Goal: Transaction & Acquisition: Book appointment/travel/reservation

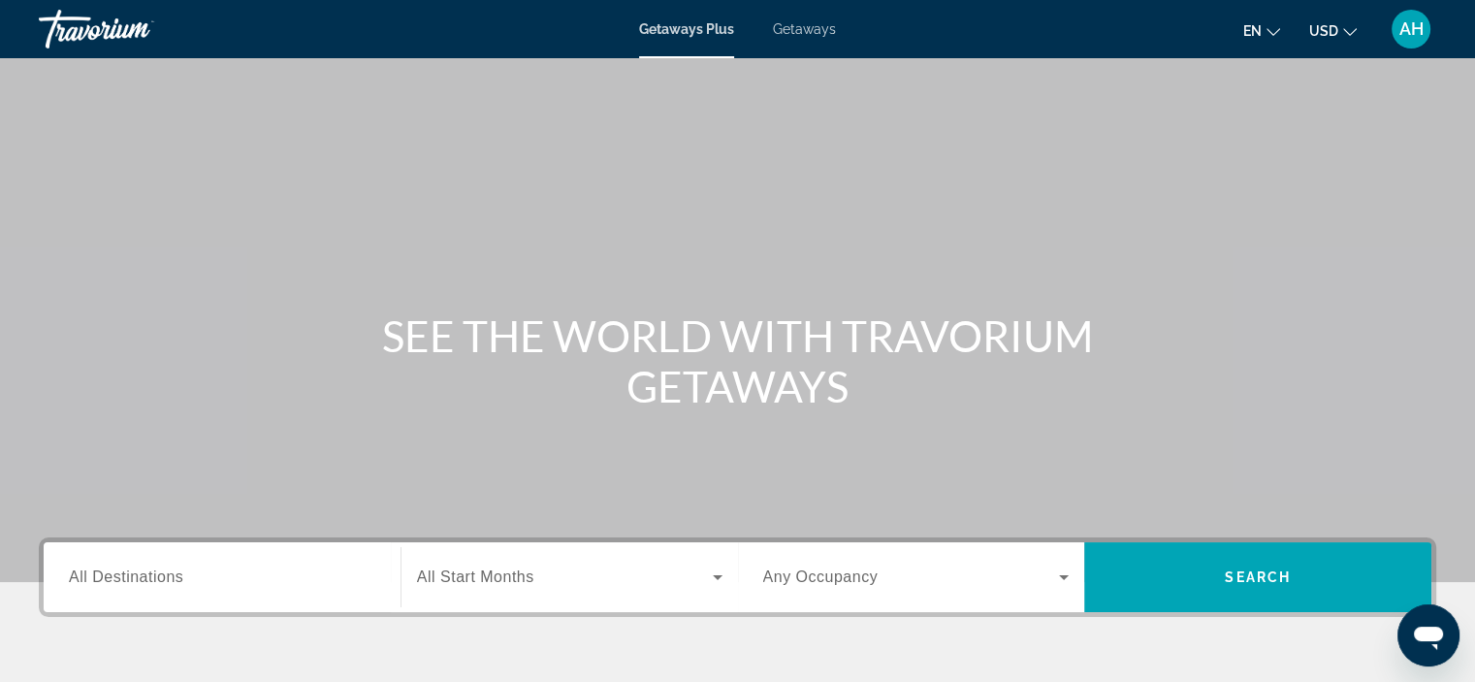
click at [436, 357] on h1 "SEE THE WORLD WITH TRAVORIUM GETAWAYS" at bounding box center [737, 360] width 727 height 101
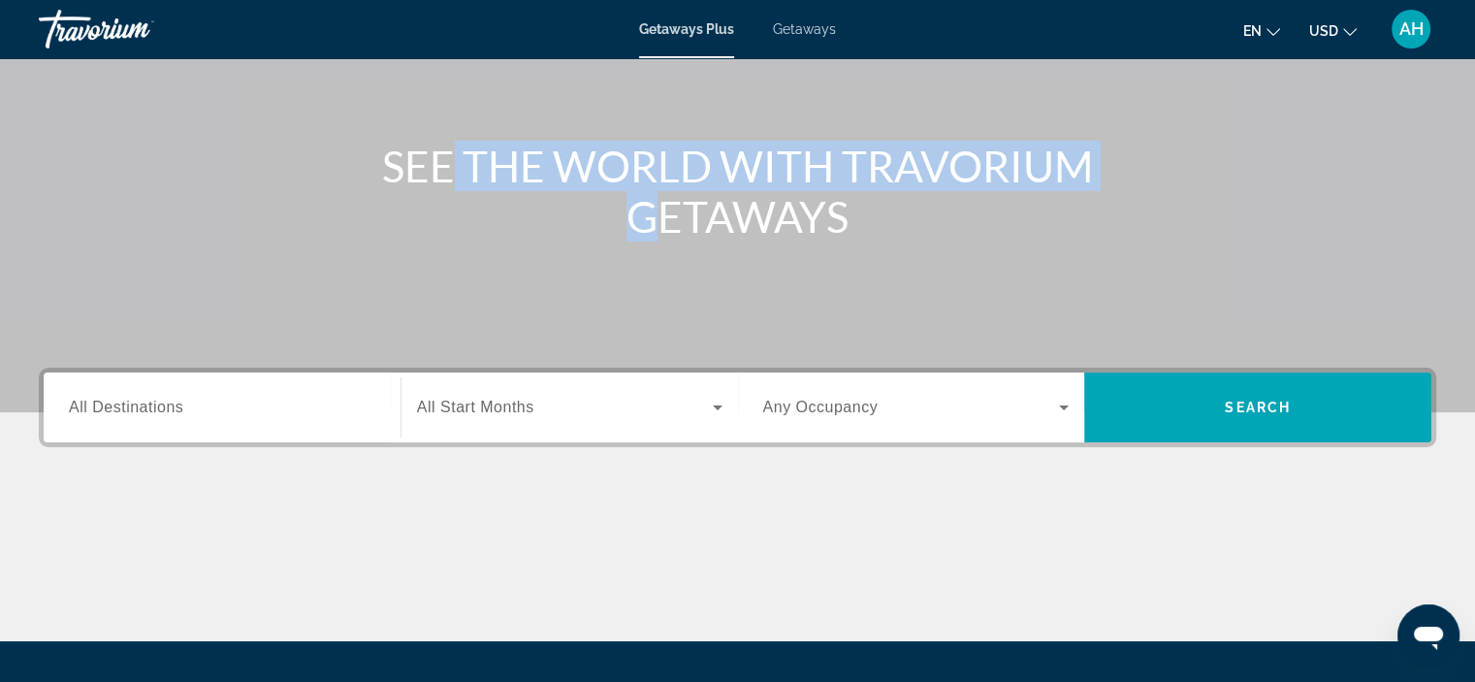
scroll to position [177, 0]
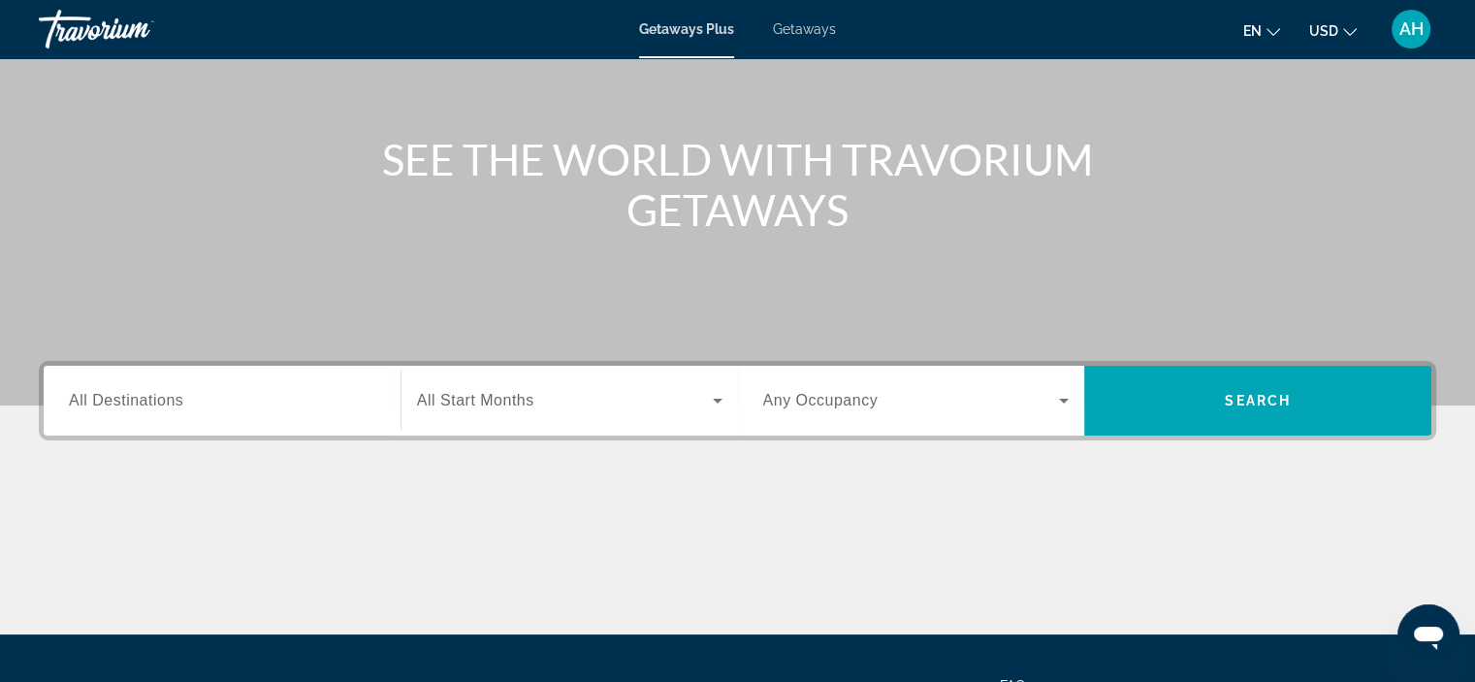
click at [467, 514] on div "Main content" at bounding box center [737, 561] width 1397 height 145
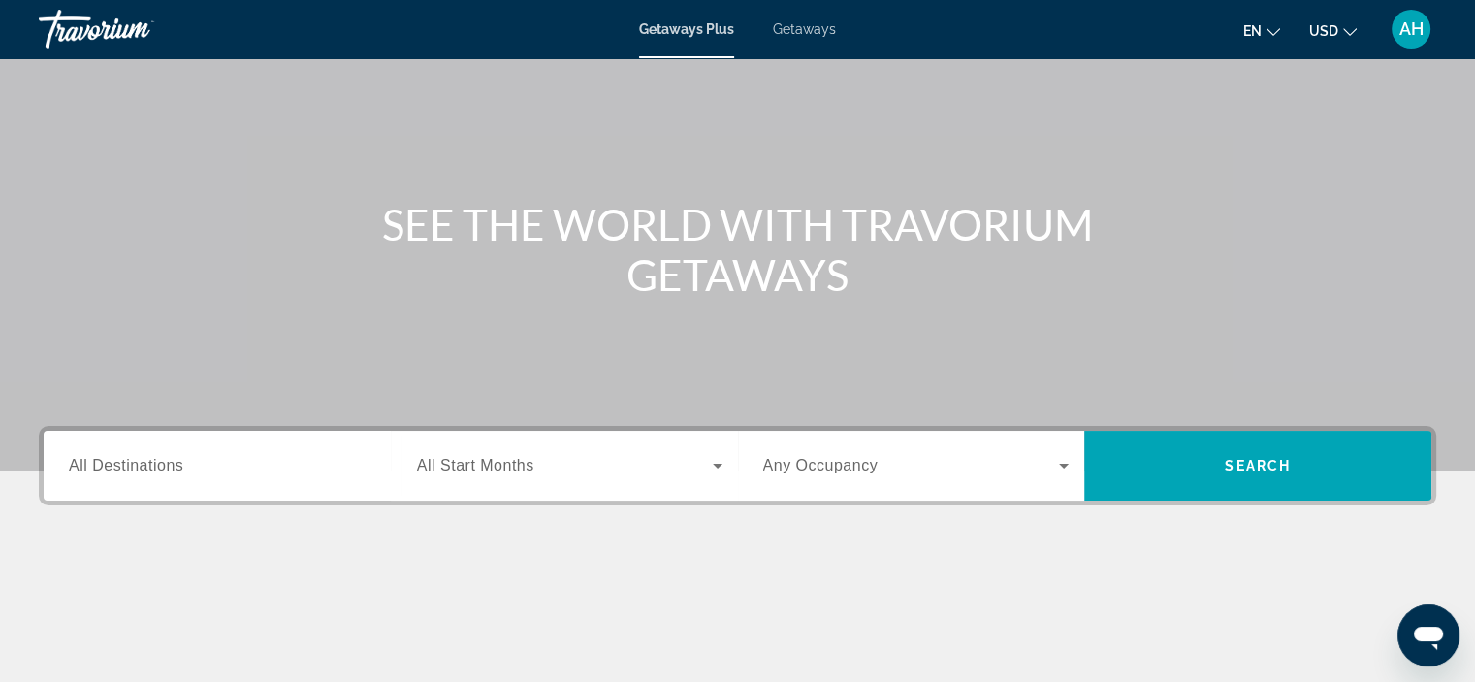
scroll to position [171, 0]
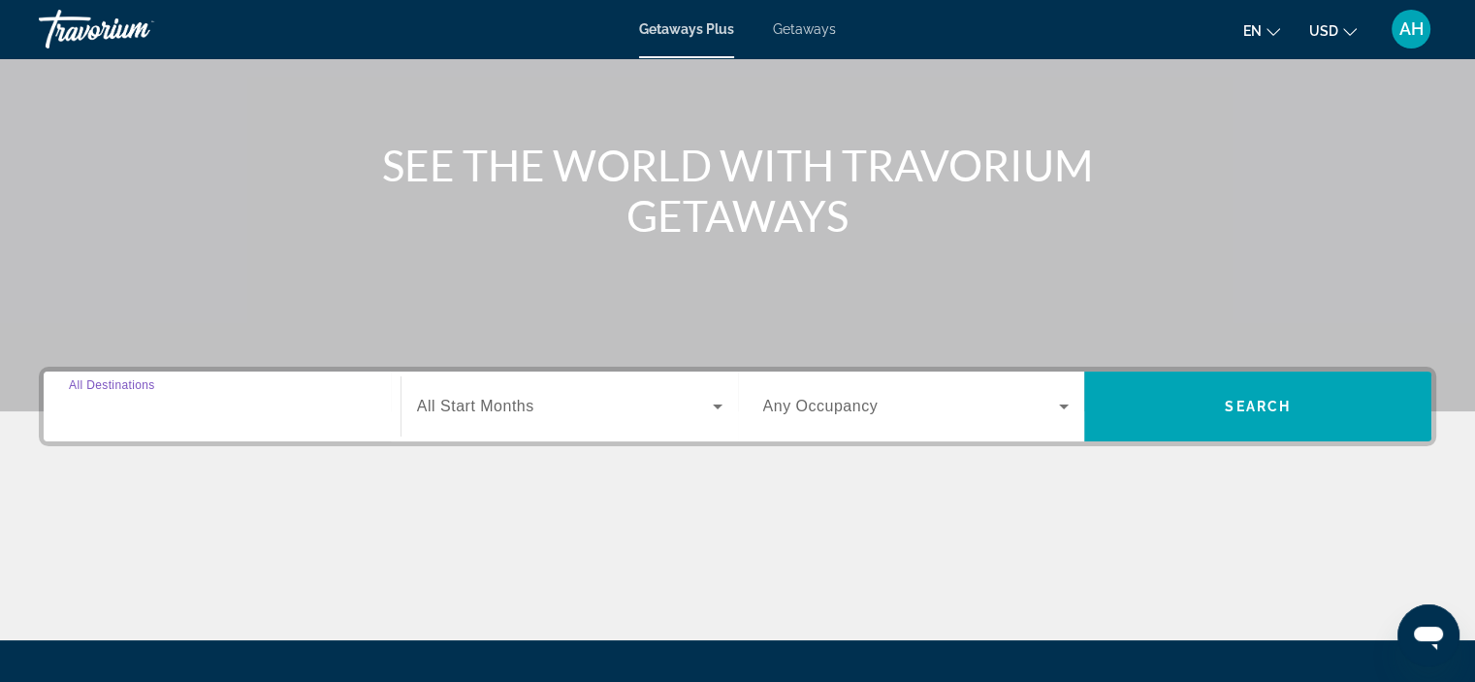
click at [290, 398] on input "Destination All Destinations" at bounding box center [222, 407] width 306 height 23
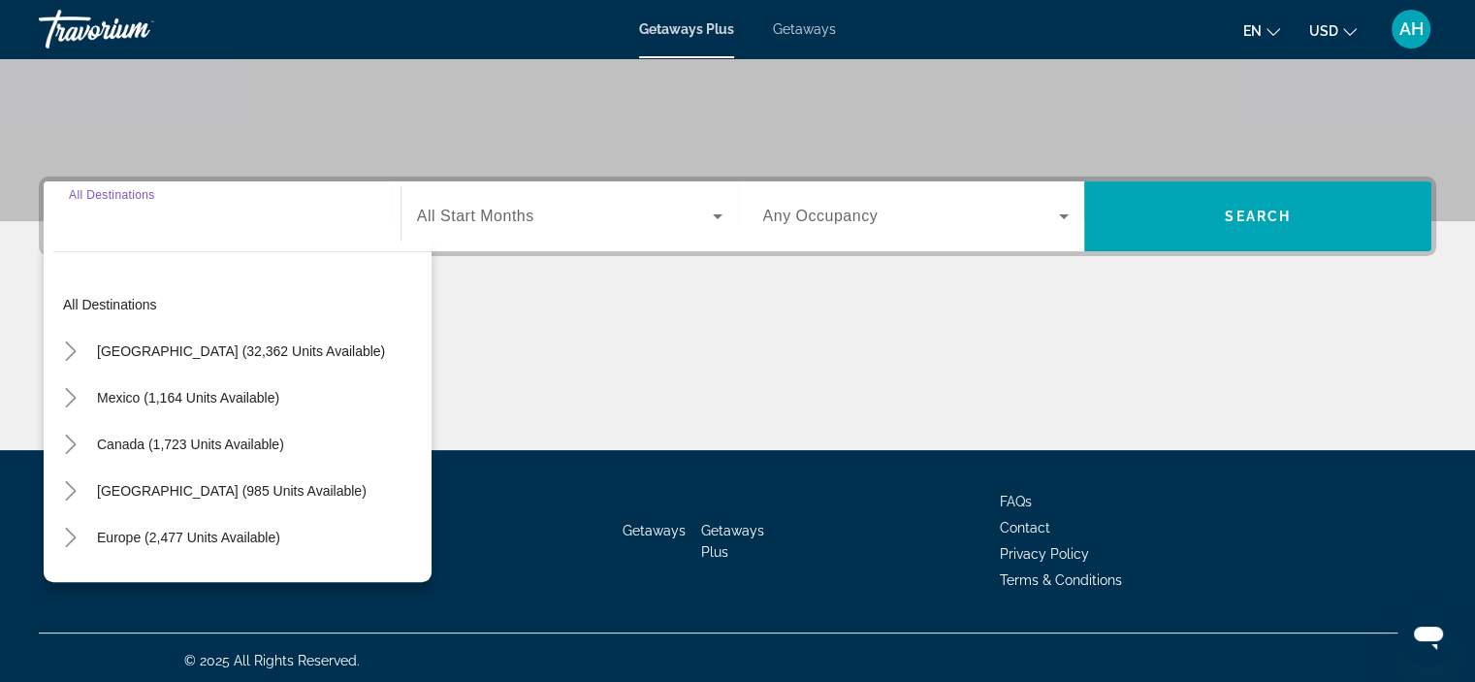
scroll to position [366, 0]
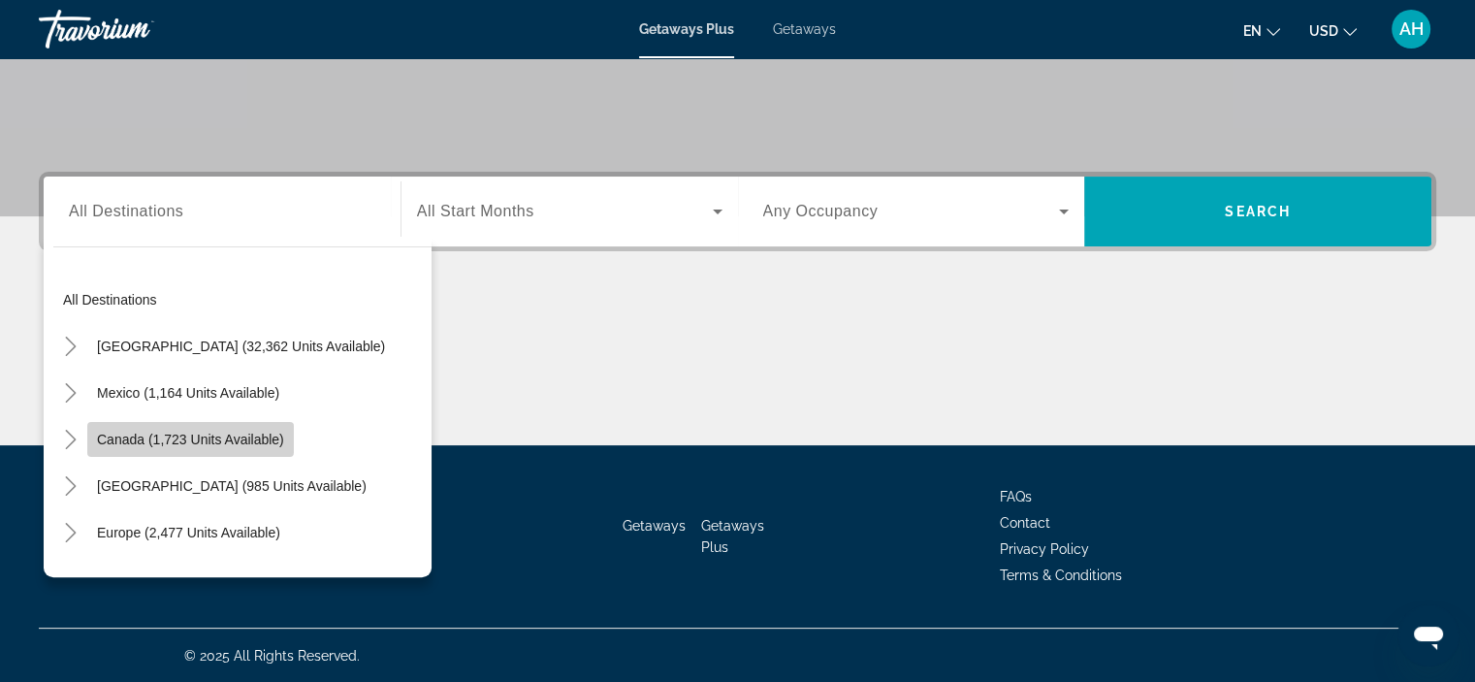
click at [164, 432] on span "Canada (1,723 units available)" at bounding box center [190, 440] width 187 height 16
type input "**********"
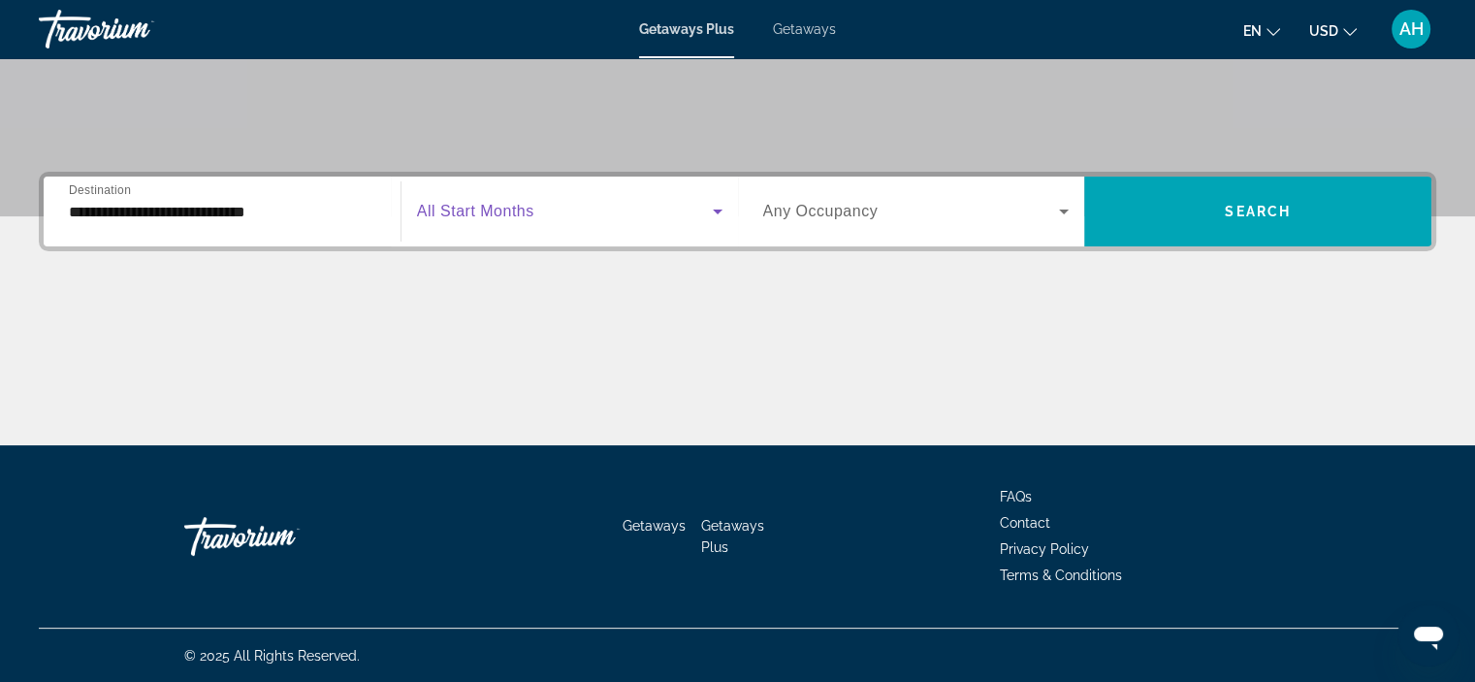
click at [686, 205] on span "Search widget" at bounding box center [565, 211] width 296 height 23
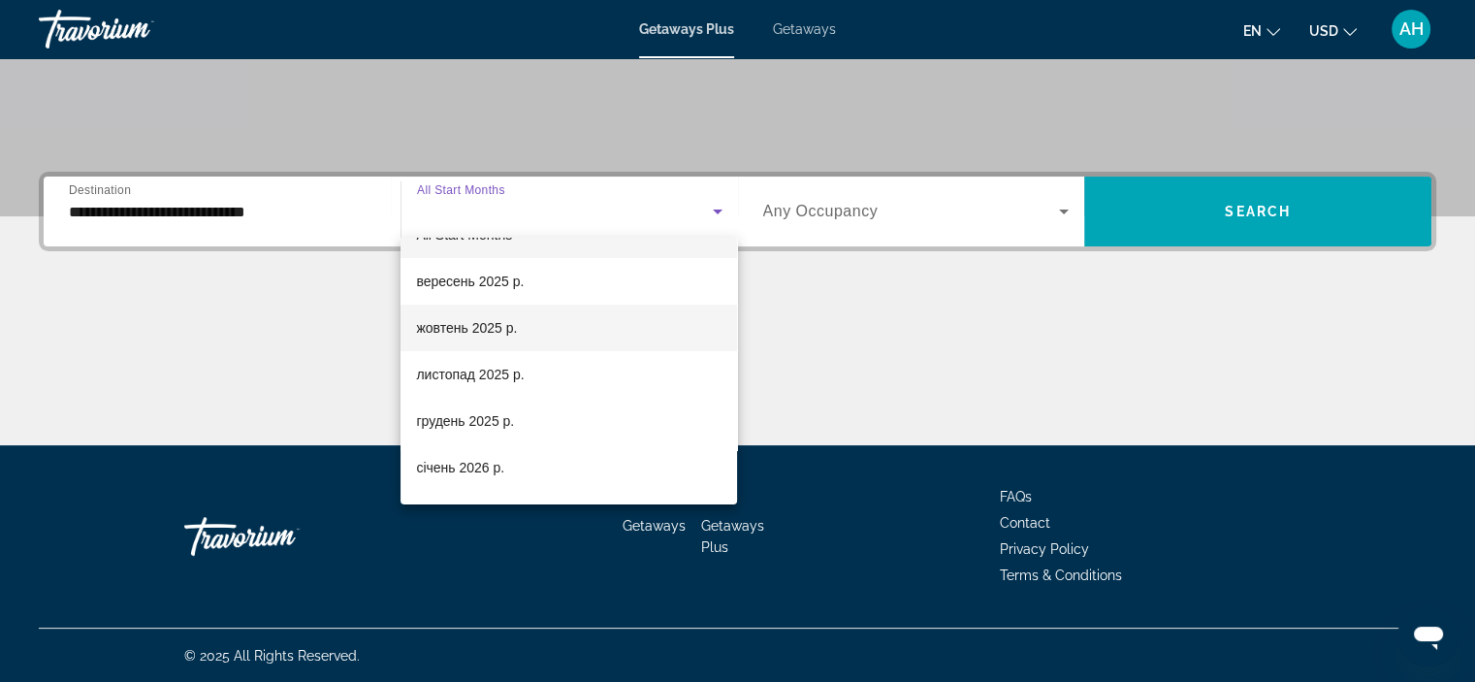
scroll to position [31, 0]
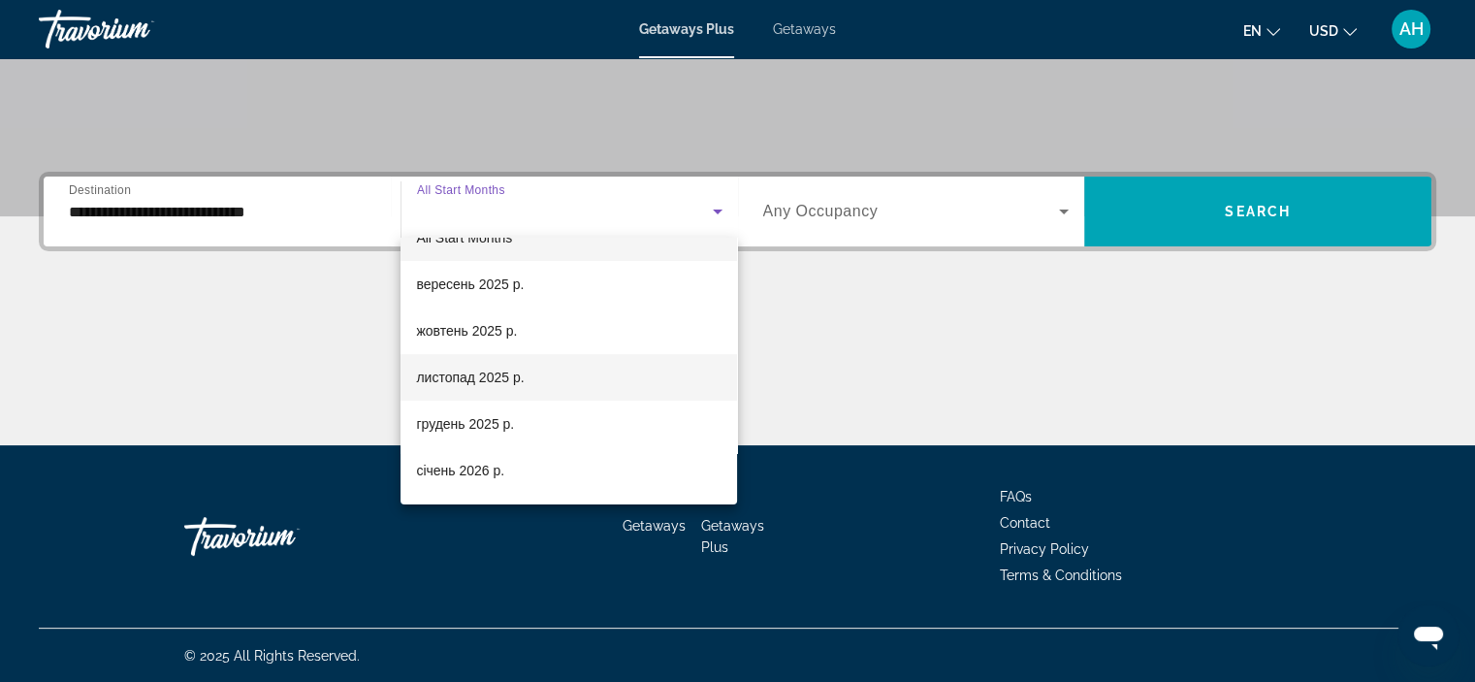
click at [553, 376] on mat-option "листопад 2025 р." at bounding box center [569, 377] width 337 height 47
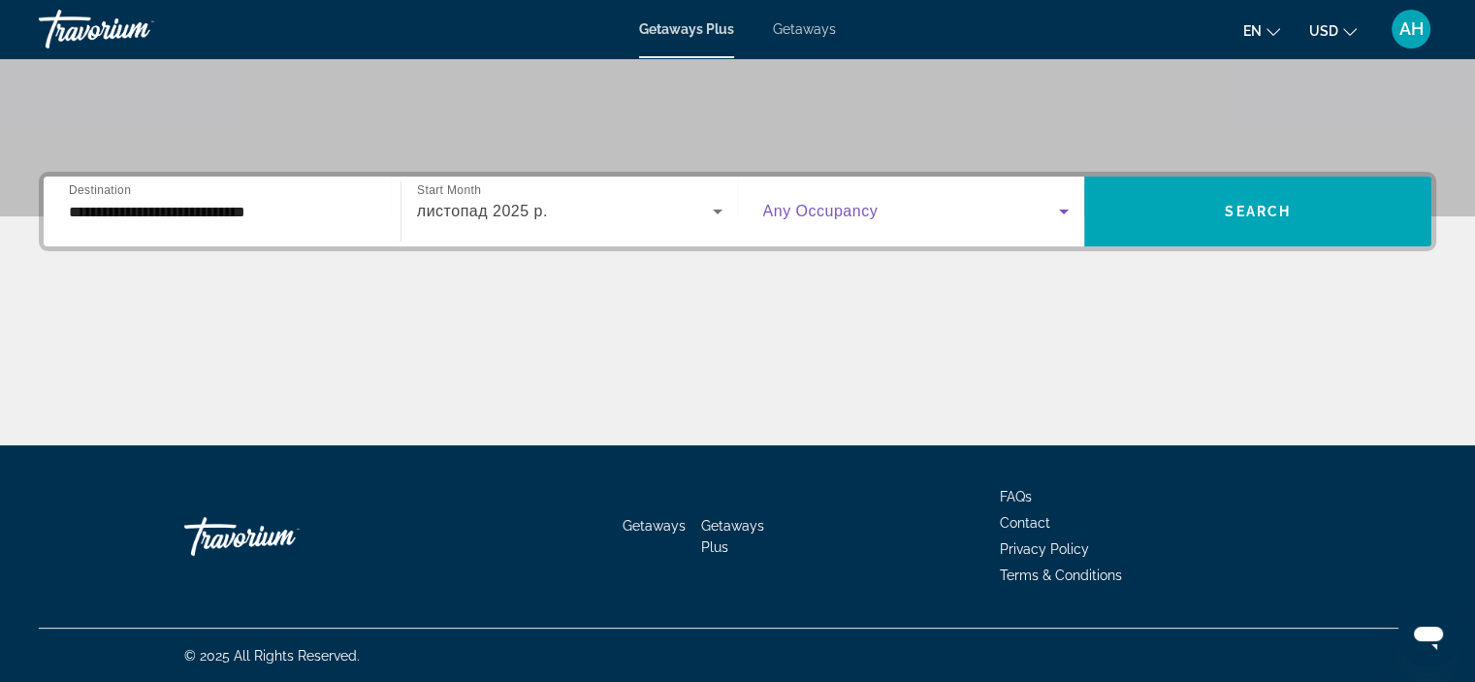
click at [966, 213] on span "Search widget" at bounding box center [911, 211] width 297 height 23
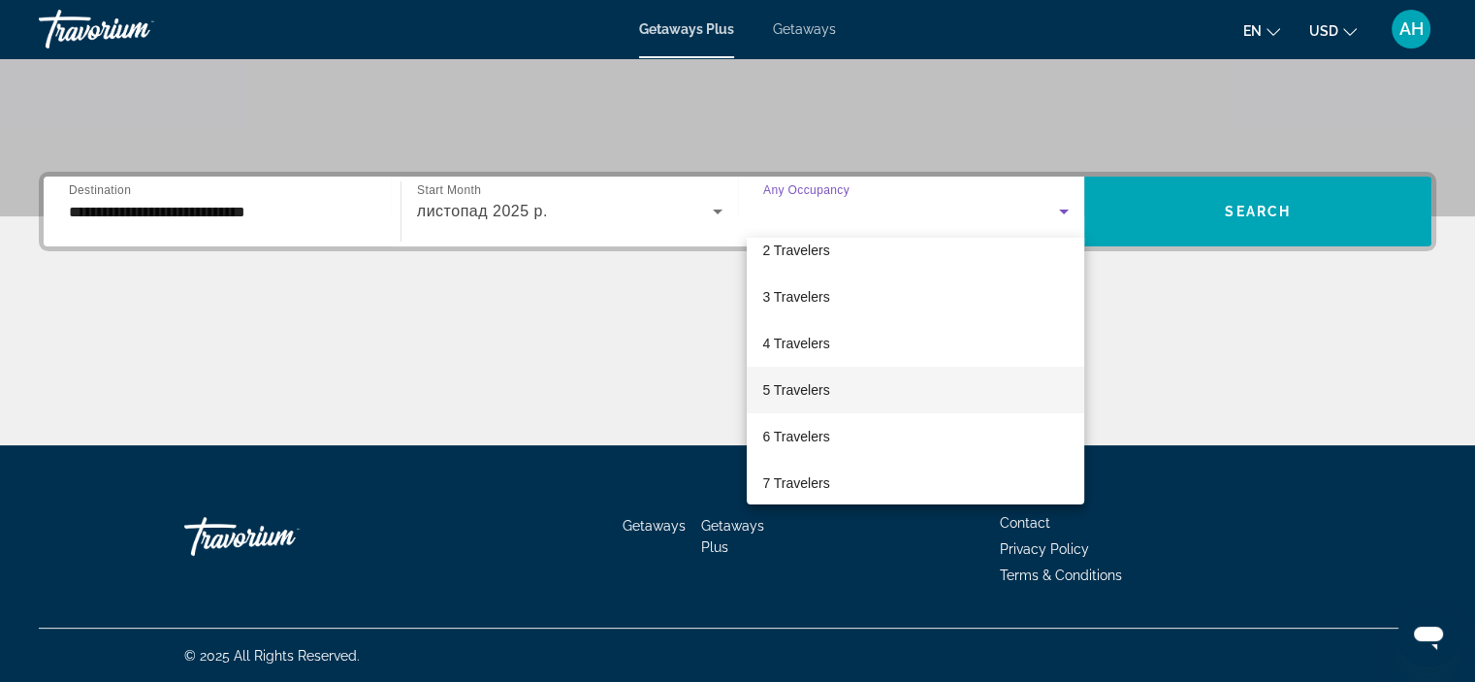
scroll to position [66, 0]
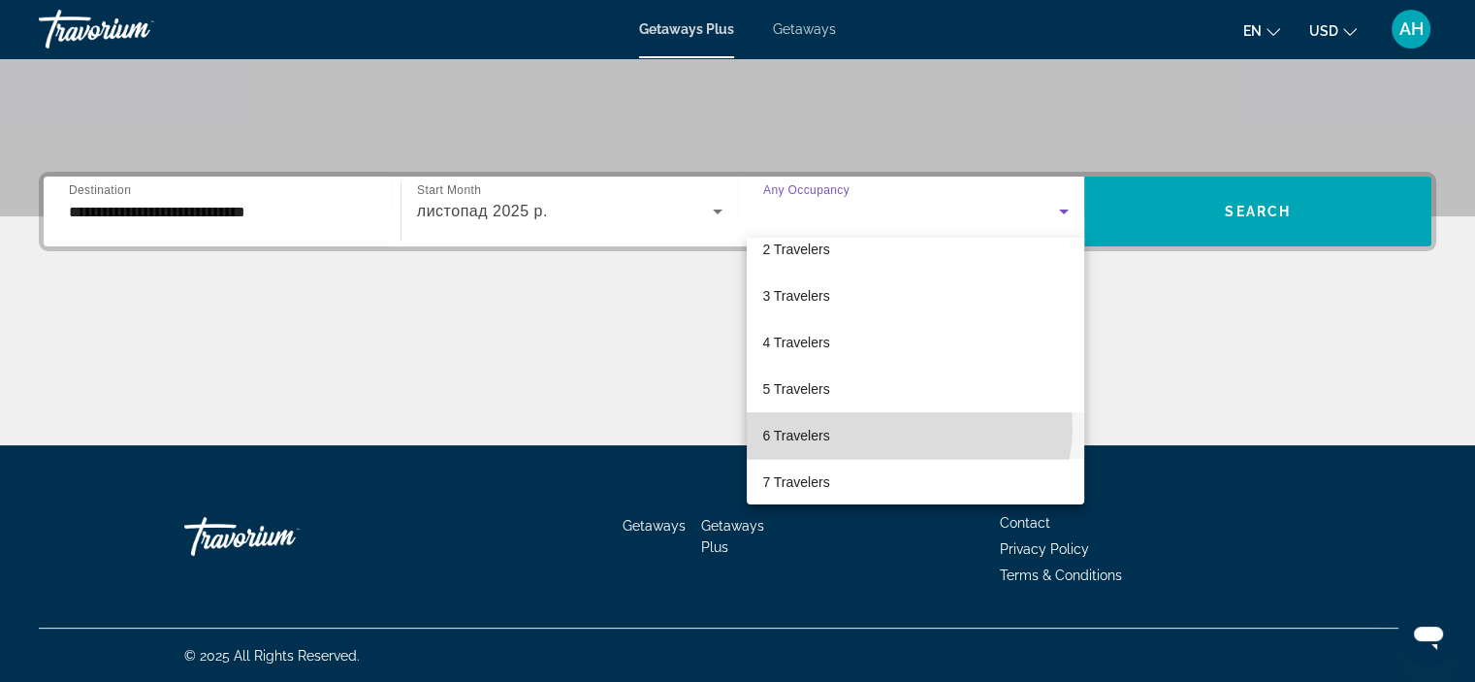
click at [907, 427] on mat-option "6 Travelers" at bounding box center [915, 435] width 337 height 47
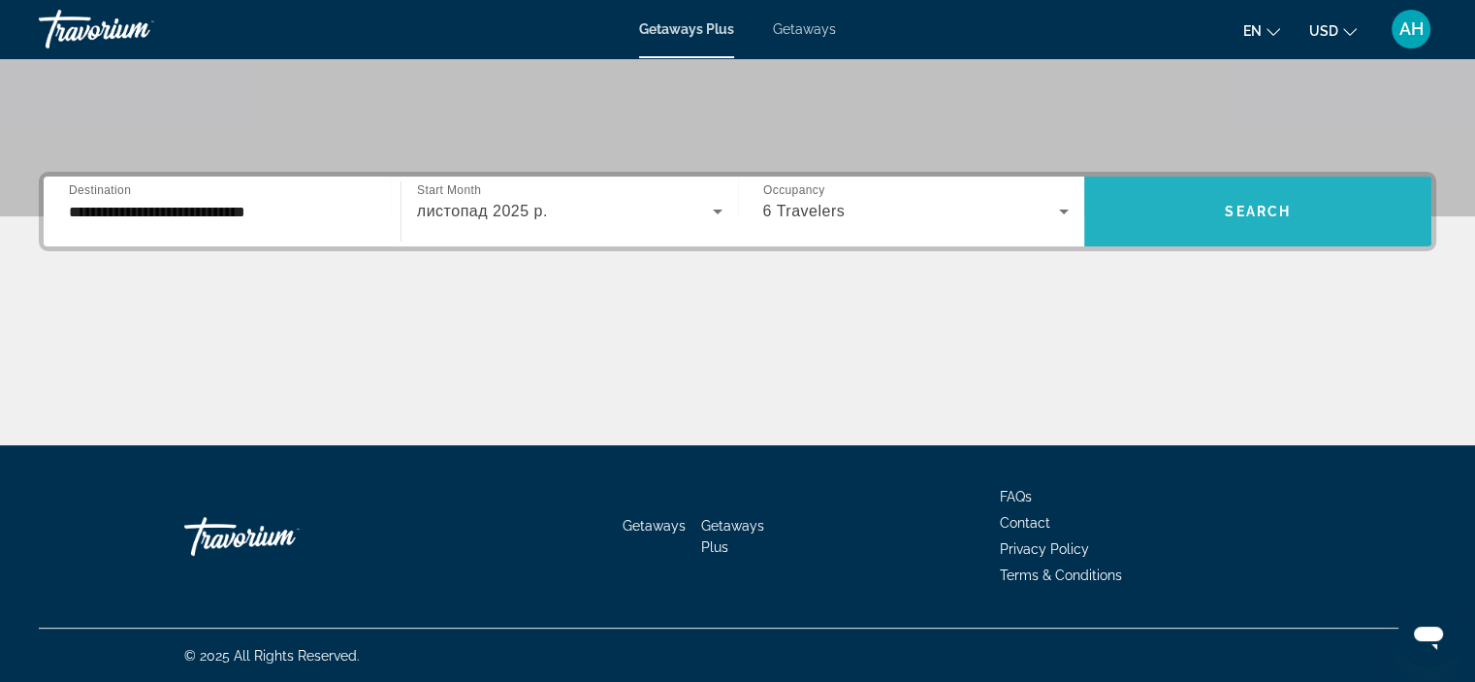
click at [1273, 212] on span "Search" at bounding box center [1258, 212] width 66 height 16
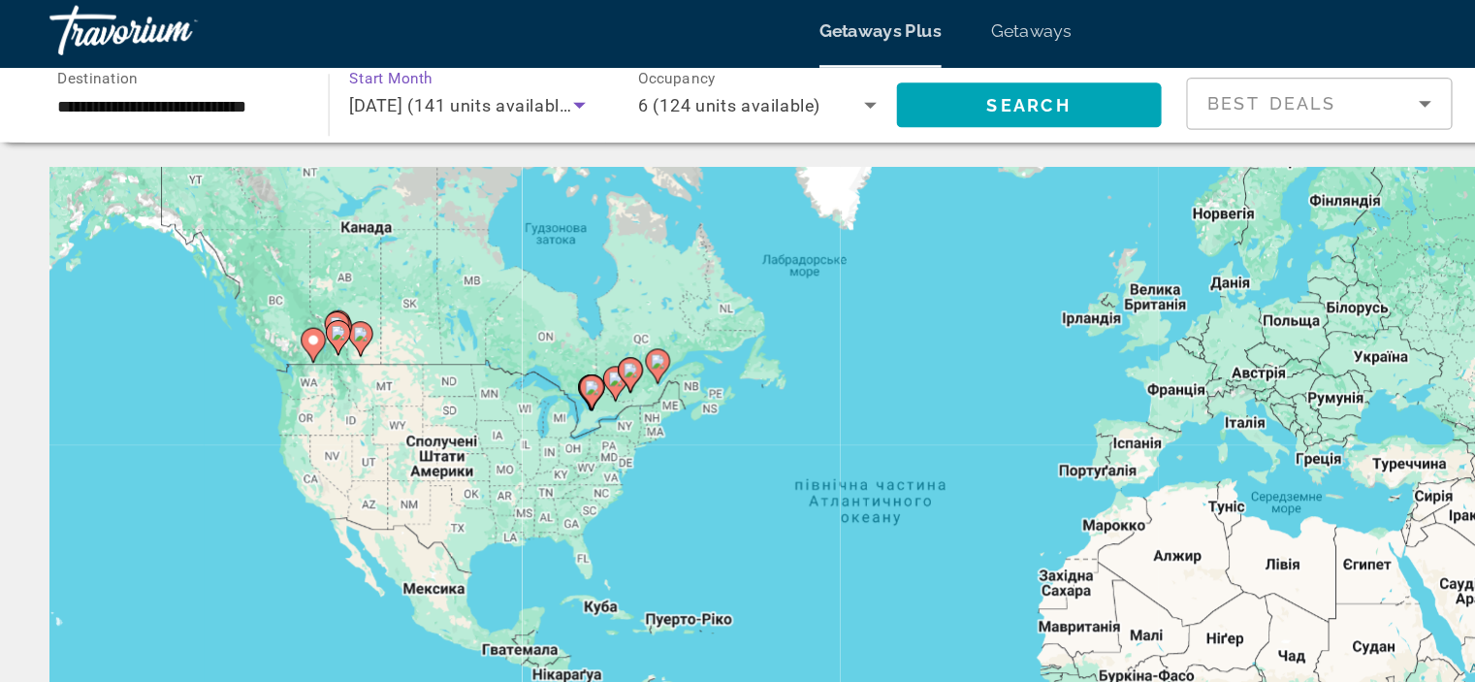
click at [337, 98] on div "[DATE] (141 units available)" at bounding box center [361, 87] width 176 height 23
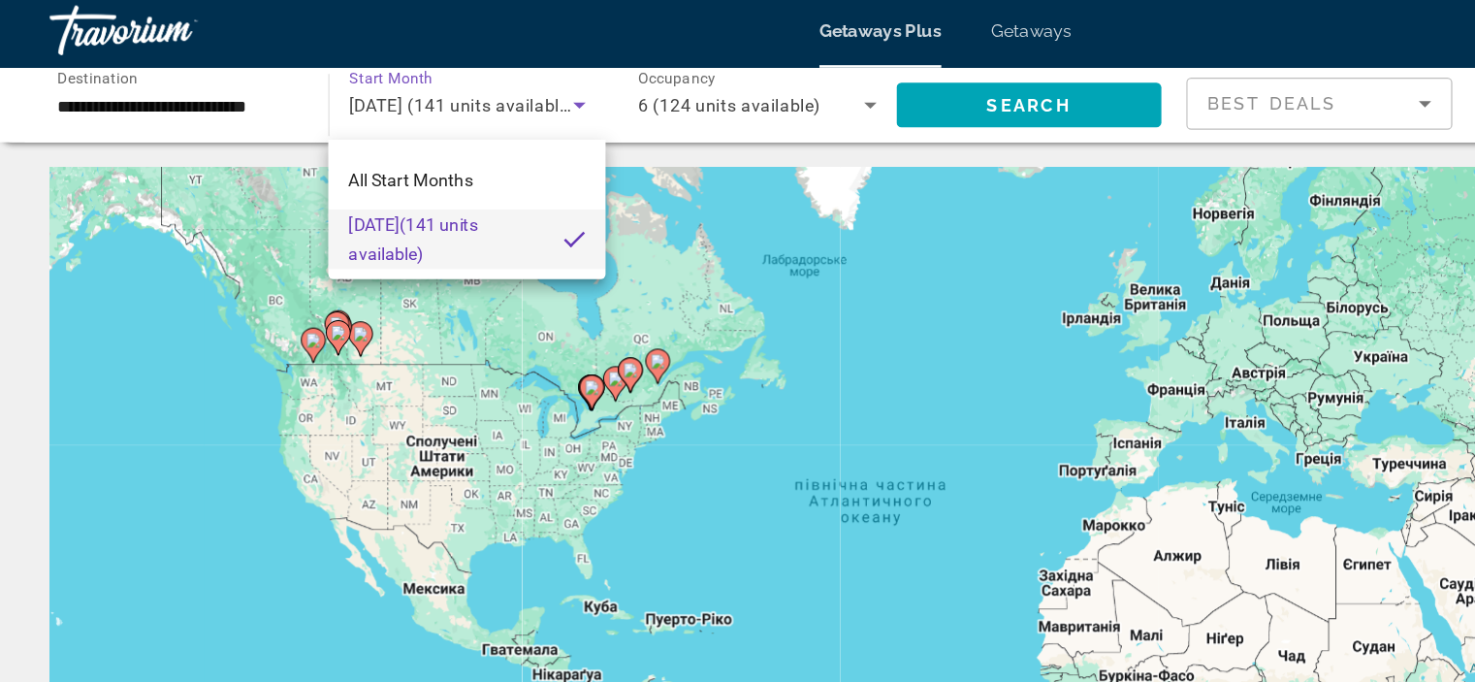
click at [405, 86] on div at bounding box center [737, 341] width 1475 height 682
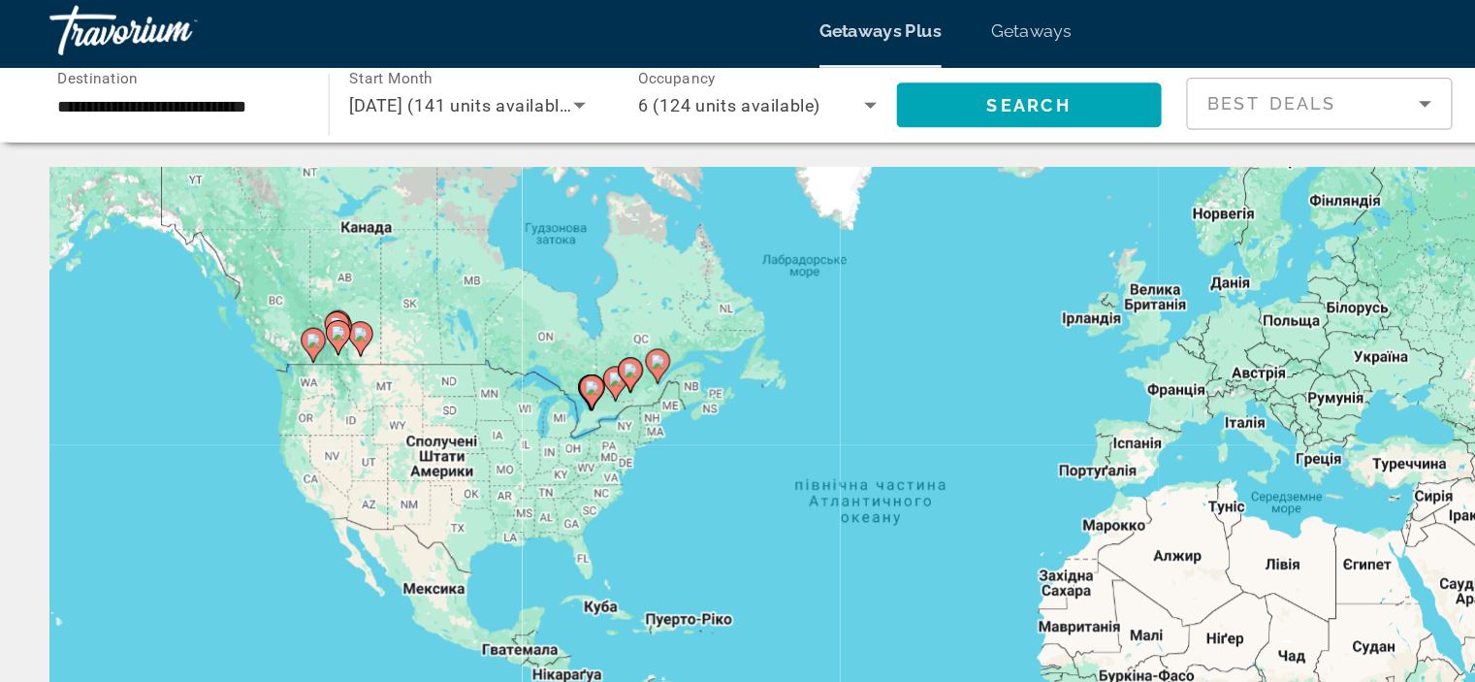
click at [201, 89] on input "**********" at bounding box center [138, 88] width 186 height 23
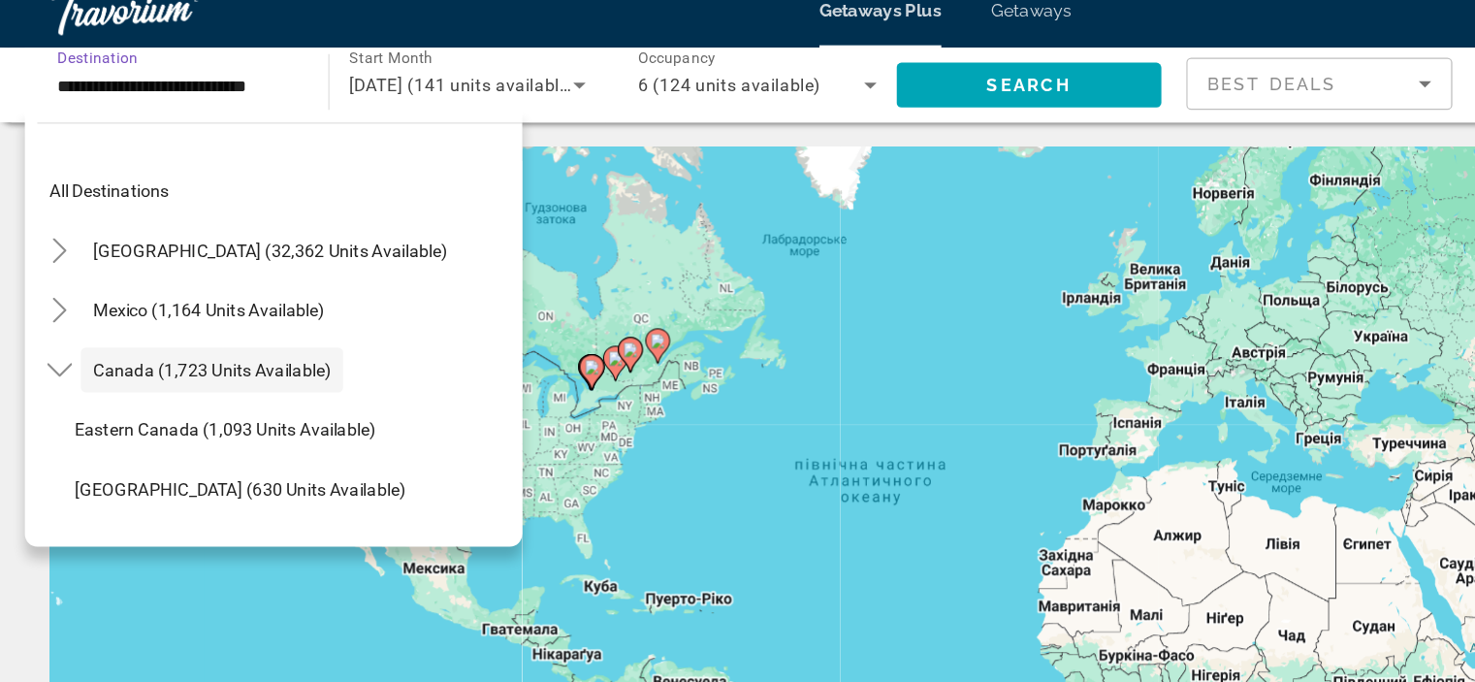
scroll to position [22, 0]
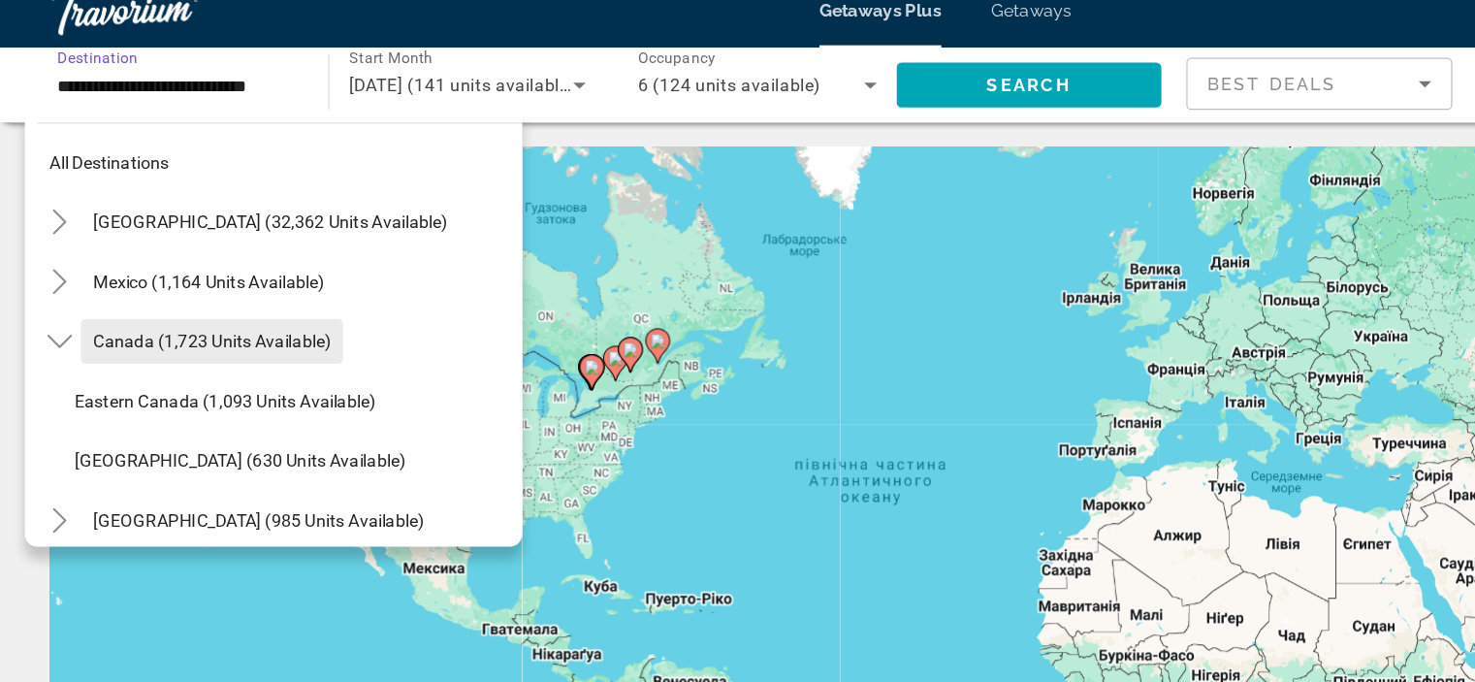
click at [150, 296] on span "Search widget" at bounding box center [165, 287] width 205 height 47
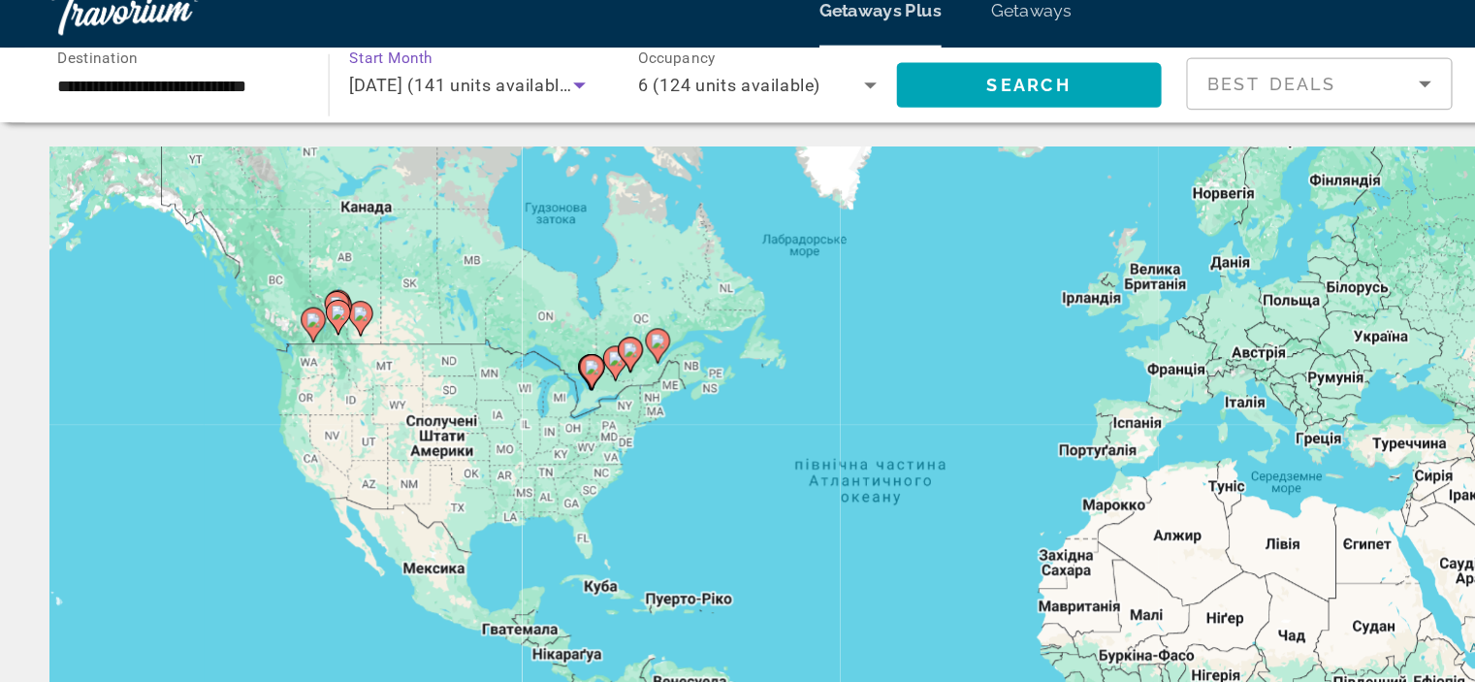
click at [418, 92] on span "[DATE] (141 units available)" at bounding box center [361, 88] width 177 height 16
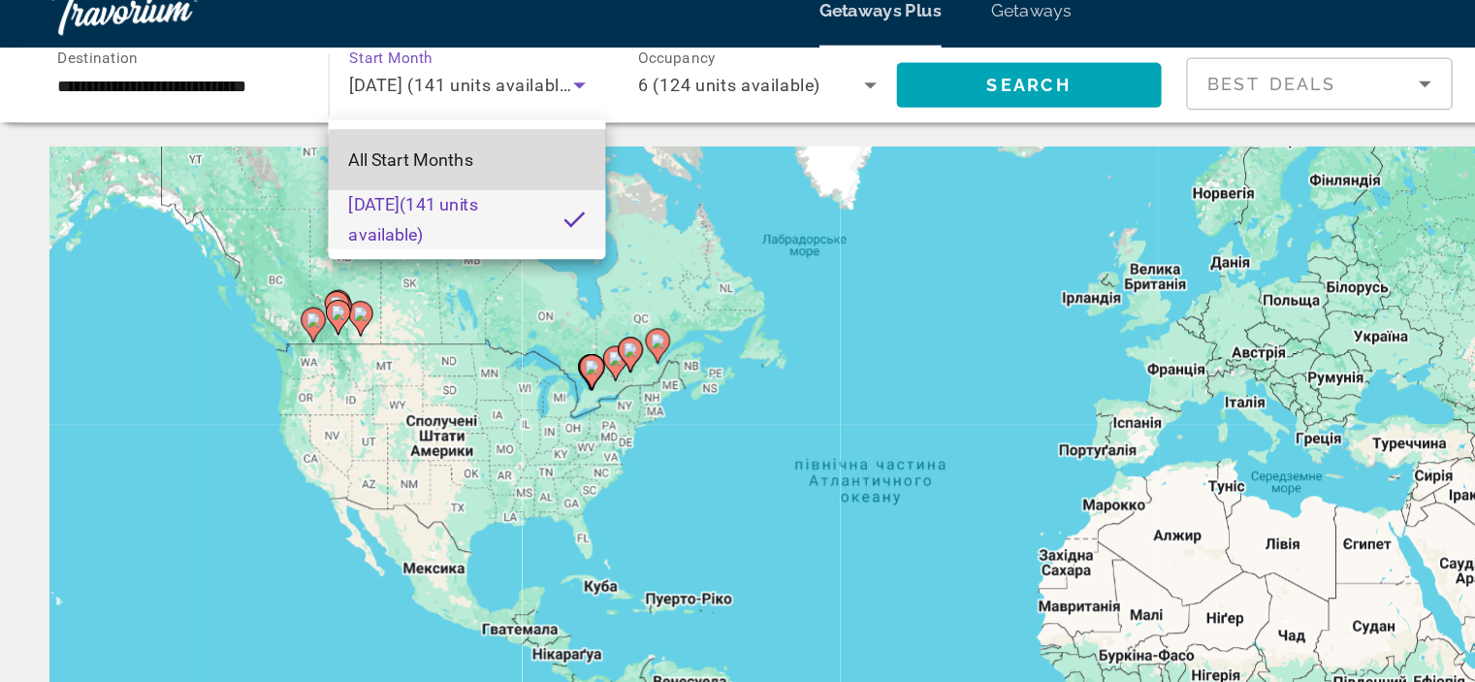
click at [397, 149] on mat-option "All Start Months" at bounding box center [364, 145] width 216 height 47
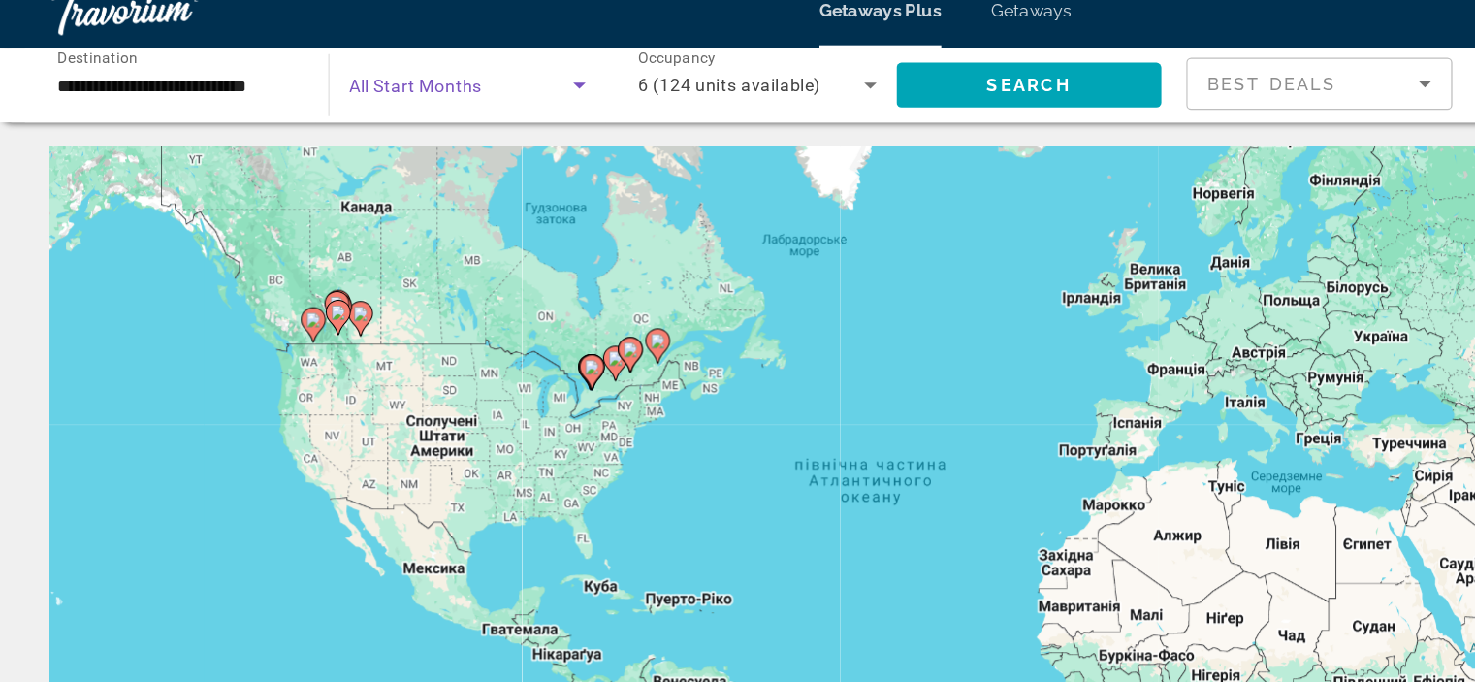
click at [397, 73] on div "Search widget" at bounding box center [365, 87] width 185 height 54
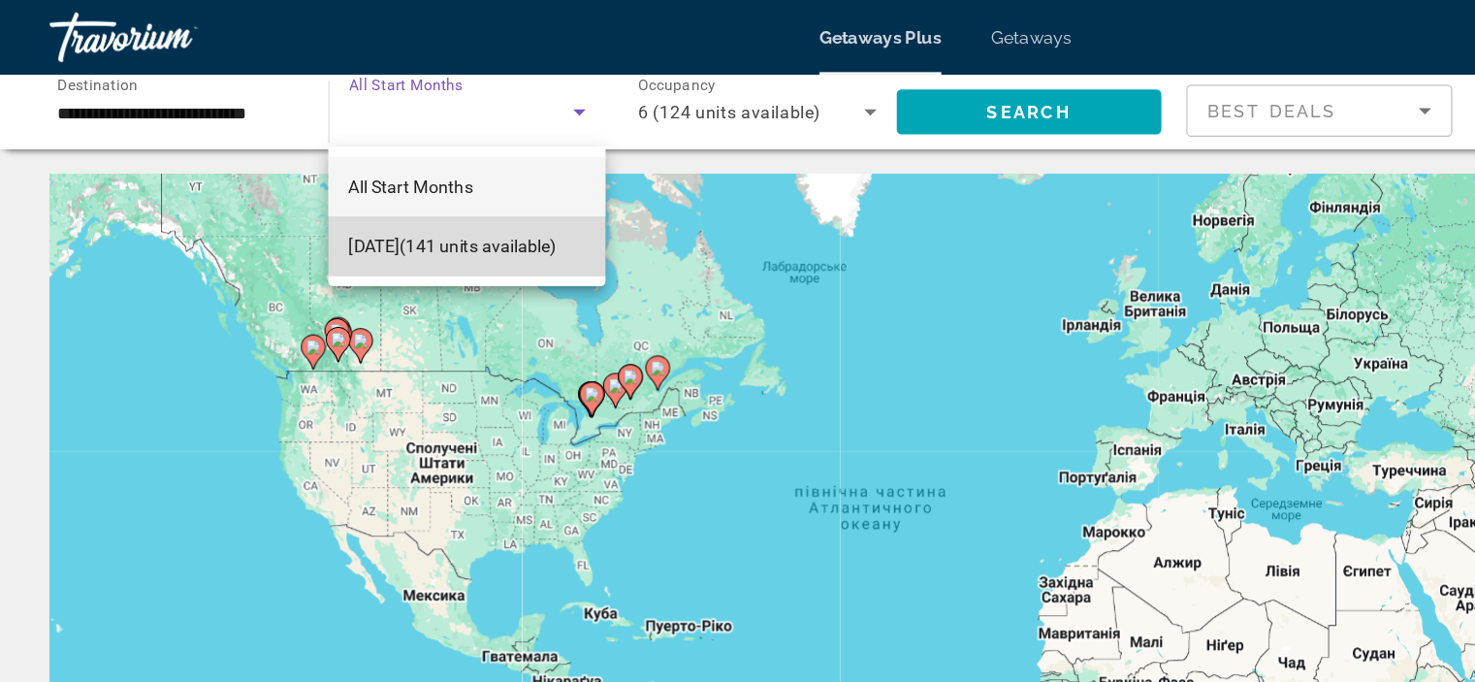
drag, startPoint x: 369, startPoint y: 181, endPoint x: 367, endPoint y: 168, distance: 13.7
click at [367, 180] on span "[DATE] (141 units available)" at bounding box center [353, 191] width 162 height 23
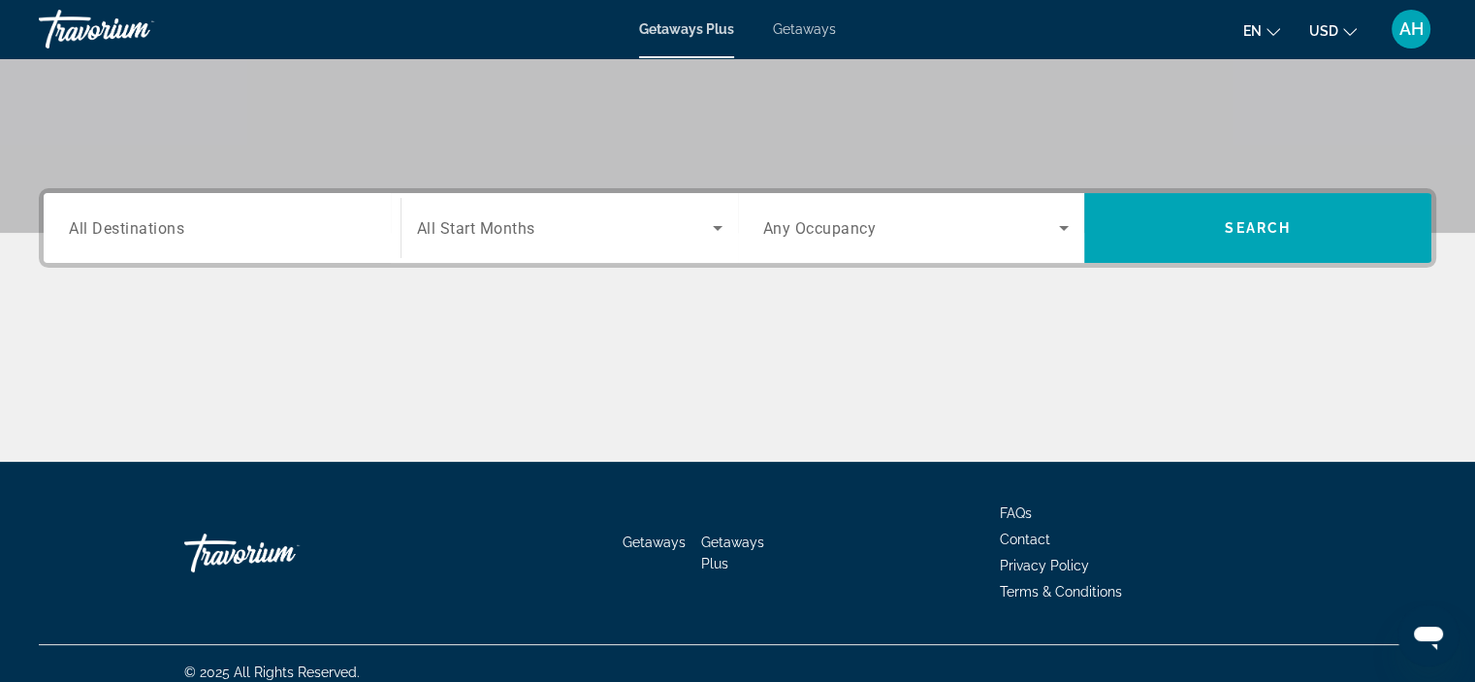
scroll to position [351, 0]
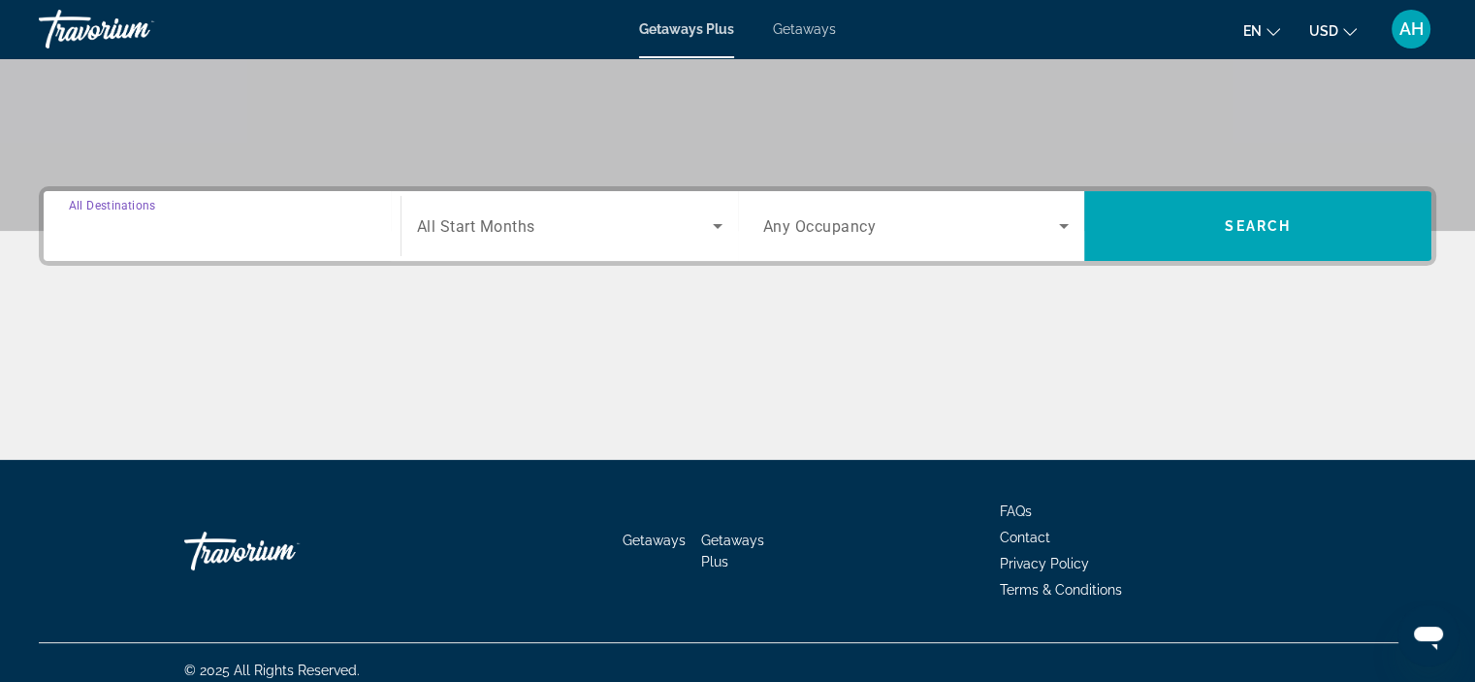
click at [229, 228] on input "Destination All Destinations" at bounding box center [222, 226] width 306 height 23
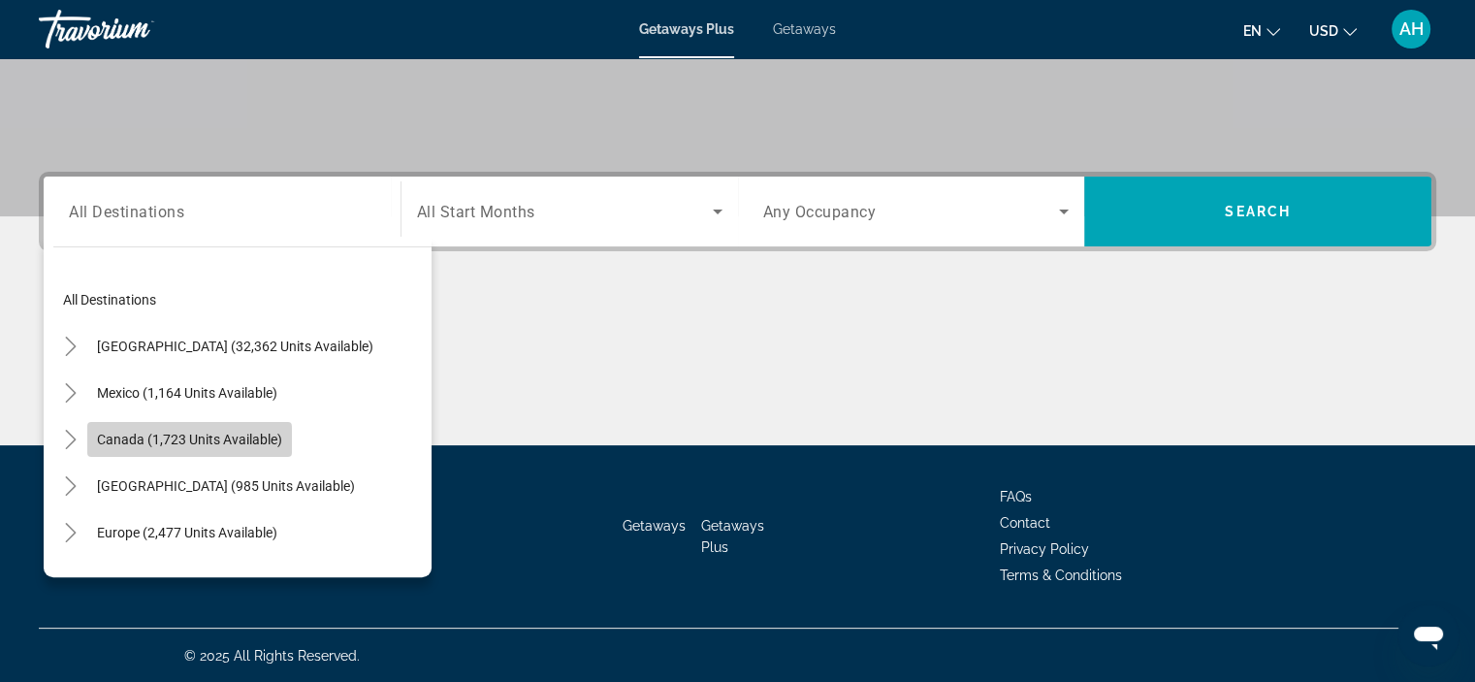
click at [178, 440] on span "Canada (1,723 units available)" at bounding box center [189, 440] width 185 height 16
type input "**********"
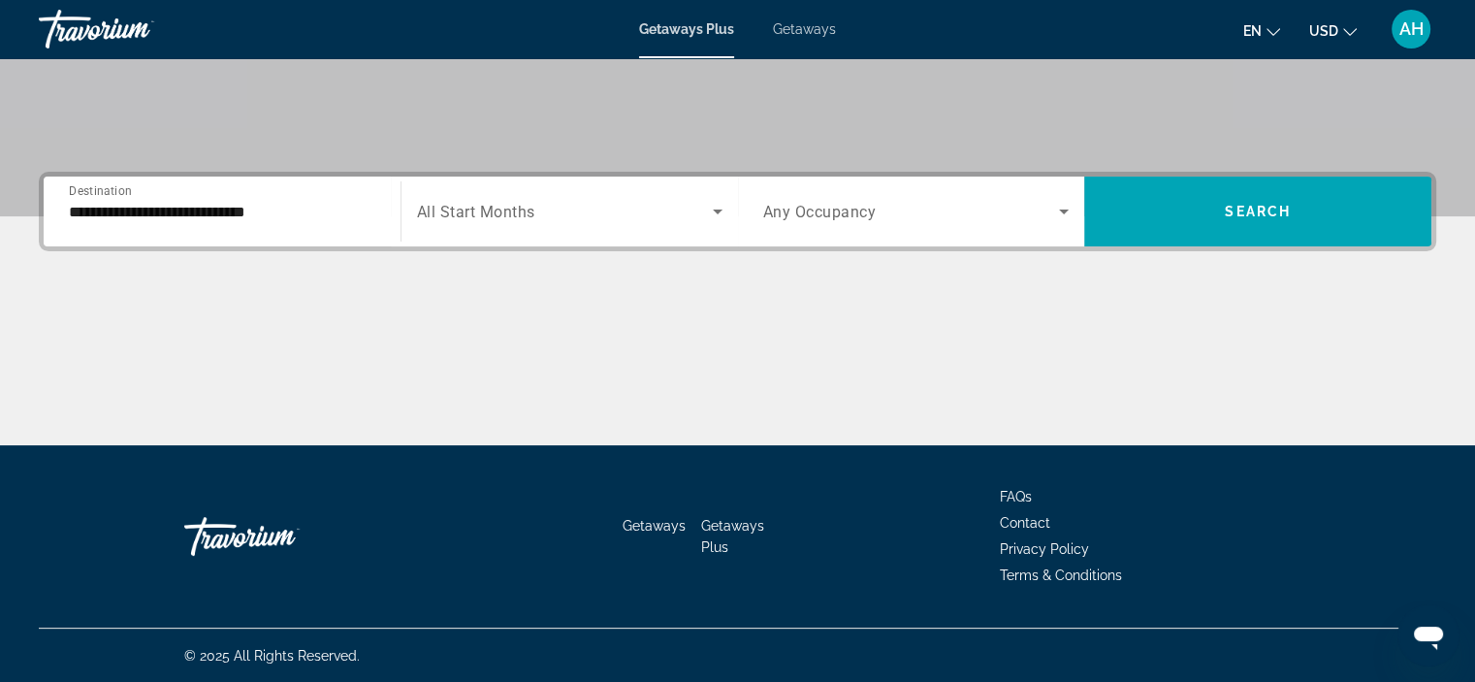
click at [588, 238] on div "Start Month All Start Months" at bounding box center [569, 212] width 337 height 70
click at [585, 224] on div "Search widget" at bounding box center [569, 211] width 305 height 54
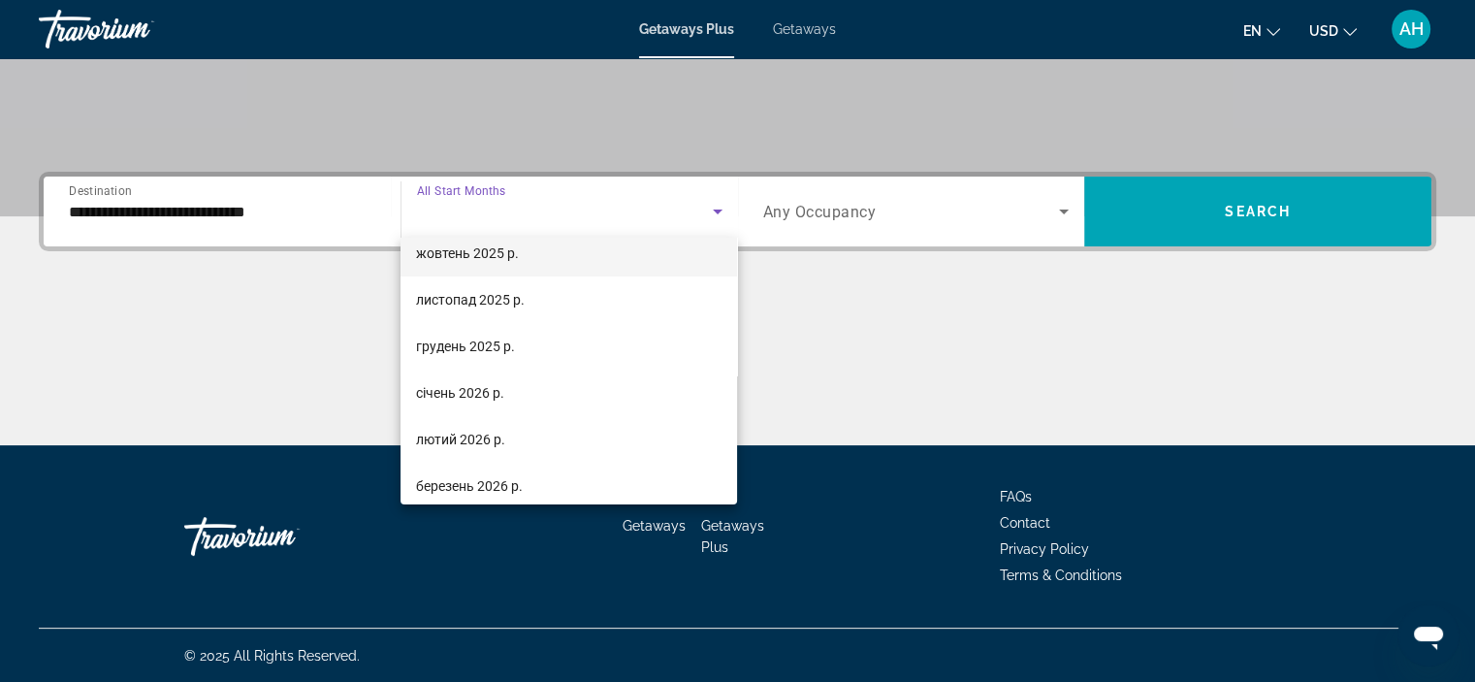
scroll to position [109, 0]
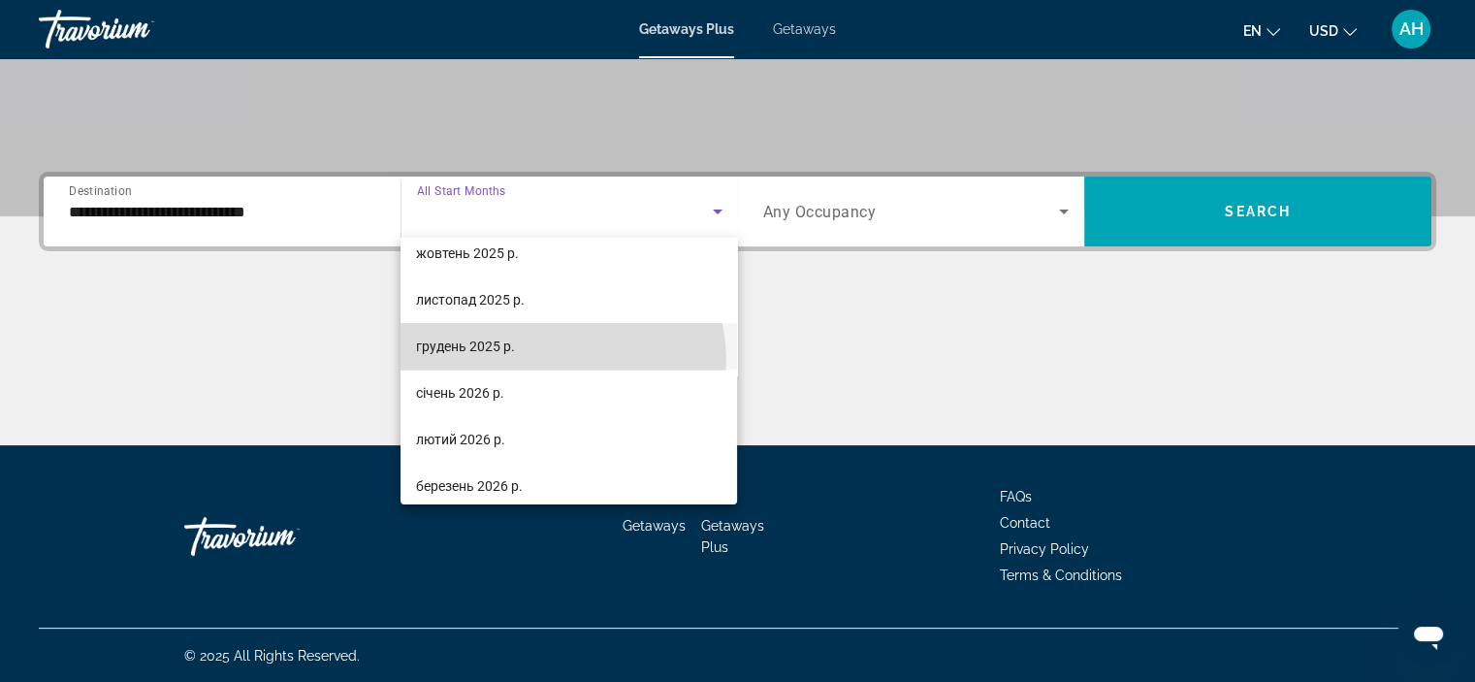
click at [558, 360] on mat-option "грудень 2025 р." at bounding box center [569, 346] width 337 height 47
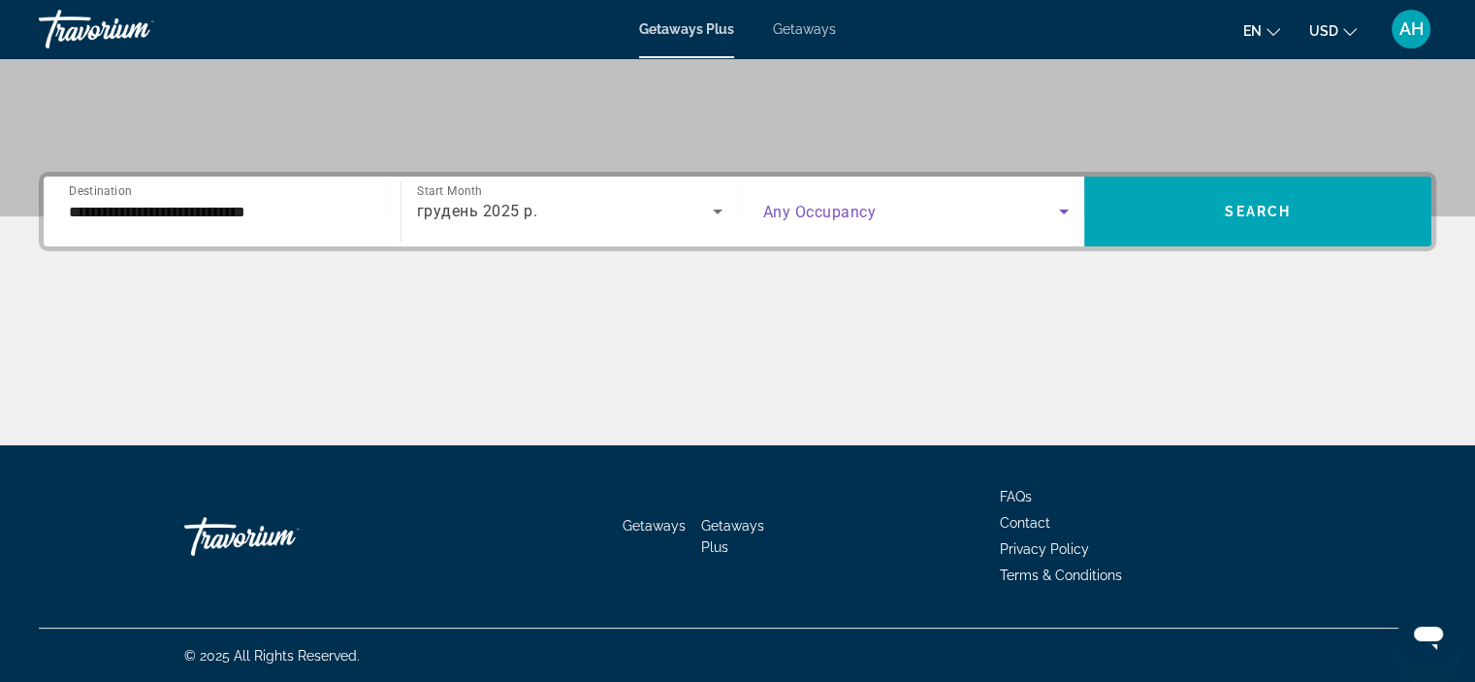
click at [987, 211] on span "Search widget" at bounding box center [911, 211] width 297 height 23
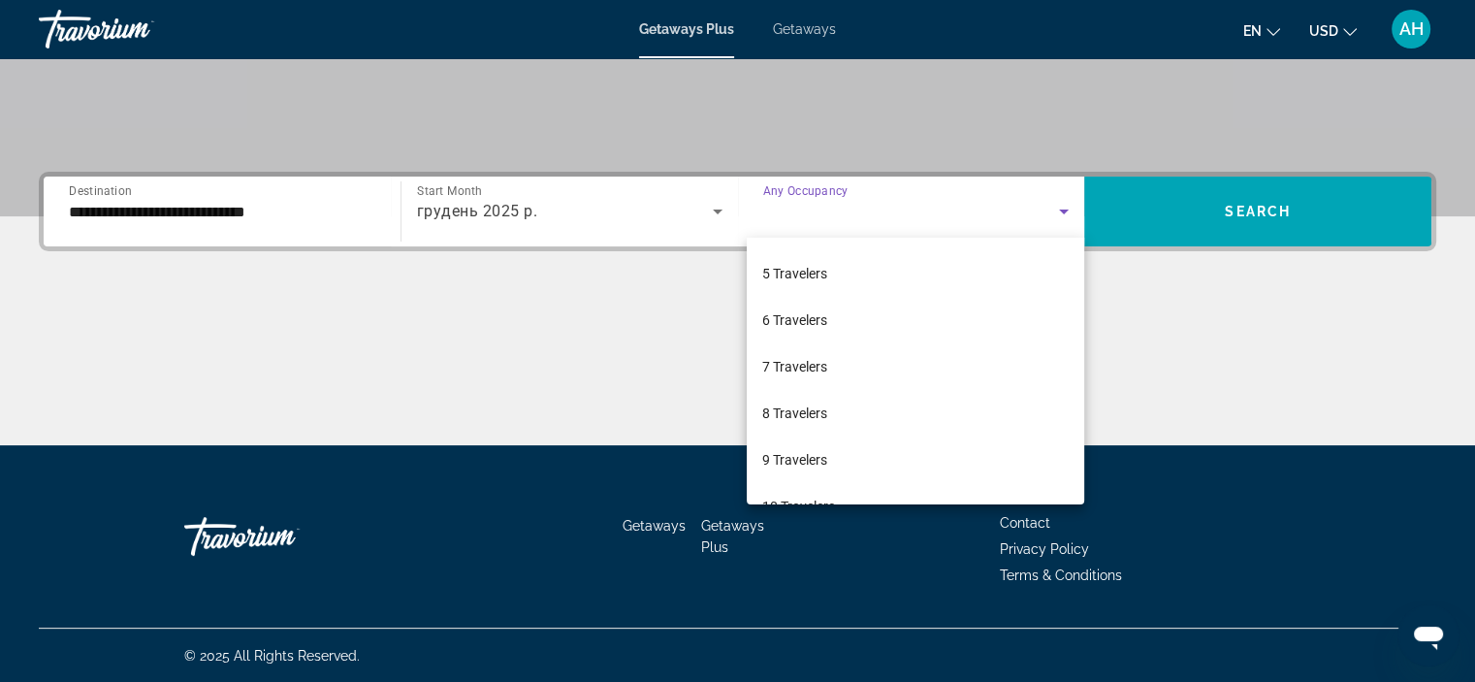
scroll to position [213, 0]
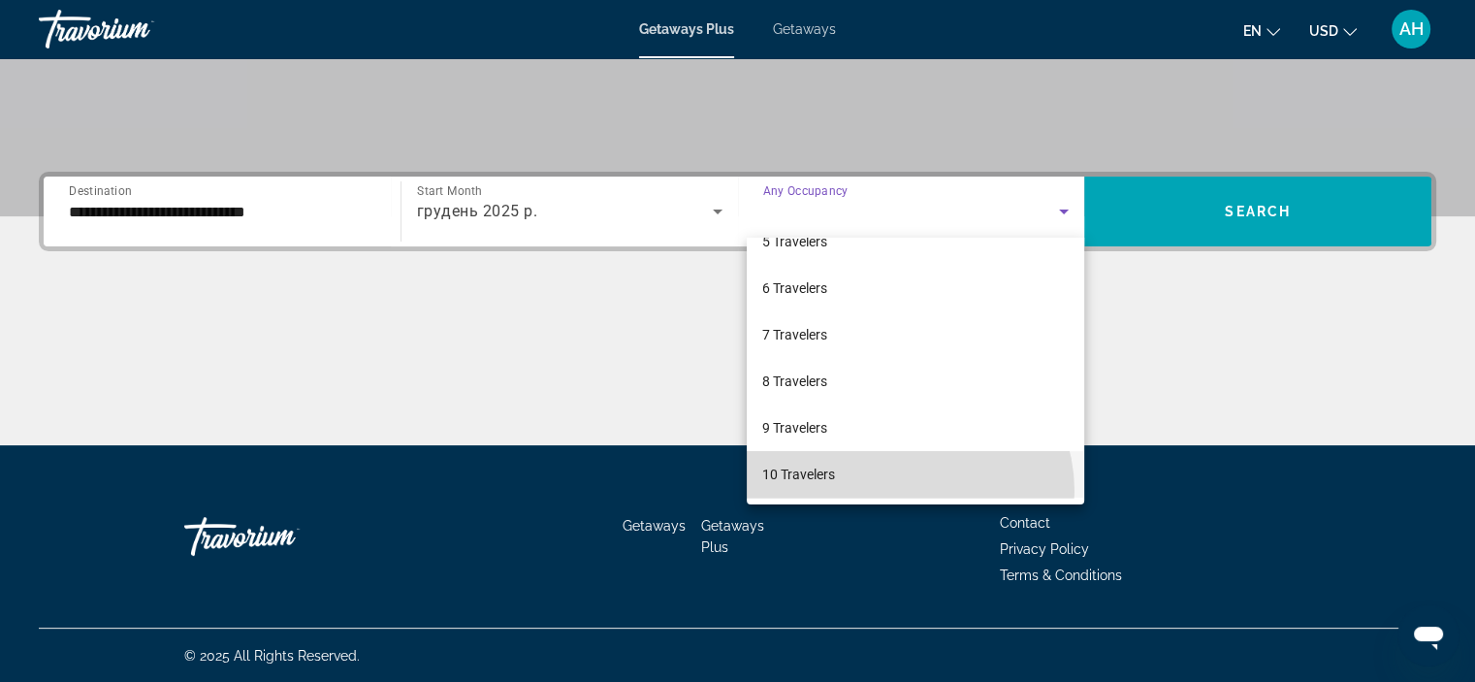
click at [906, 490] on mat-option "10 Travelers" at bounding box center [915, 474] width 337 height 47
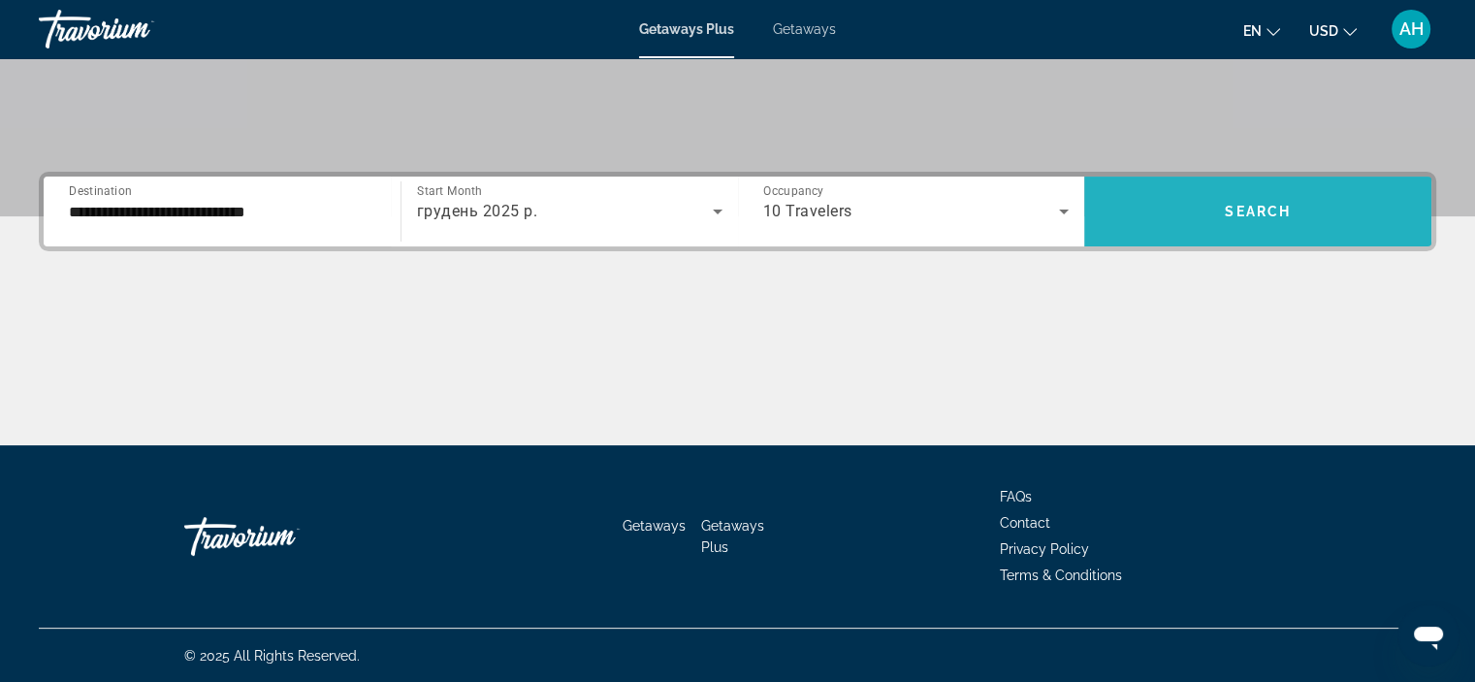
click at [1277, 206] on span "Search" at bounding box center [1258, 212] width 66 height 16
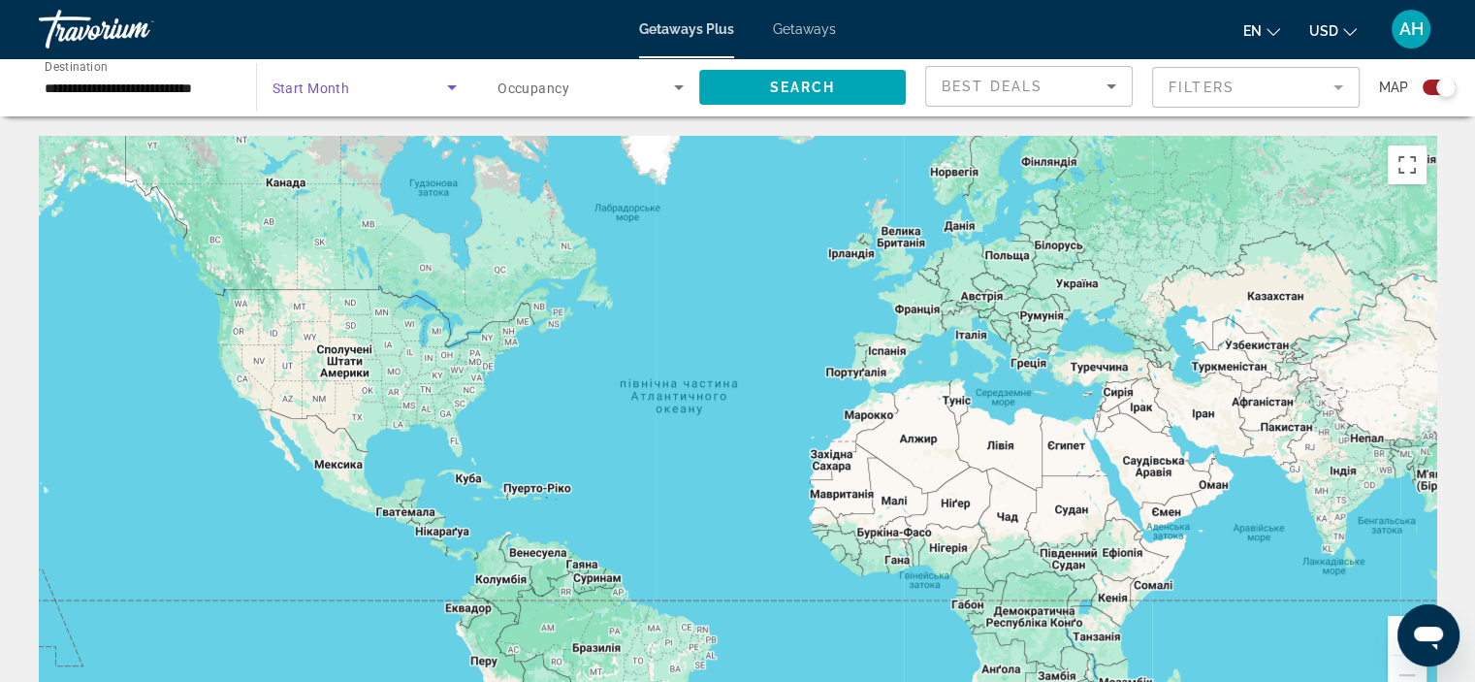
click at [401, 89] on span "Search widget" at bounding box center [361, 87] width 176 height 23
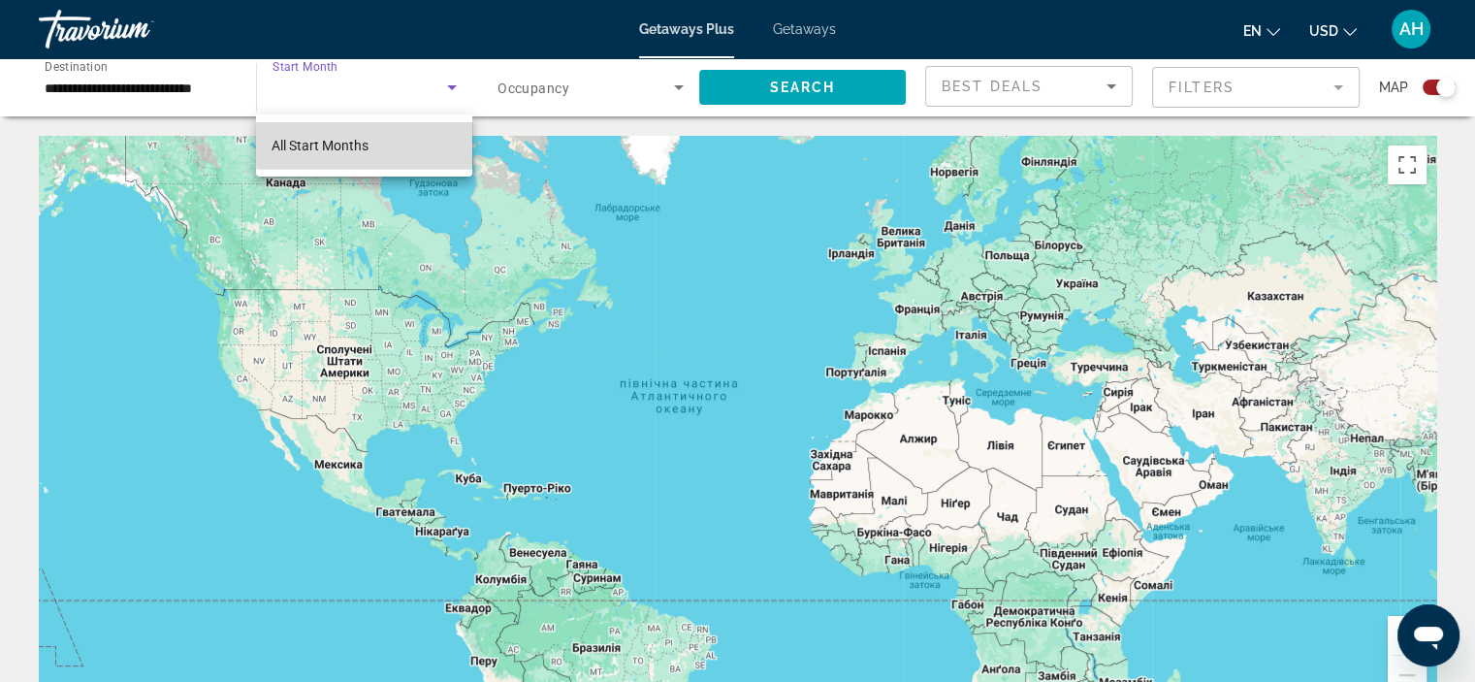
click at [374, 144] on mat-option "All Start Months" at bounding box center [364, 145] width 216 height 47
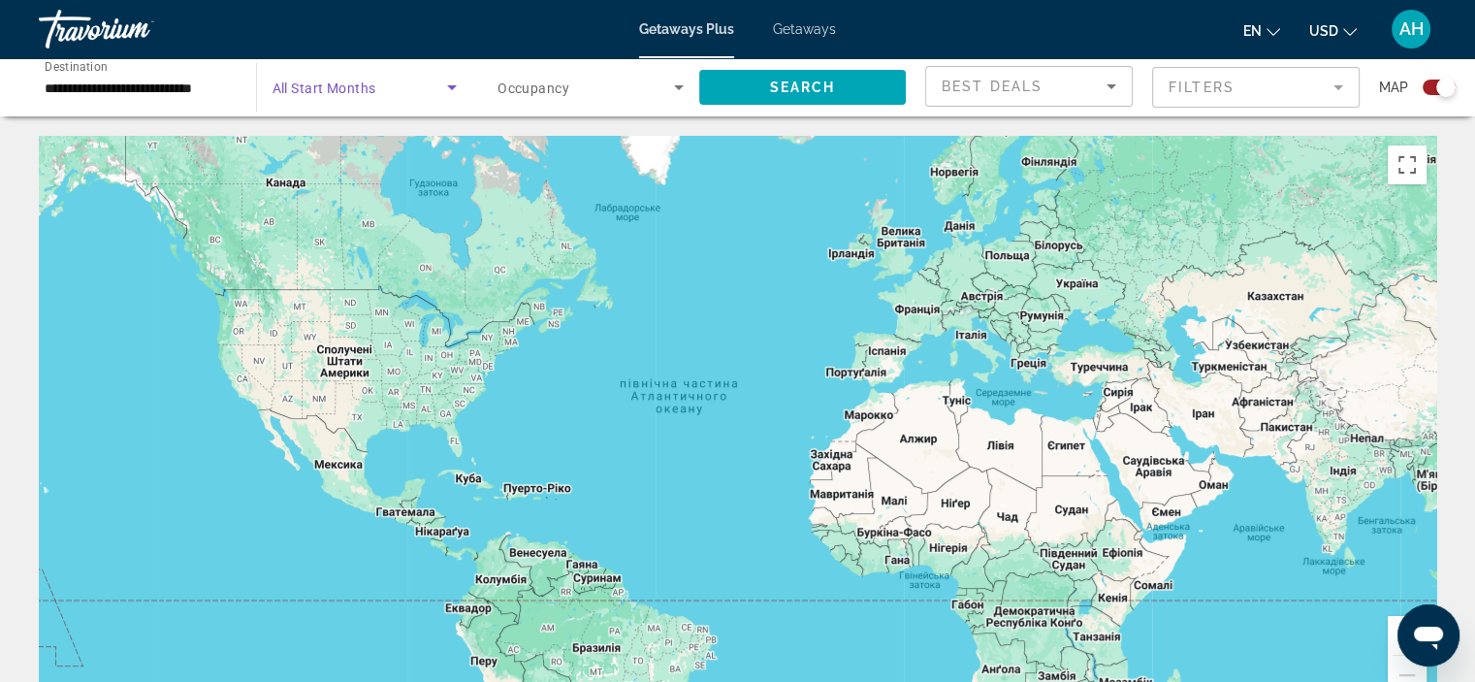
click at [411, 92] on span "Search widget" at bounding box center [361, 87] width 176 height 23
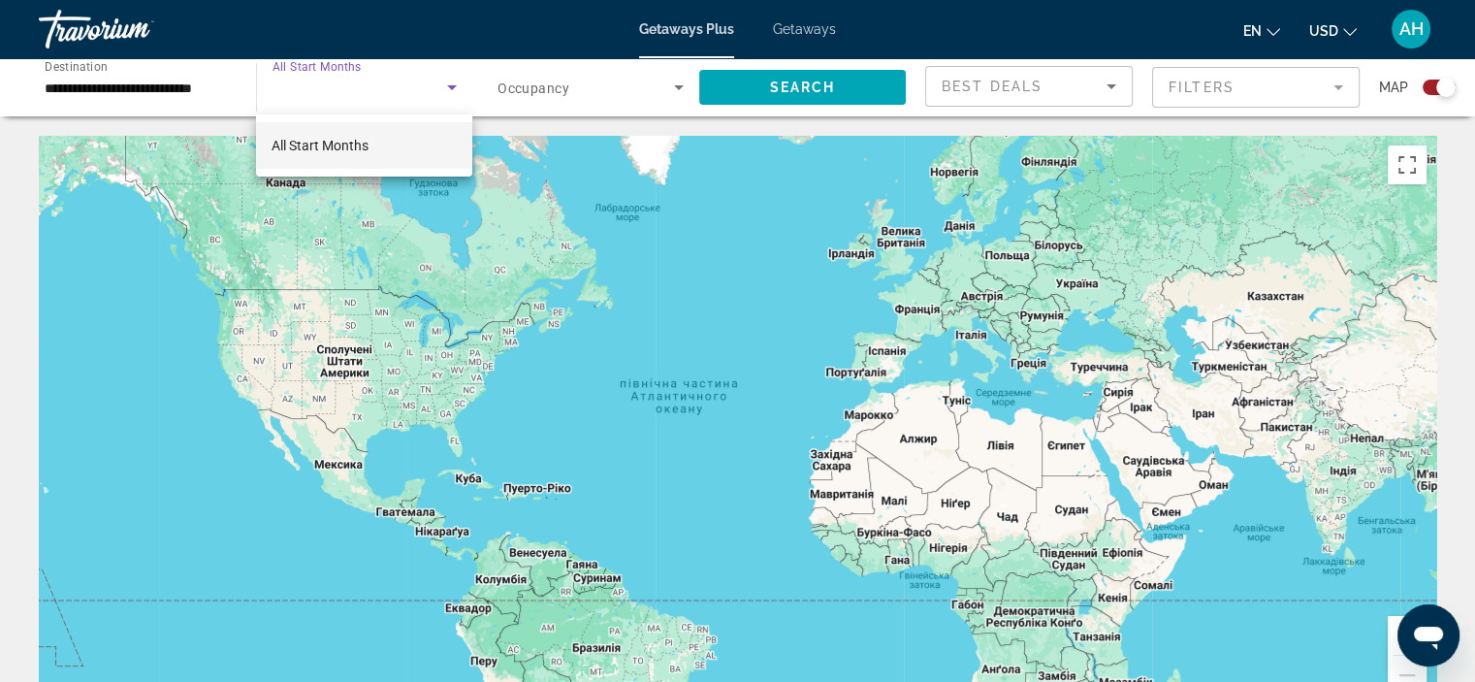
click at [417, 155] on mat-option "All Start Months" at bounding box center [364, 145] width 216 height 47
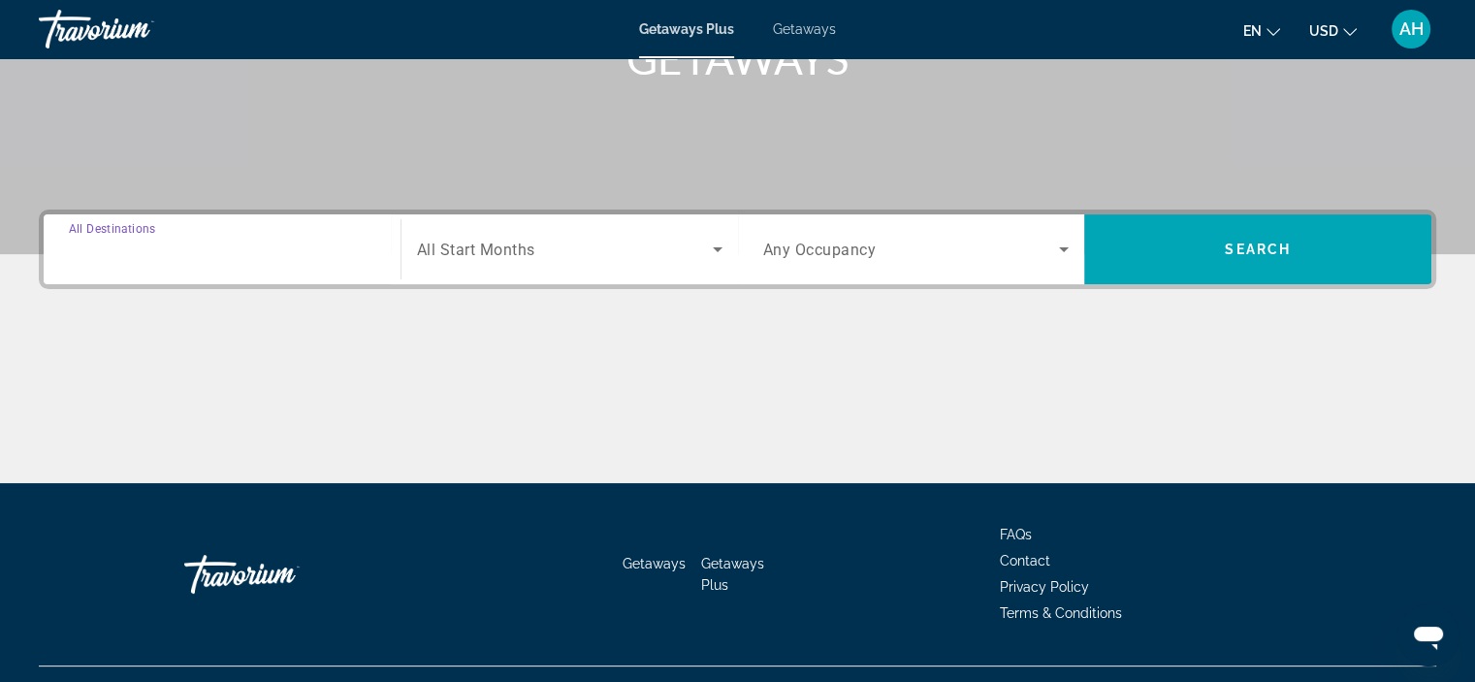
click at [264, 254] on input "Destination All Destinations" at bounding box center [222, 250] width 306 height 23
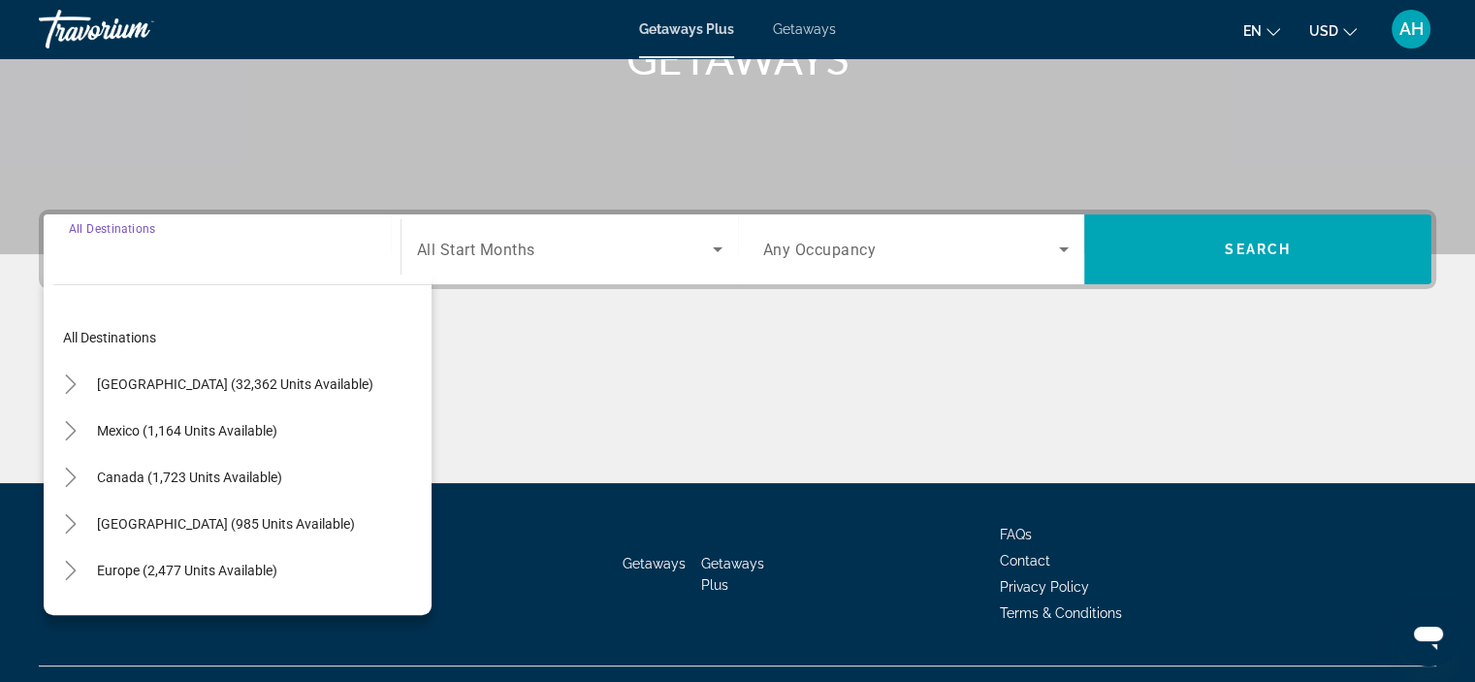
scroll to position [366, 0]
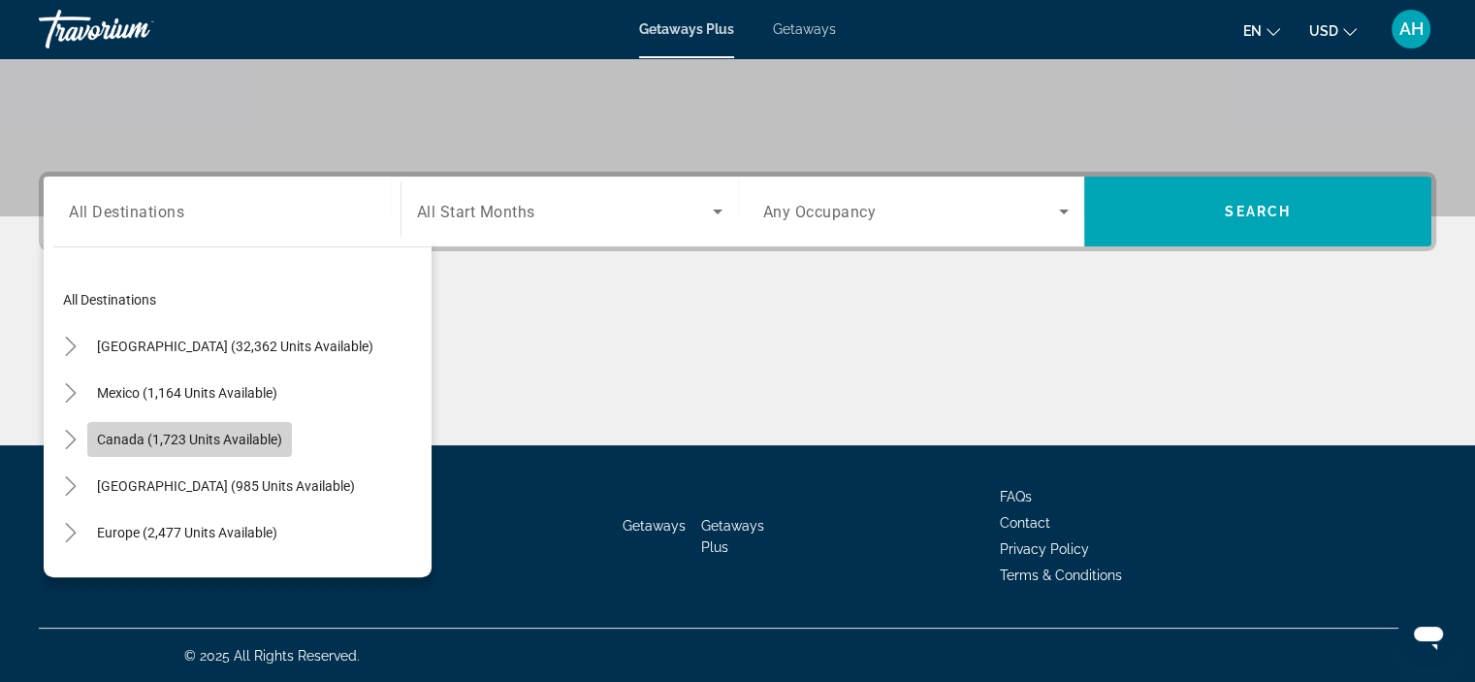
click at [183, 432] on span "Canada (1,723 units available)" at bounding box center [189, 440] width 185 height 16
type input "**********"
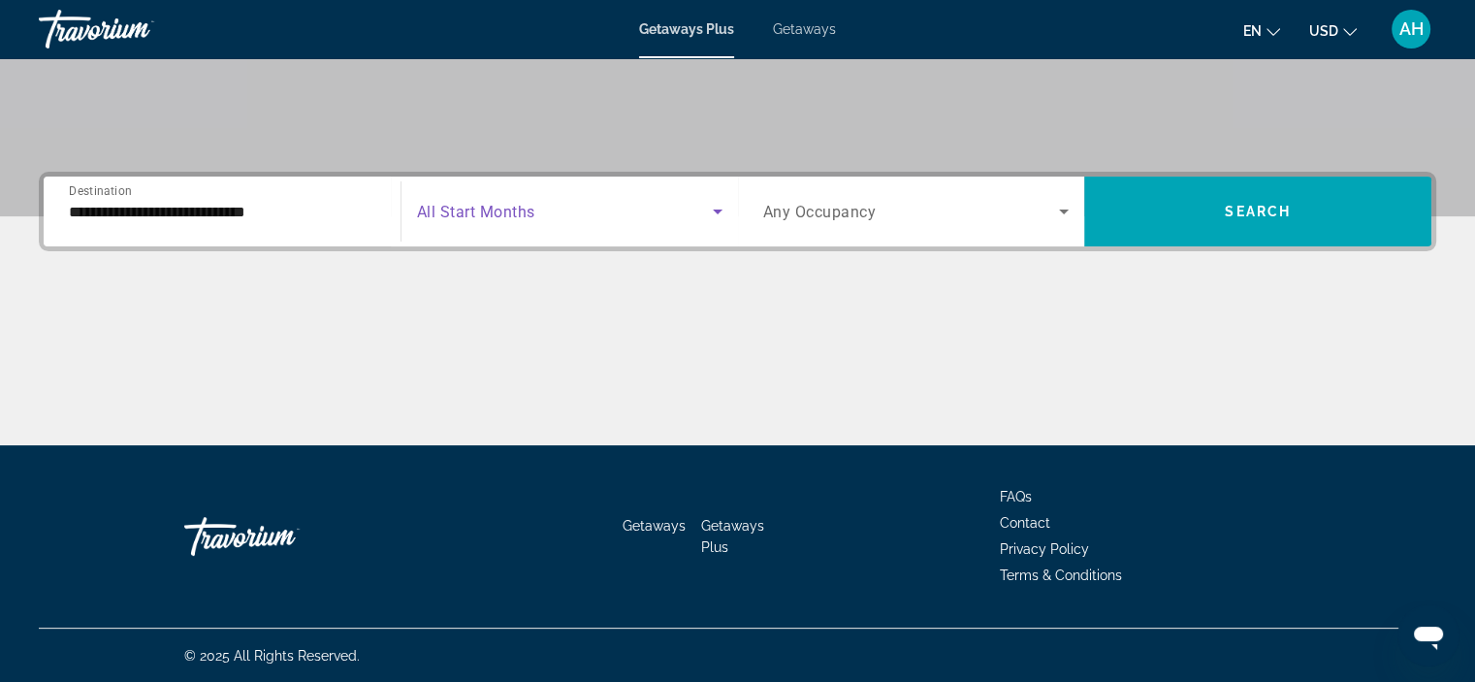
click at [563, 205] on span "Search widget" at bounding box center [565, 211] width 296 height 23
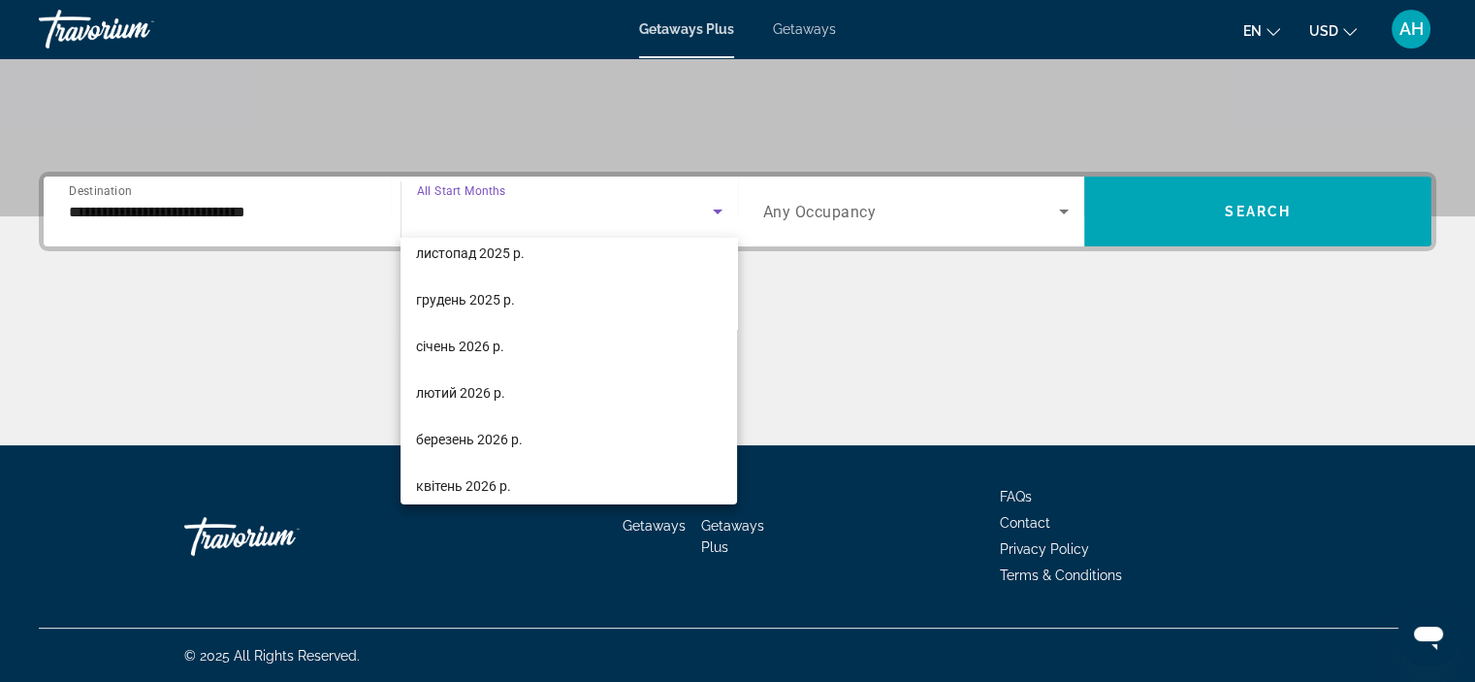
scroll to position [136, 0]
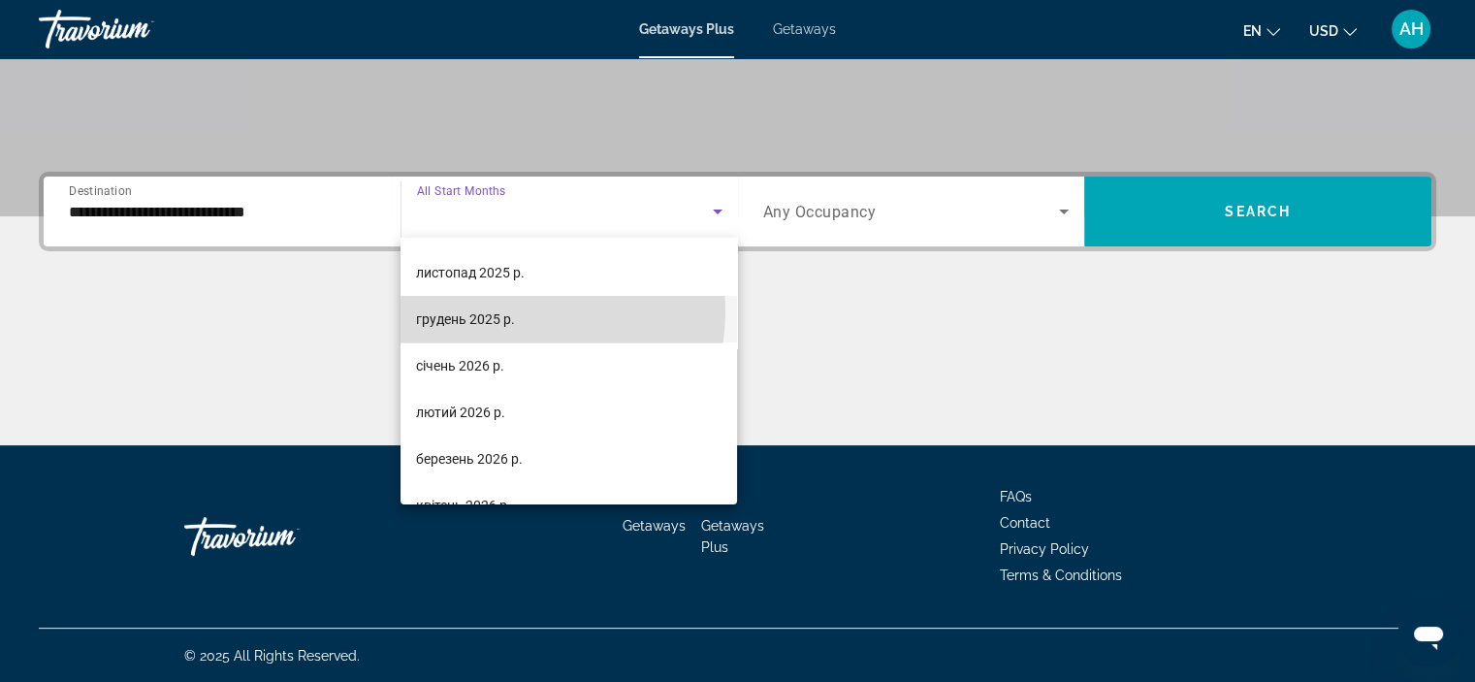
click at [516, 309] on mat-option "грудень 2025 р." at bounding box center [569, 319] width 337 height 47
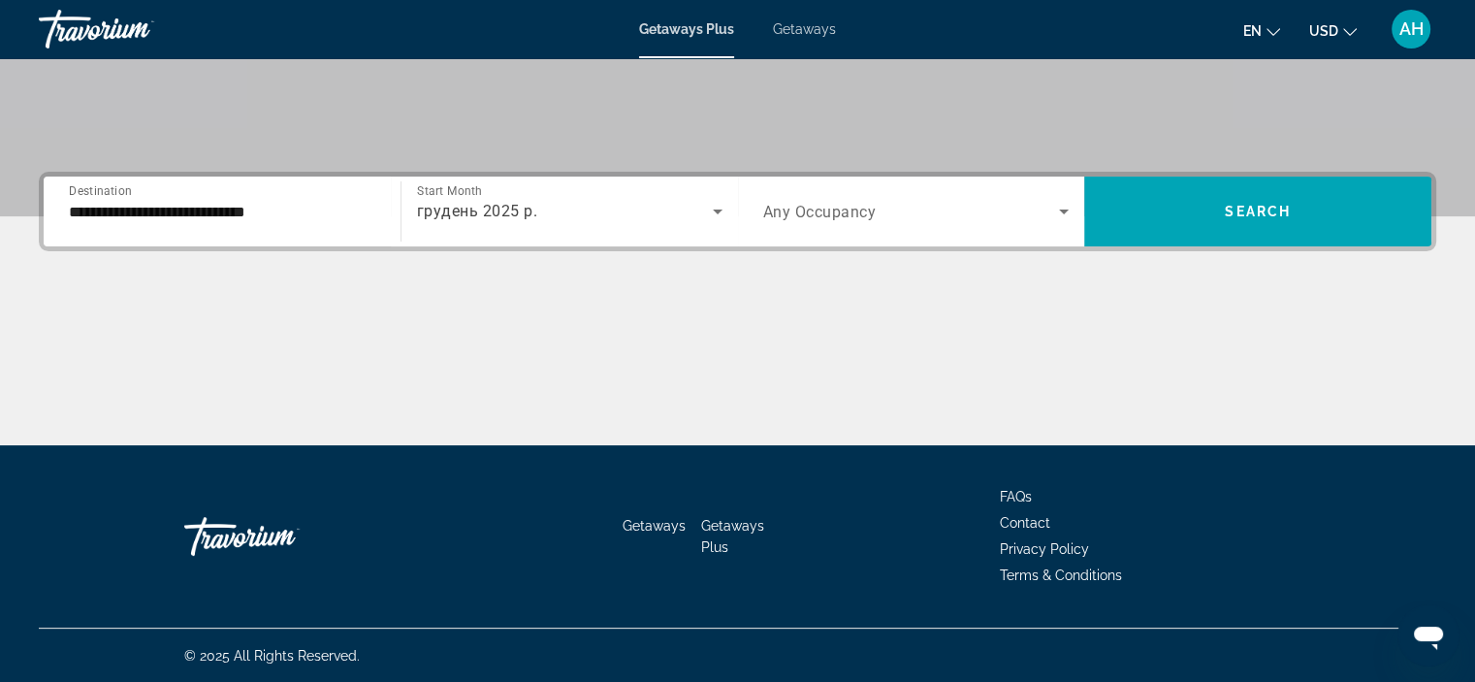
click at [602, 193] on div "грудень 2025 р." at bounding box center [569, 211] width 305 height 54
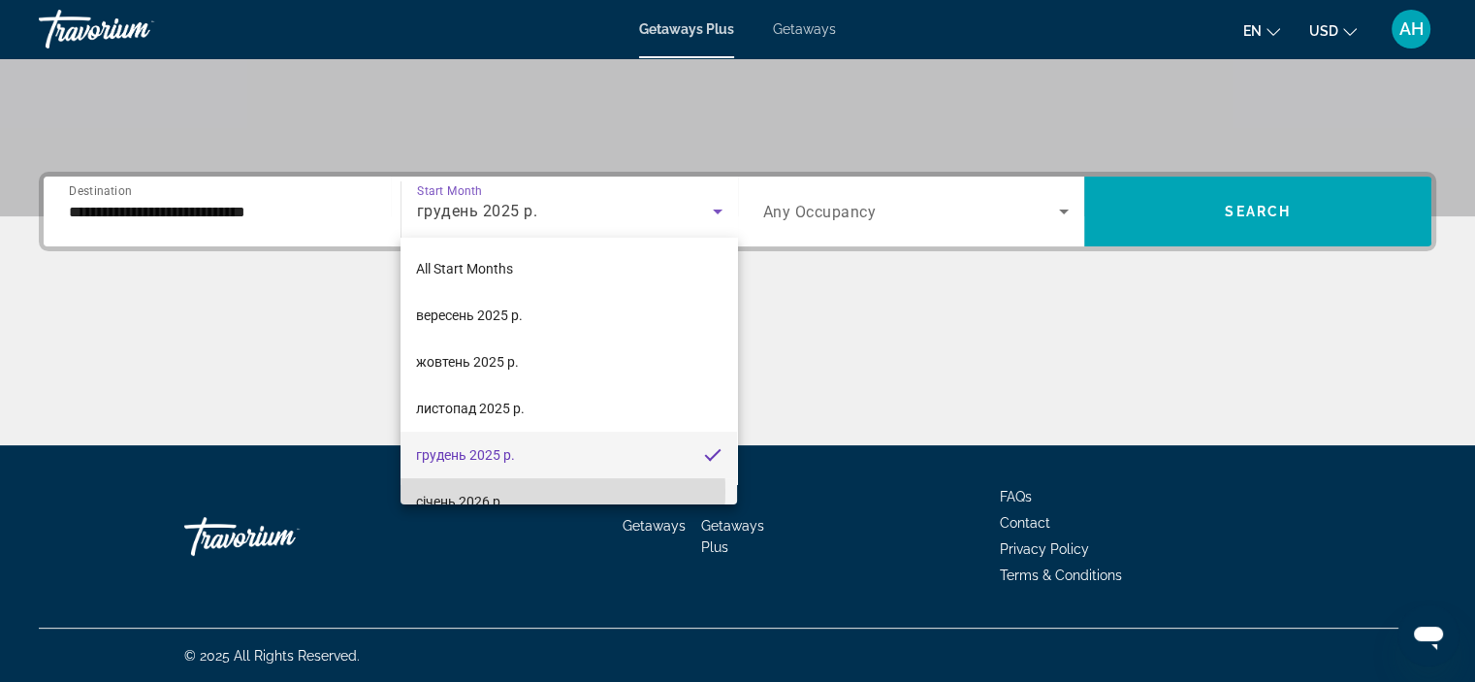
click at [519, 491] on mat-option "січень 2026 р." at bounding box center [569, 501] width 337 height 47
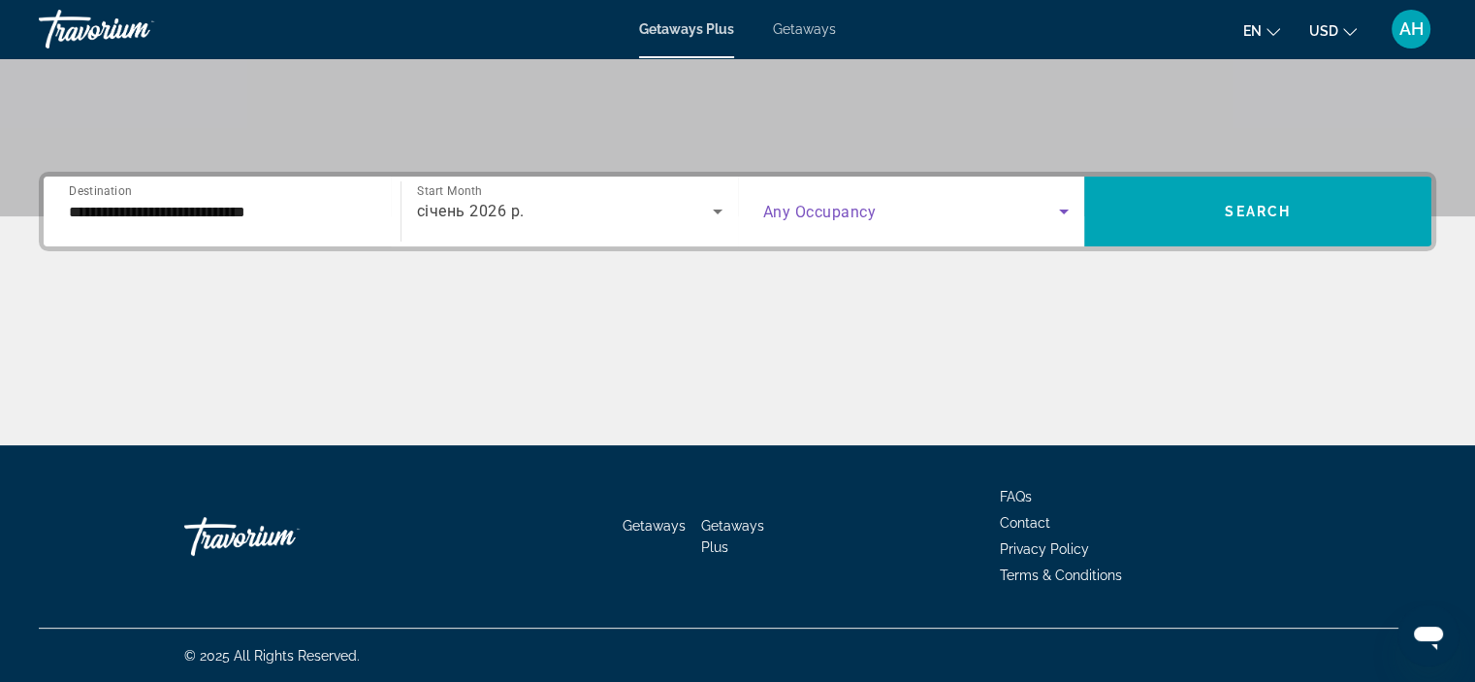
click at [970, 213] on span "Search widget" at bounding box center [911, 211] width 297 height 23
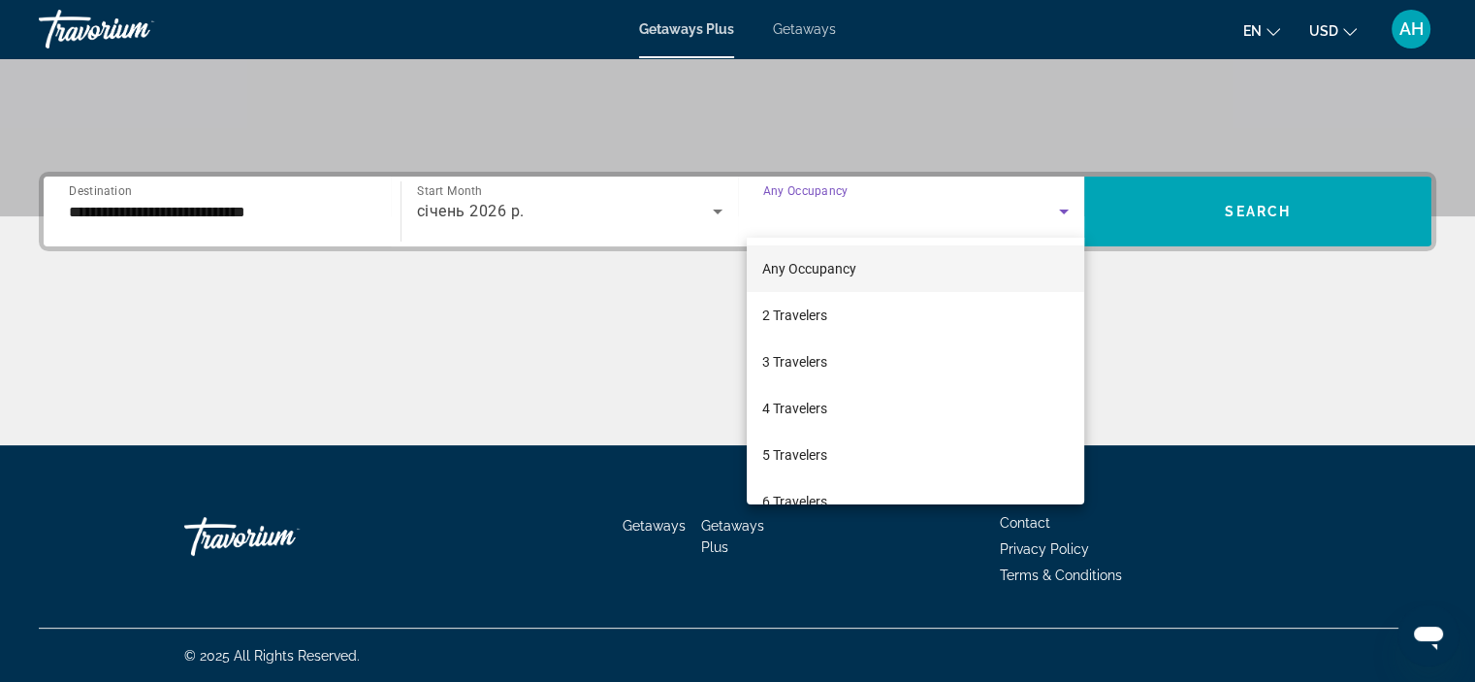
click at [1237, 217] on div at bounding box center [737, 341] width 1475 height 682
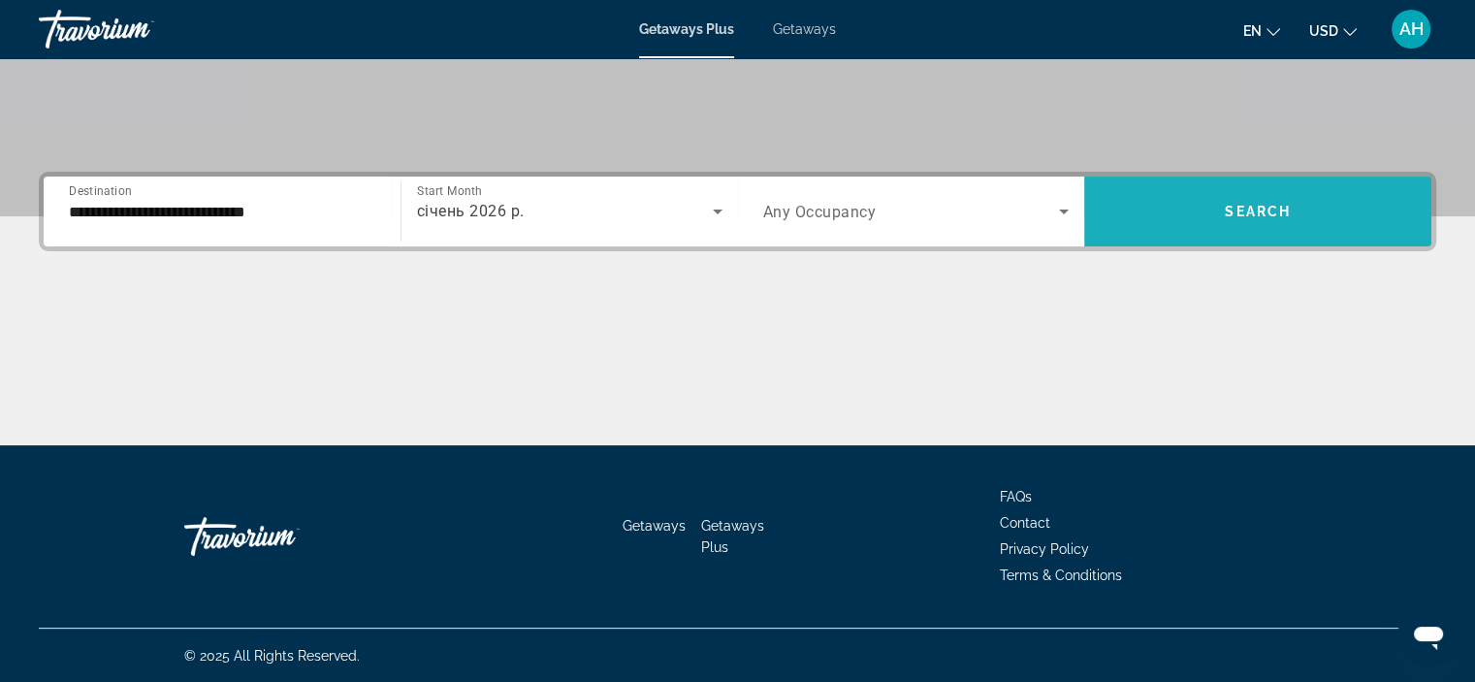
click at [1237, 217] on span "Search" at bounding box center [1258, 212] width 66 height 16
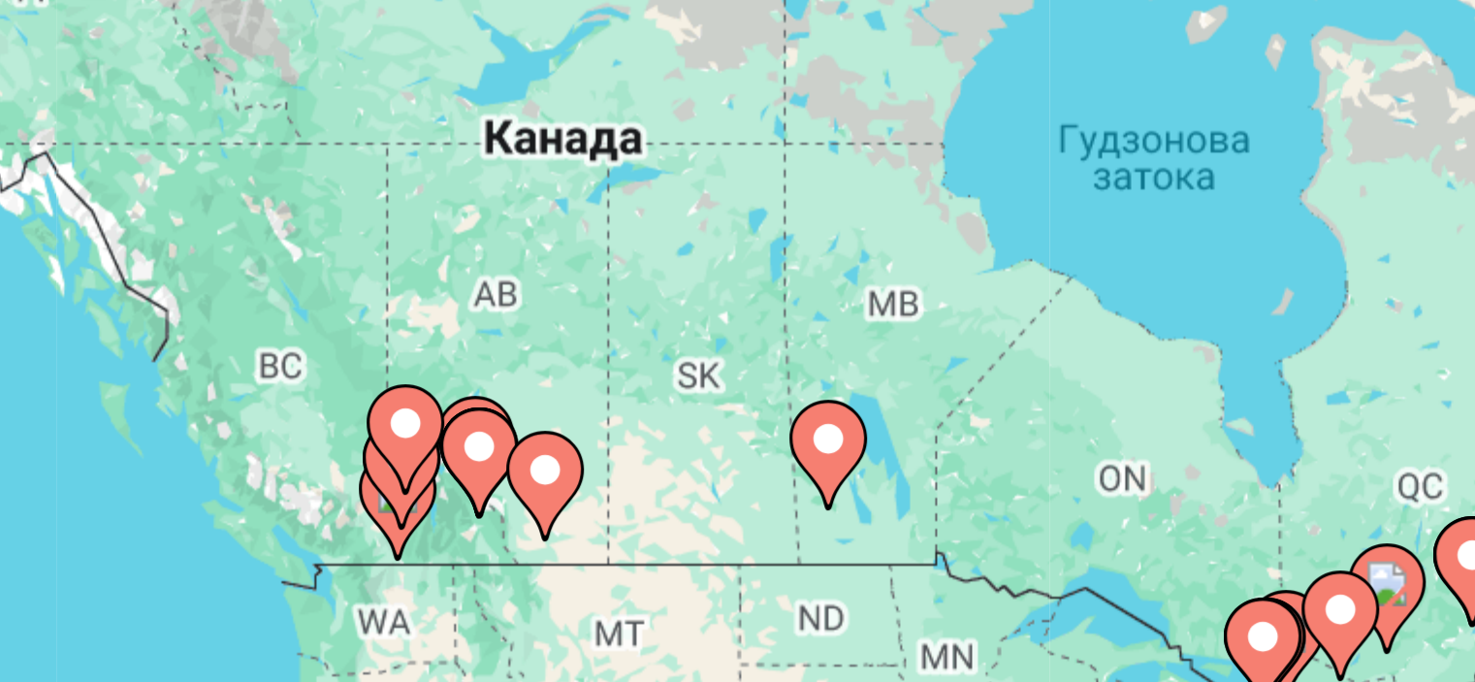
click at [266, 261] on image "Main content" at bounding box center [265, 260] width 12 height 12
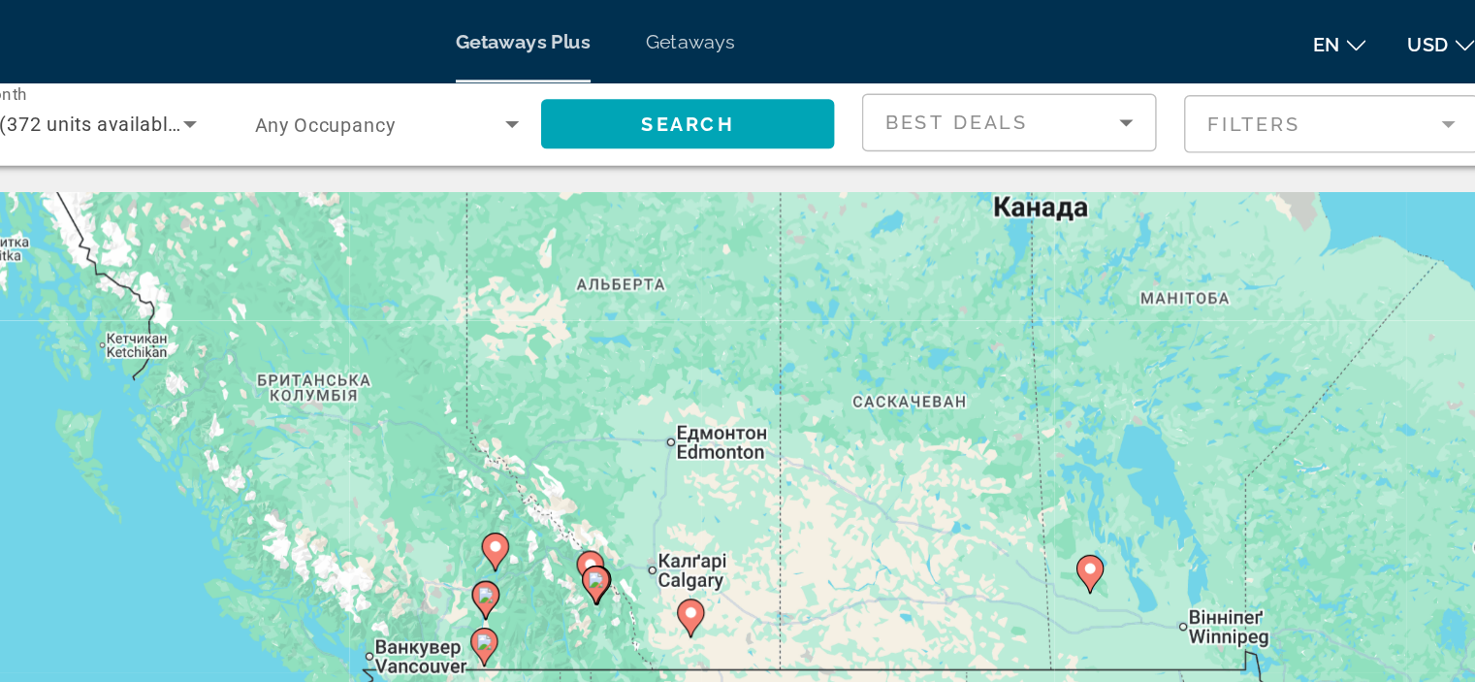
scroll to position [30, 0]
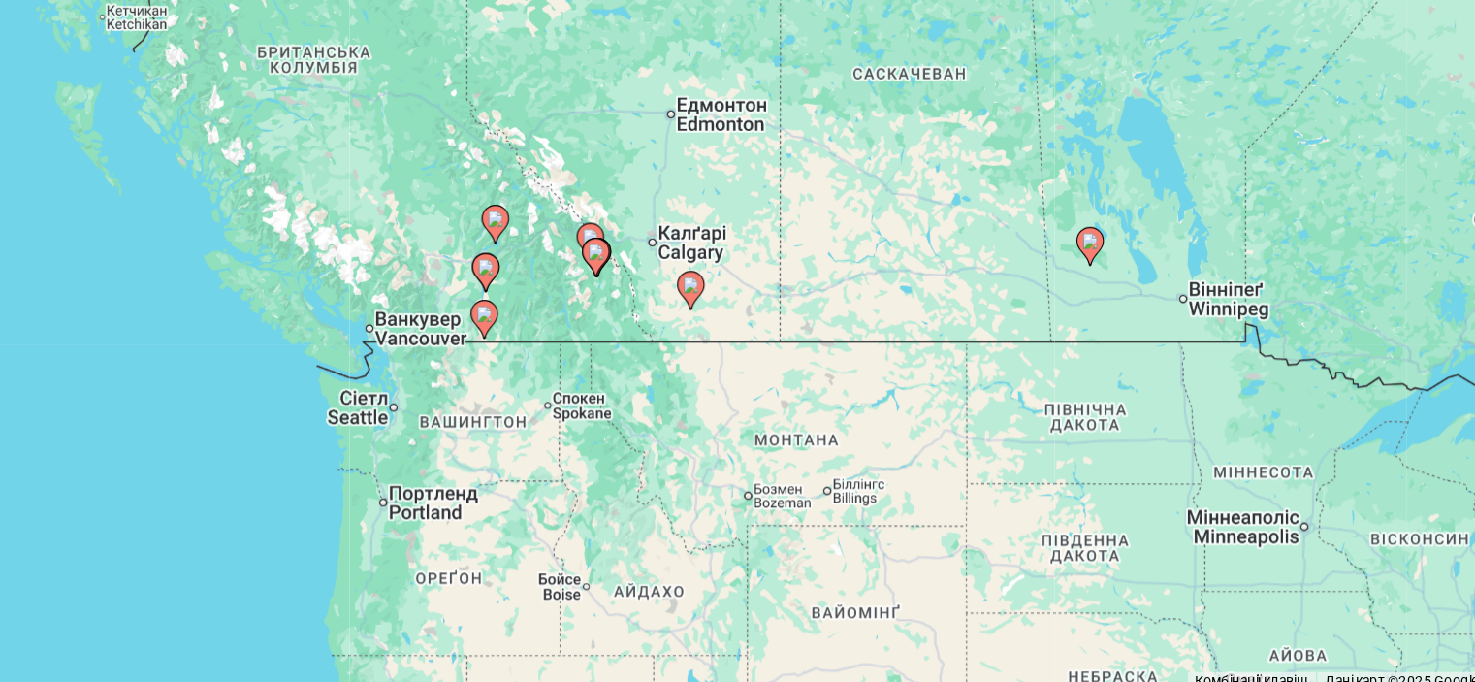
click at [733, 364] on image "Main content" at bounding box center [734, 368] width 12 height 12
type input "**********"
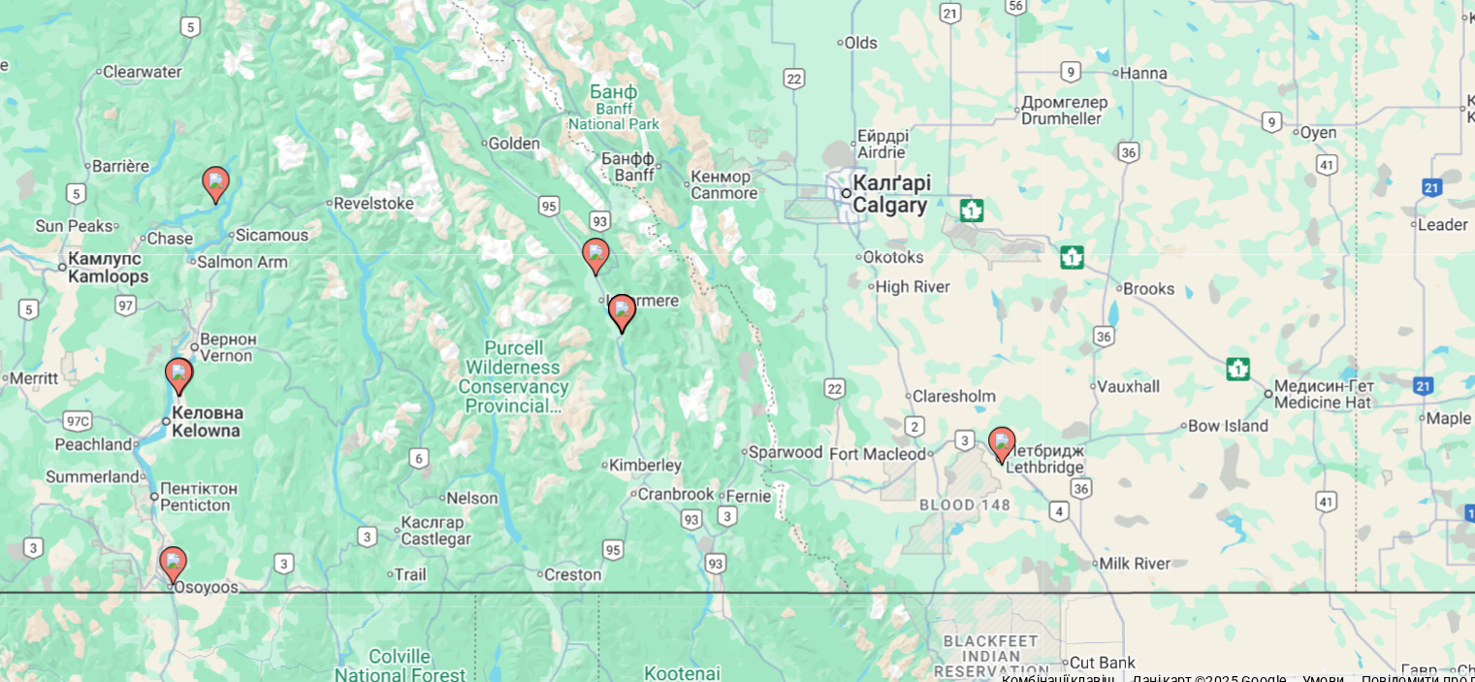
click at [741, 384] on icon "Main content" at bounding box center [736, 381] width 17 height 25
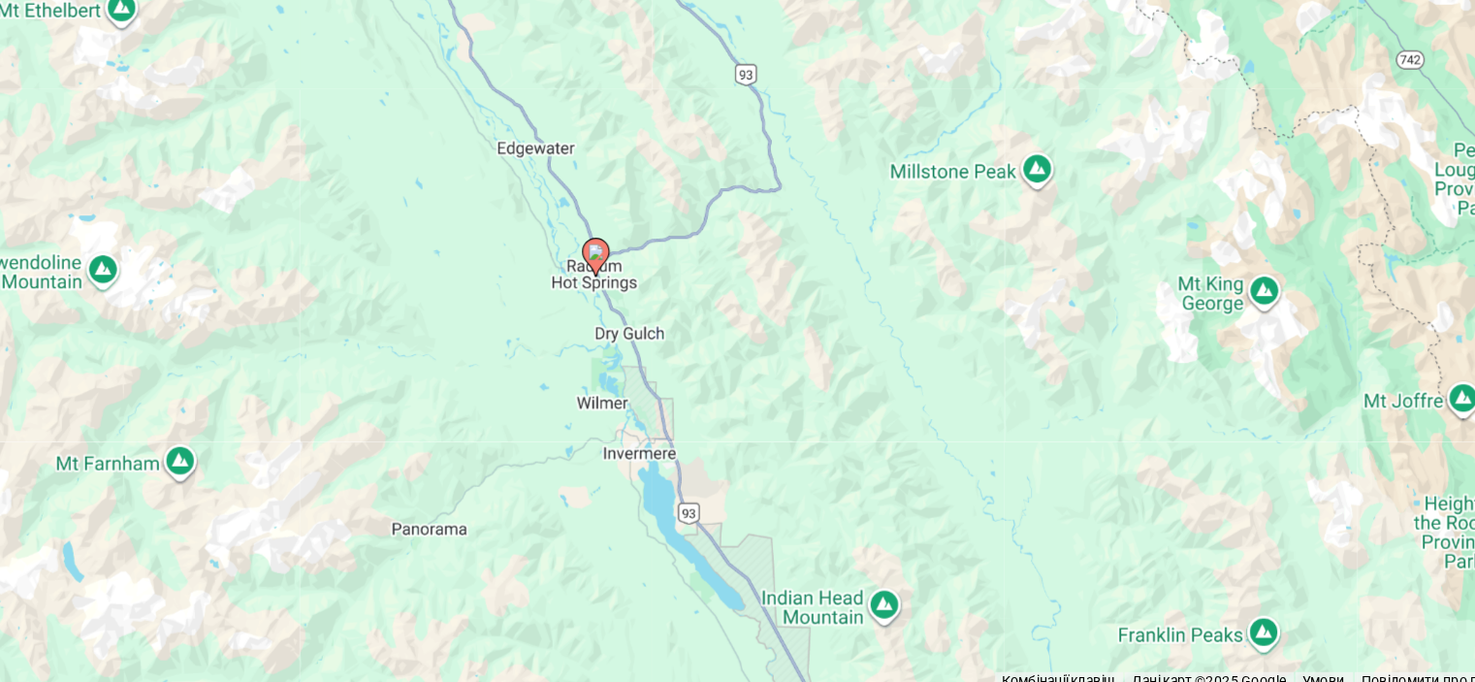
click at [740, 374] on image "Main content" at bounding box center [738, 378] width 12 height 12
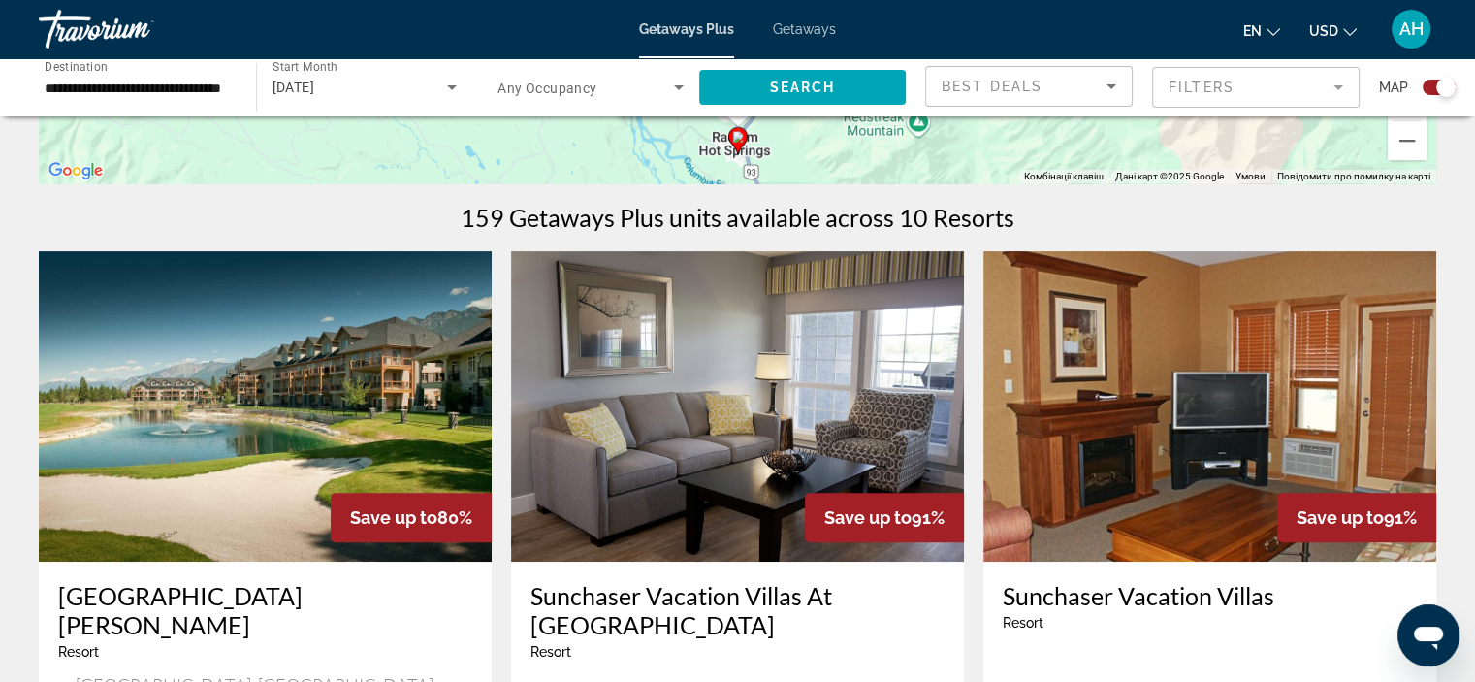
scroll to position [535, 0]
click at [1323, 104] on mat-form-field "Filters" at bounding box center [1256, 87] width 208 height 41
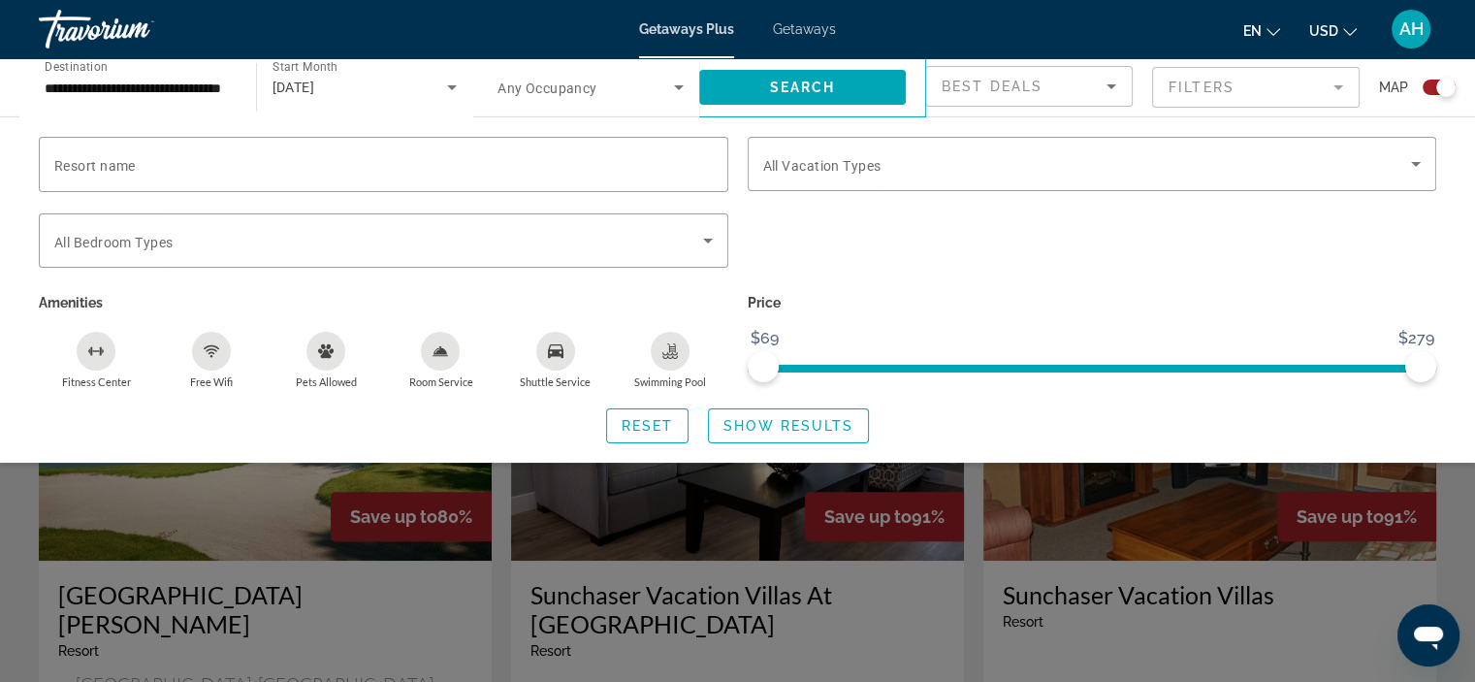
click at [1323, 104] on mat-form-field "Filters" at bounding box center [1256, 87] width 208 height 41
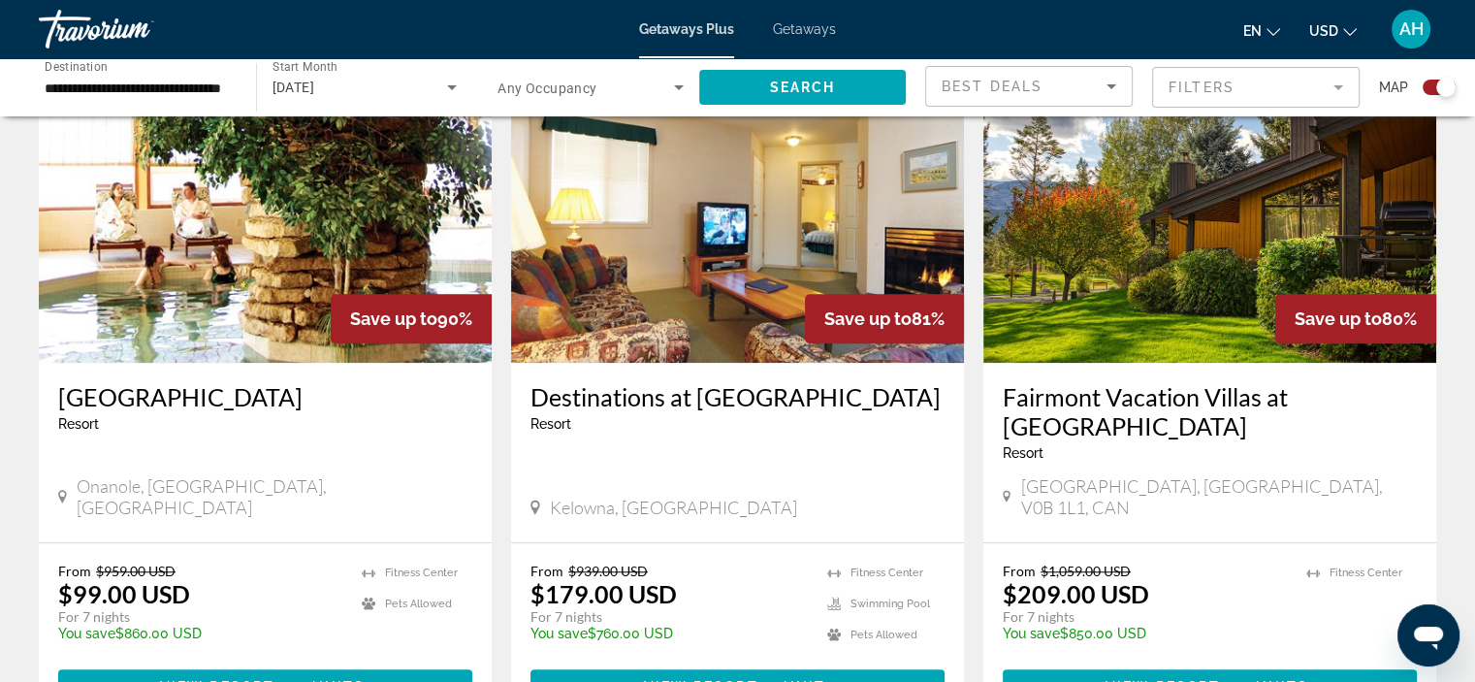
scroll to position [1443, 0]
click at [671, 382] on h3 "Destinations at [GEOGRAPHIC_DATA]" at bounding box center [737, 396] width 414 height 29
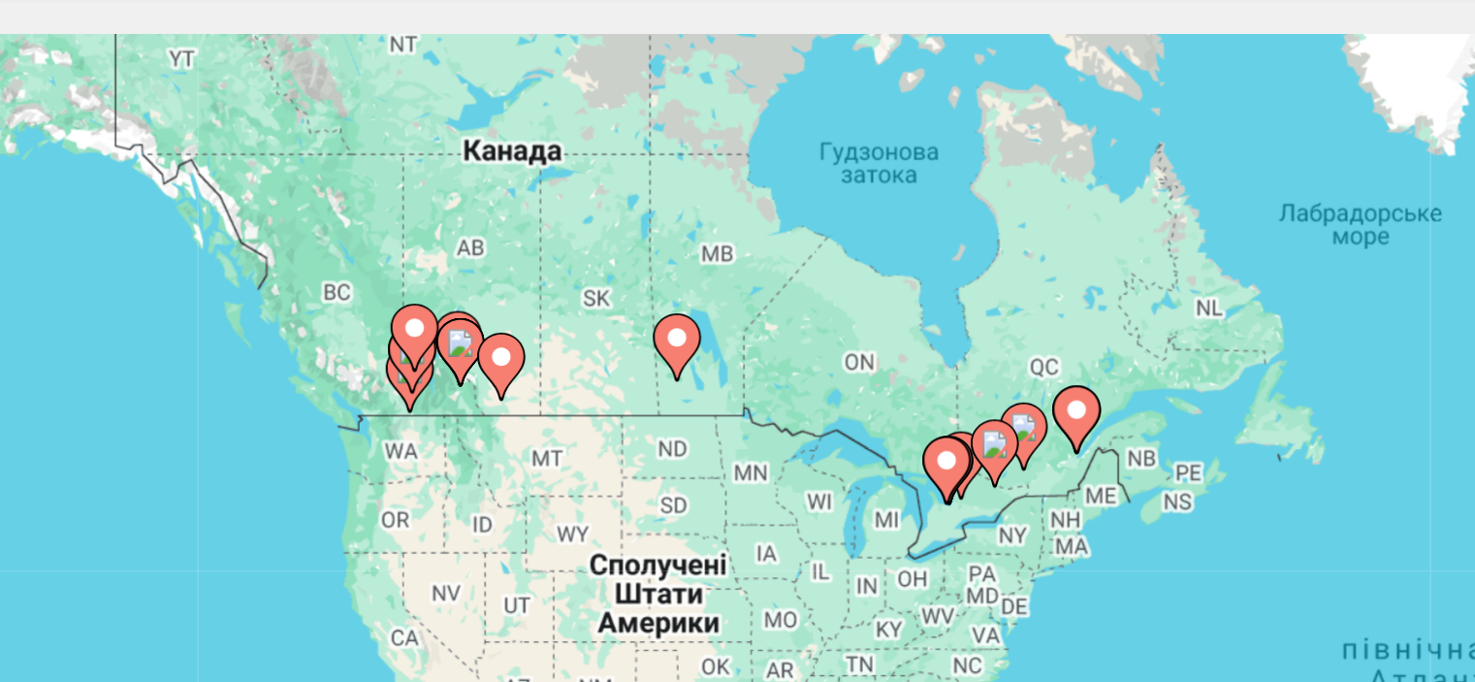
click at [288, 273] on gmp-advanced-marker "Main content" at bounding box center [281, 269] width 19 height 29
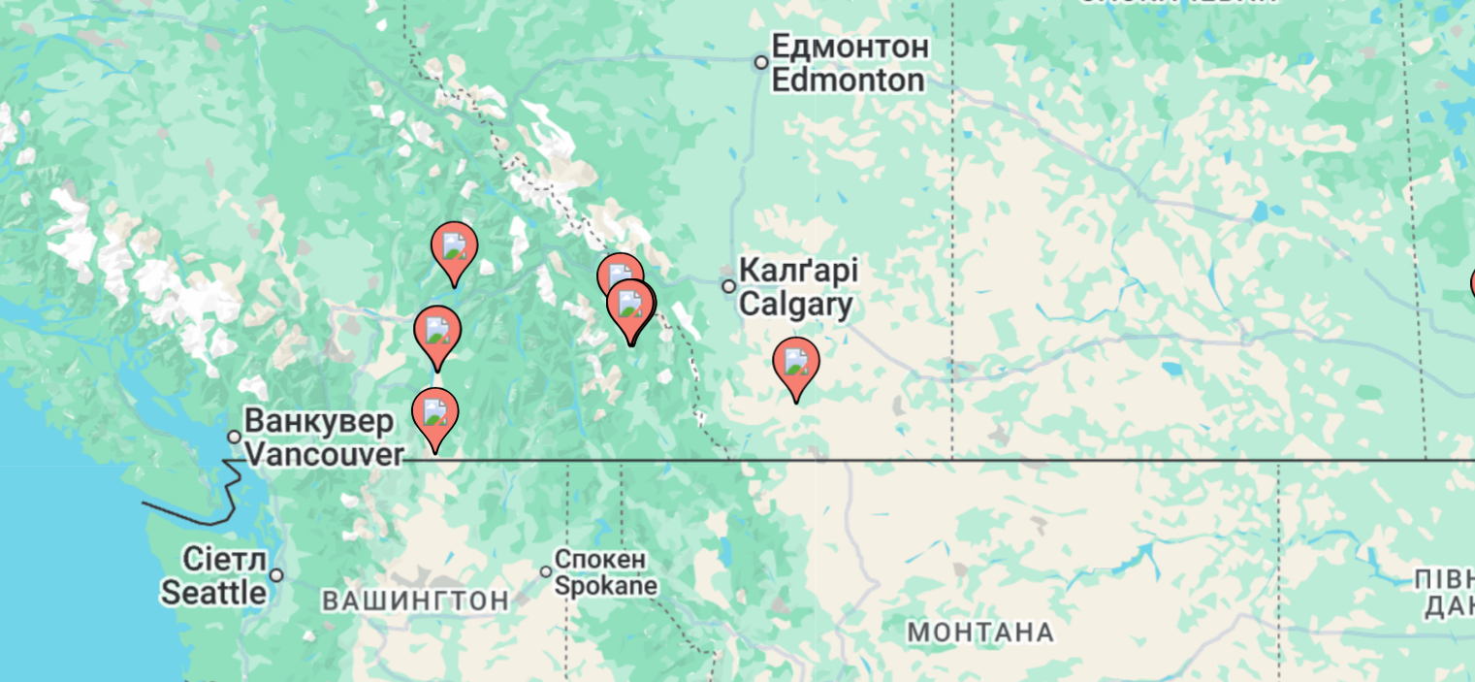
click at [736, 412] on image "Main content" at bounding box center [738, 408] width 12 height 12
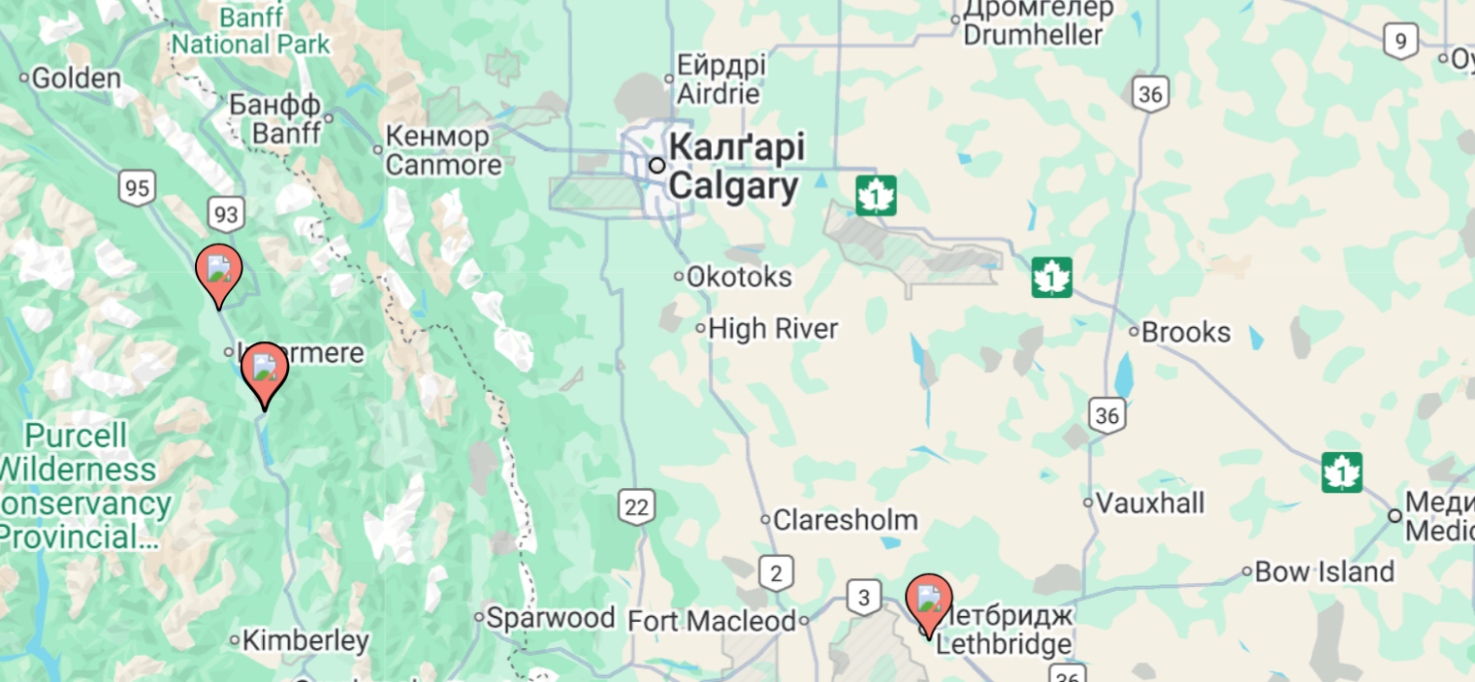
click at [470, 313] on image "Main content" at bounding box center [471, 315] width 12 height 12
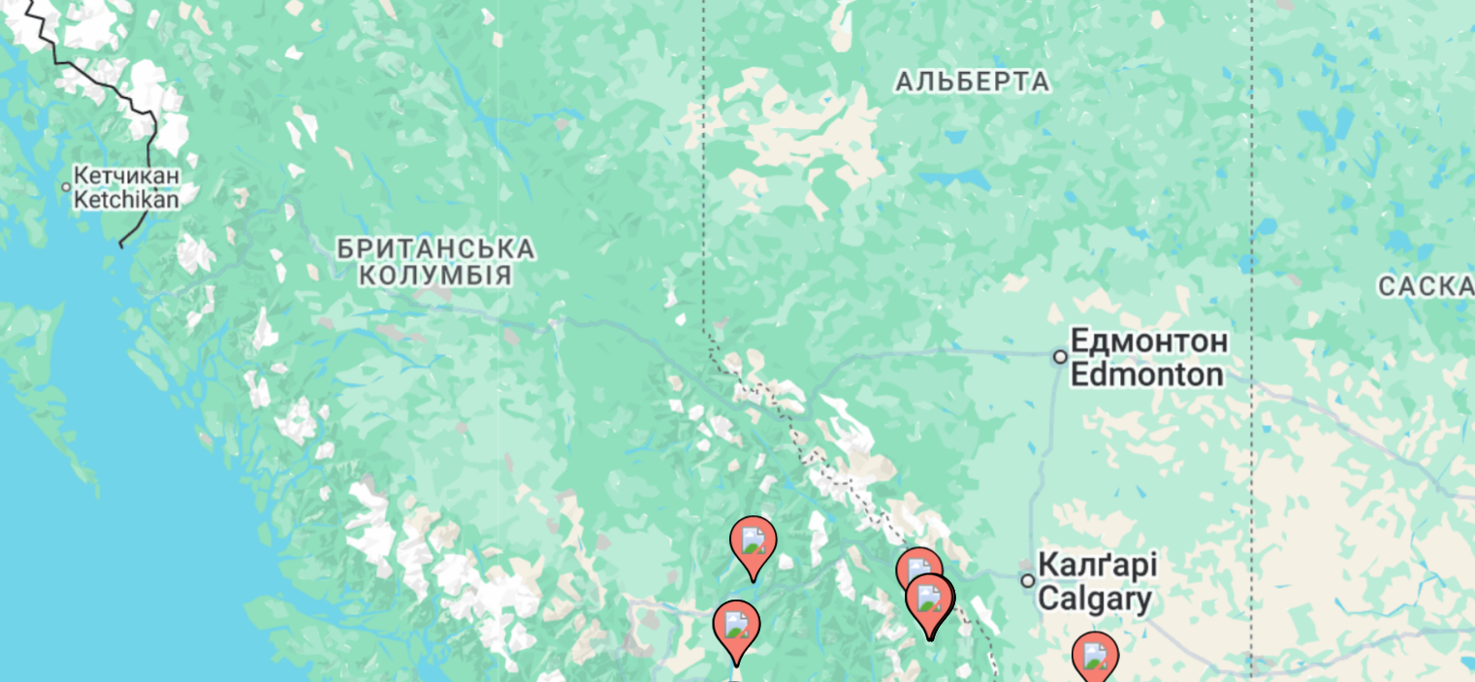
click at [733, 413] on image "Main content" at bounding box center [738, 408] width 12 height 12
type input "**********"
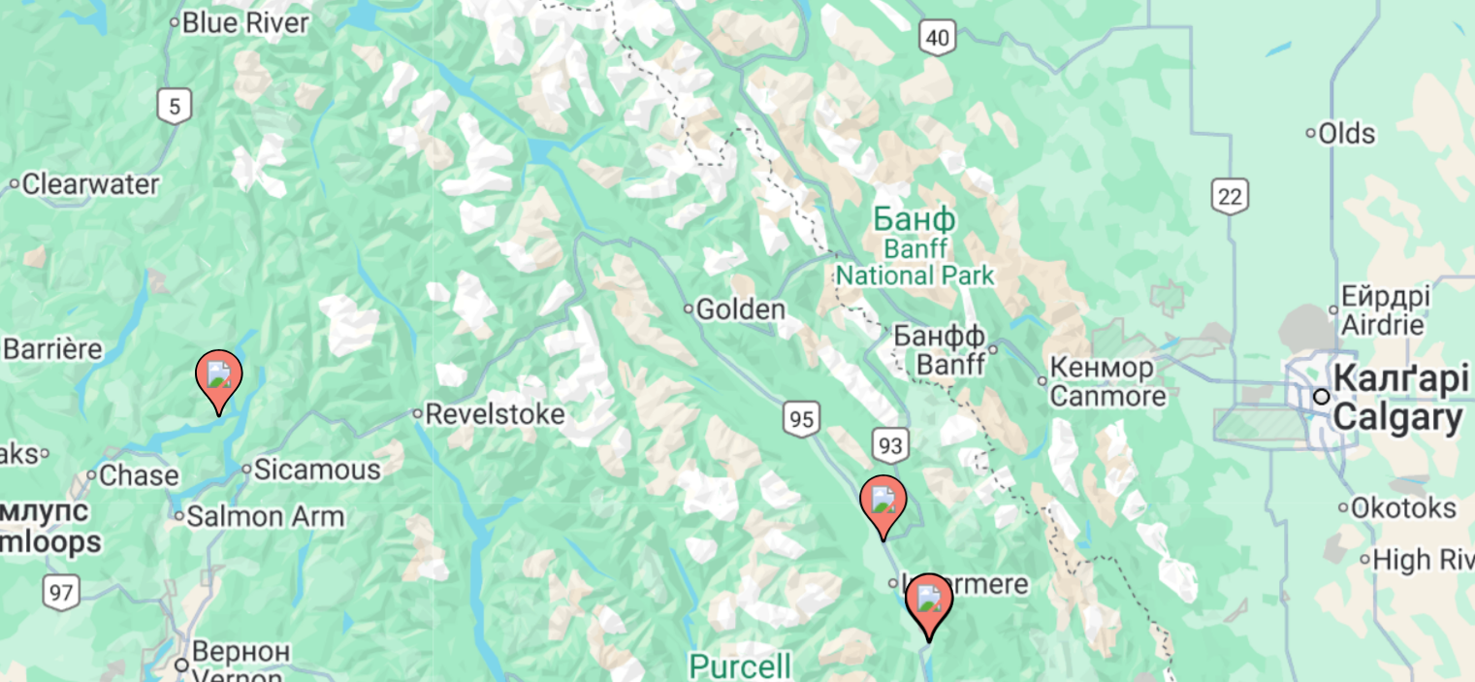
click at [733, 413] on image "Main content" at bounding box center [738, 408] width 12 height 12
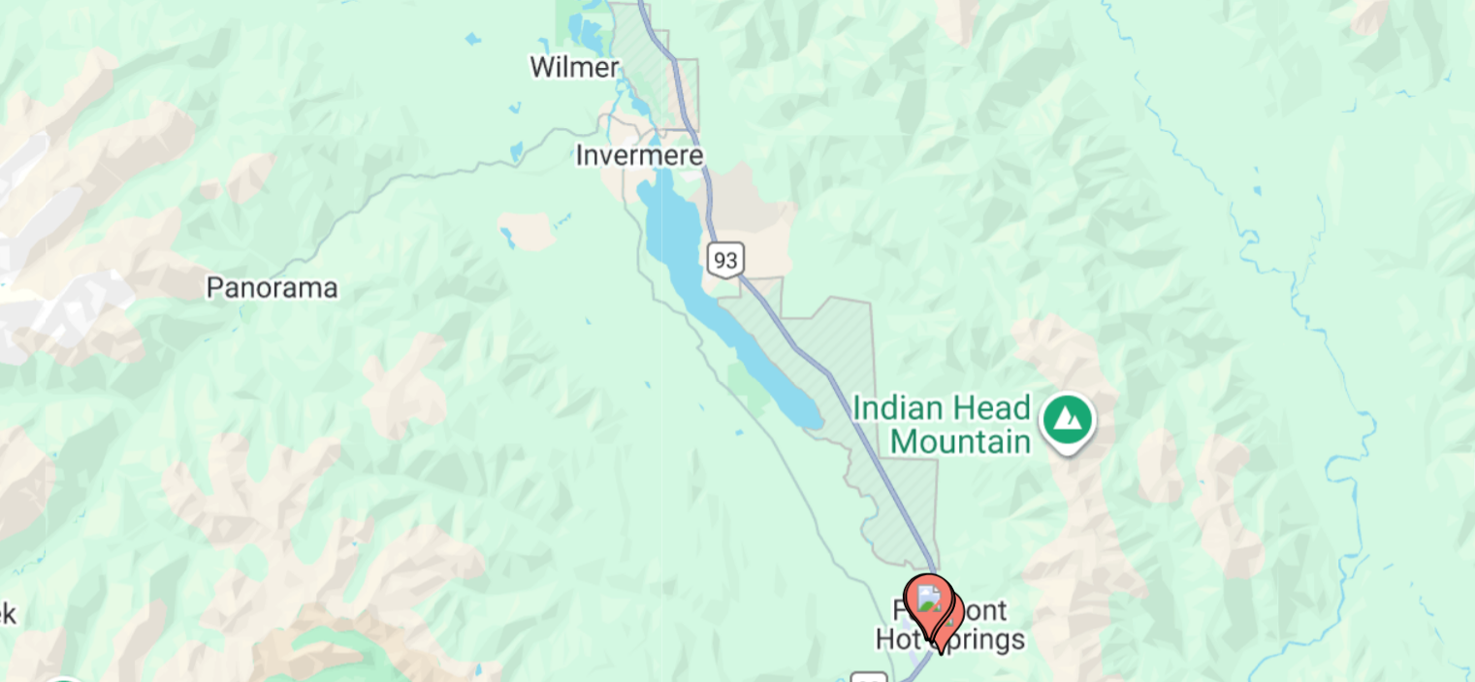
click at [741, 412] on image "Main content" at bounding box center [738, 408] width 12 height 12
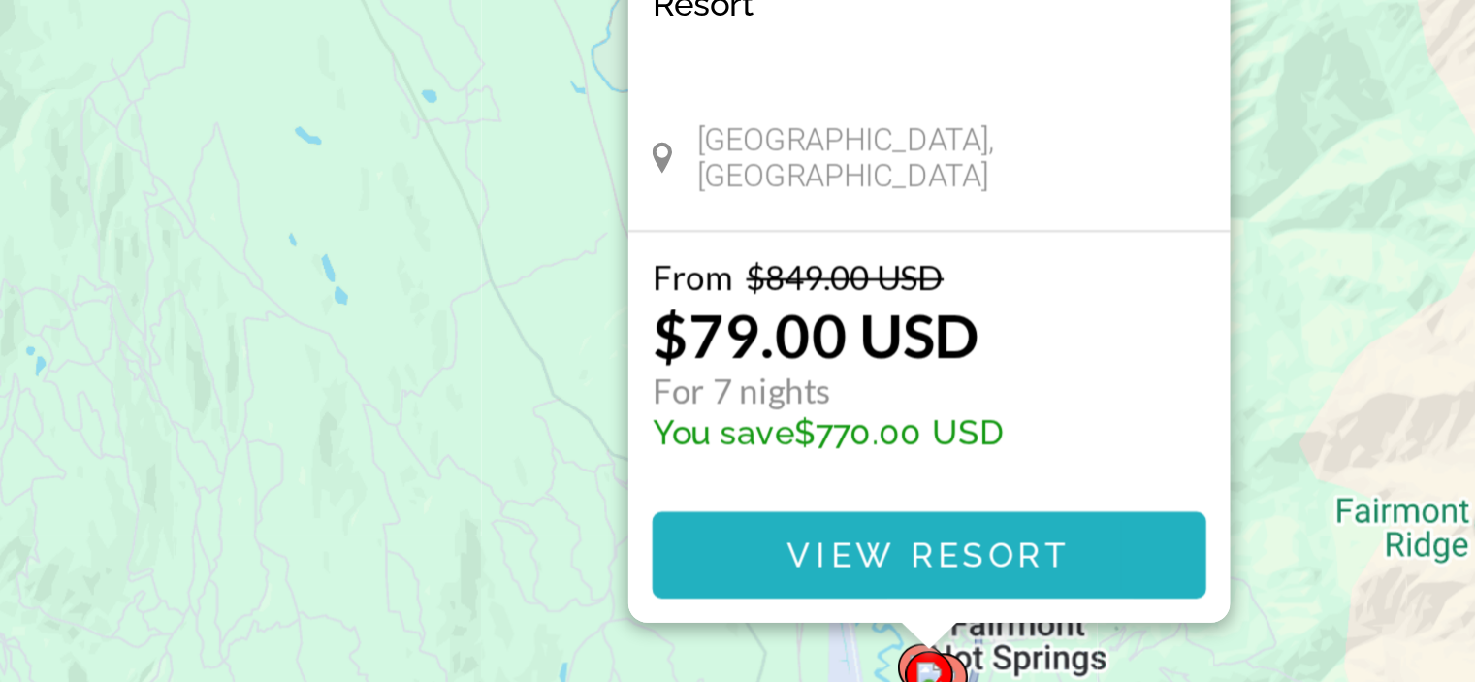
click at [736, 615] on span "View Resort" at bounding box center [737, 622] width 114 height 16
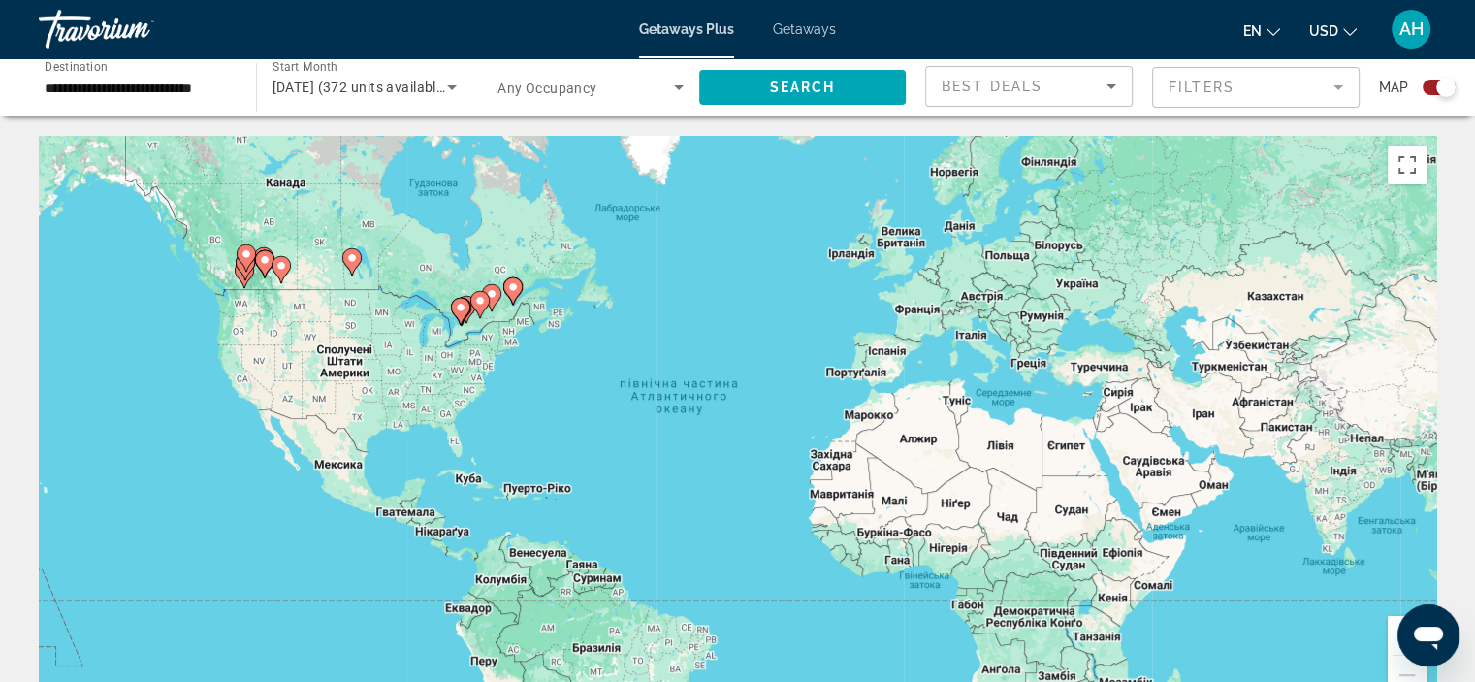
click at [133, 100] on div "**********" at bounding box center [138, 87] width 186 height 55
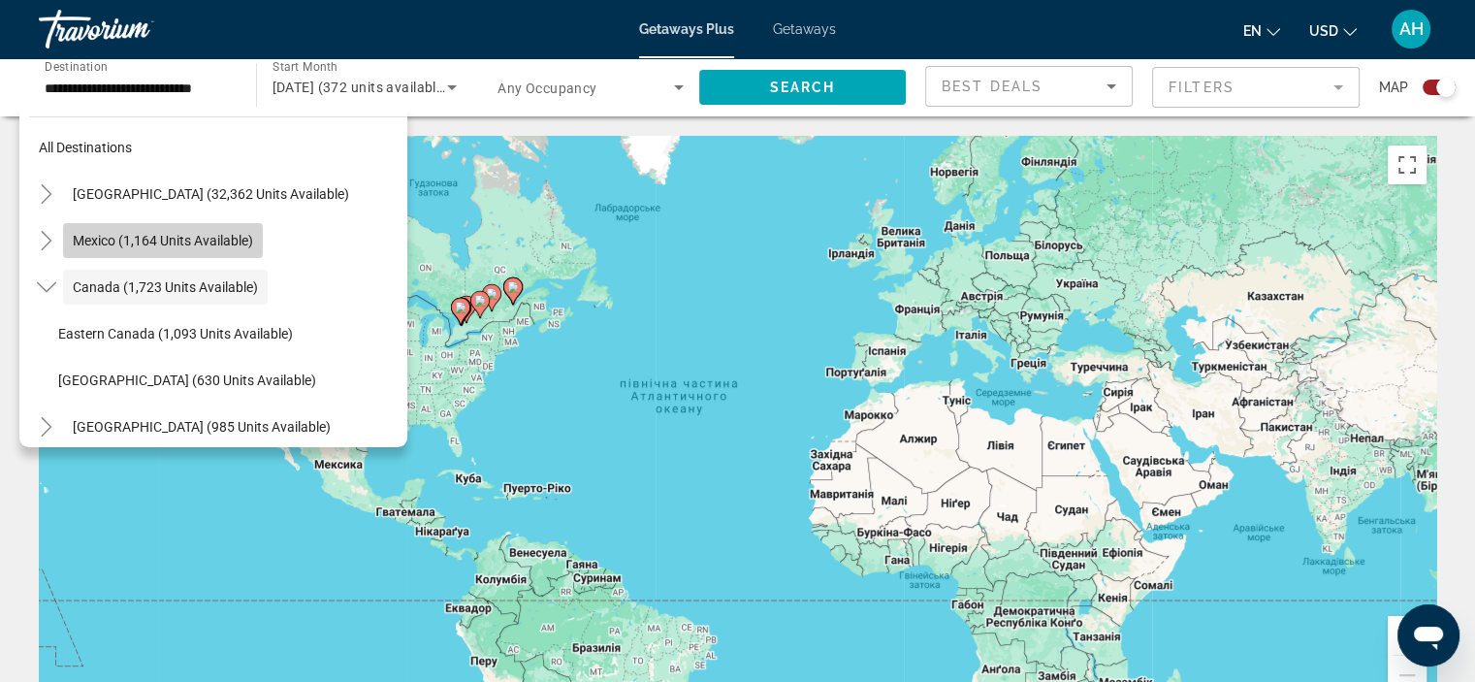
click at [125, 246] on span "Mexico (1,164 units available)" at bounding box center [163, 241] width 180 height 16
type input "**********"
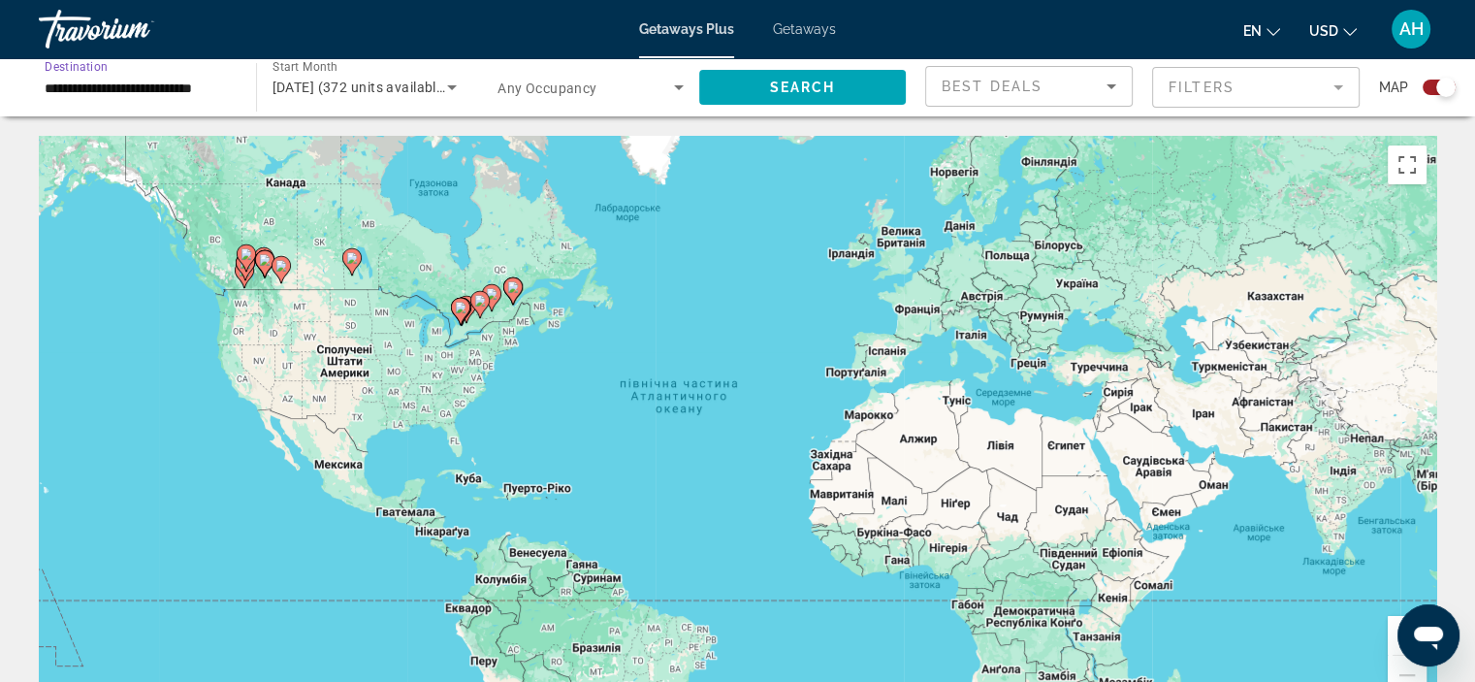
click at [121, 81] on input "**********" at bounding box center [138, 88] width 186 height 23
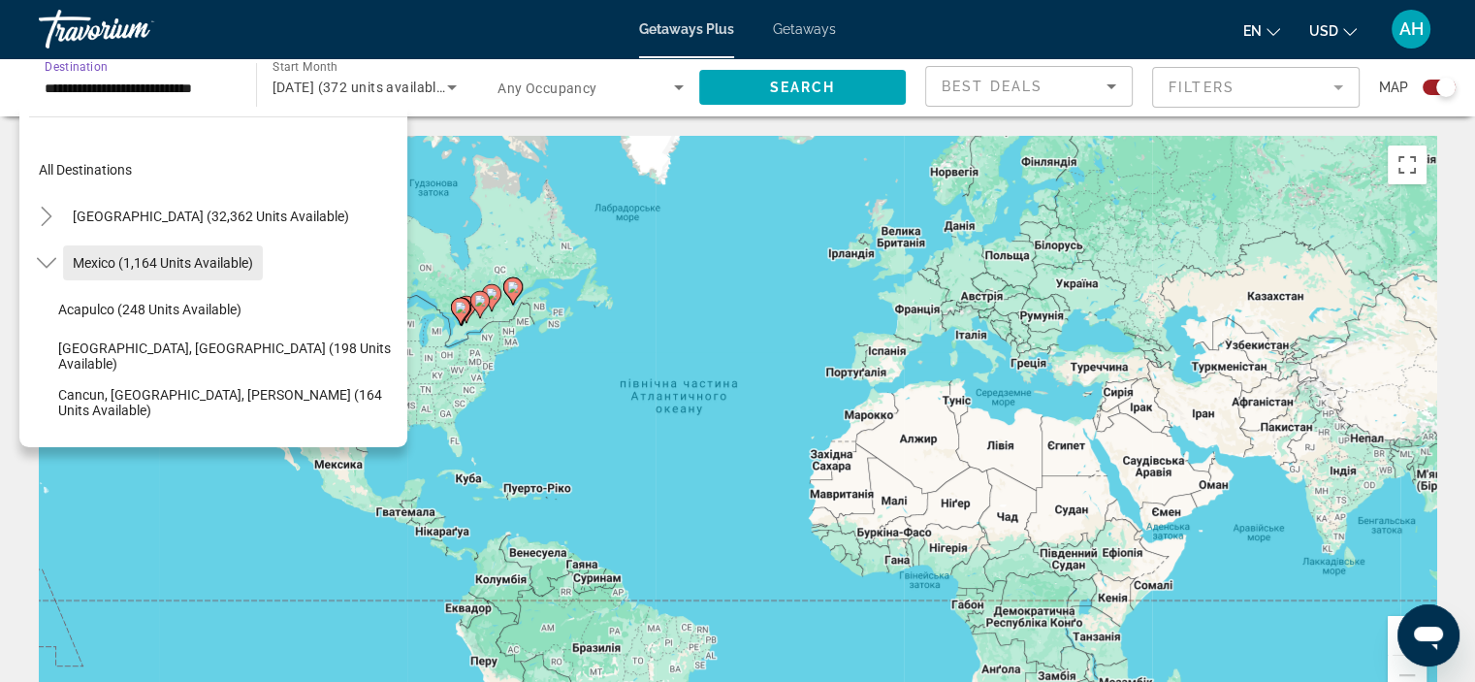
scroll to position [0, 0]
click at [174, 267] on span "Mexico (1,164 units available)" at bounding box center [163, 263] width 180 height 16
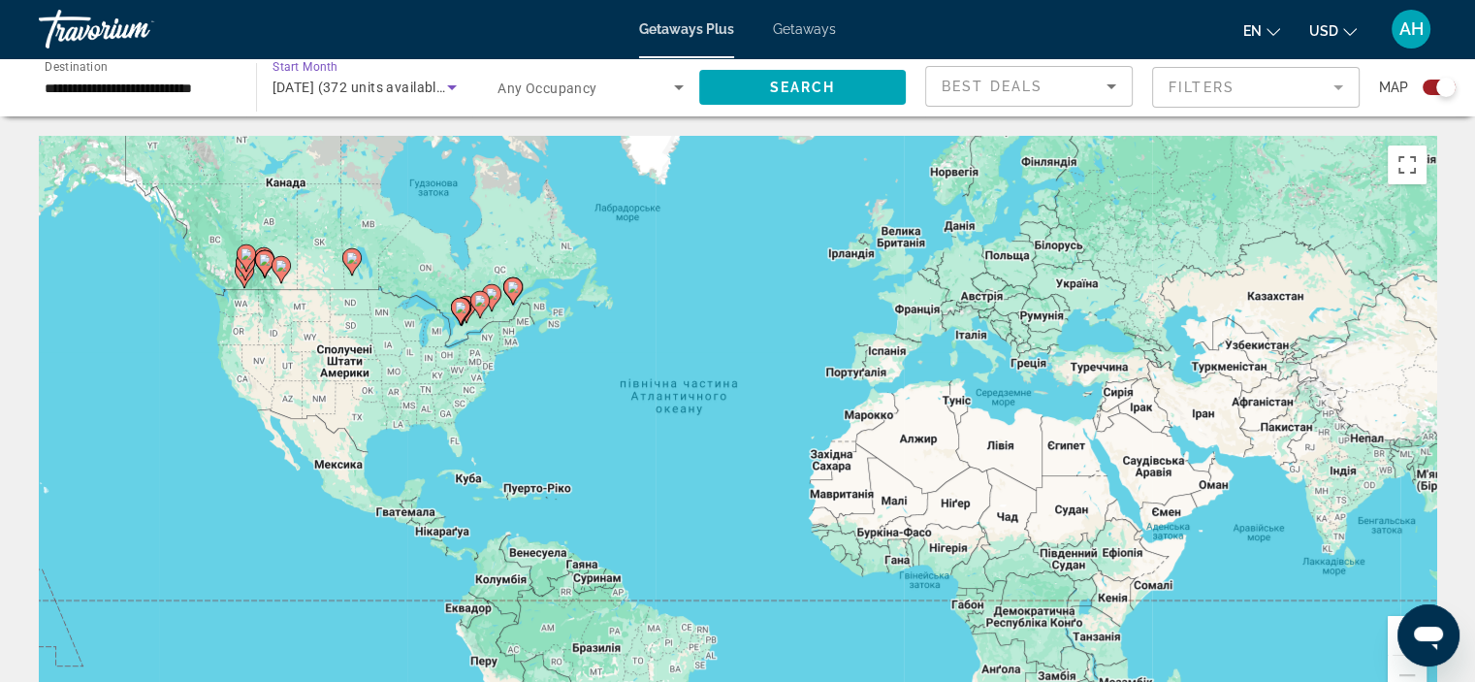
click at [396, 91] on span "[DATE] (372 units available)" at bounding box center [361, 88] width 177 height 16
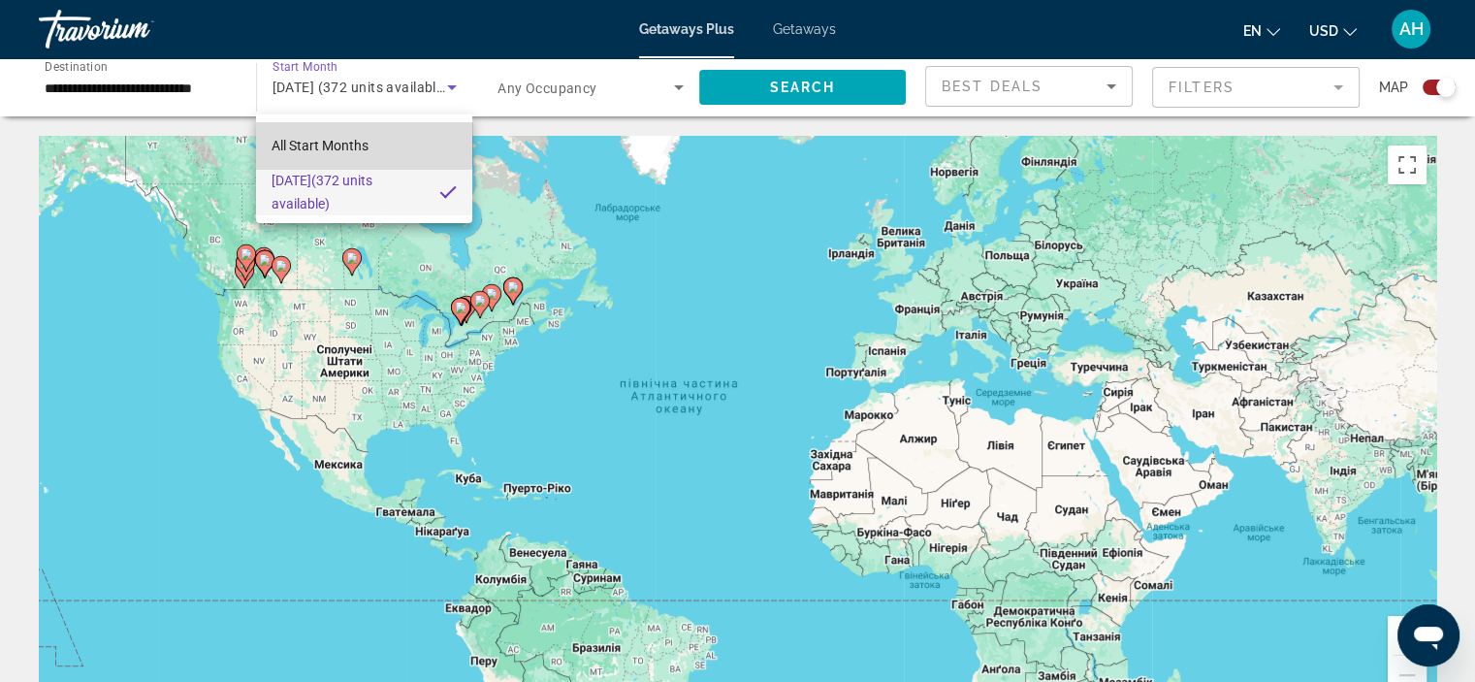
click at [341, 141] on span "All Start Months" at bounding box center [320, 146] width 97 height 16
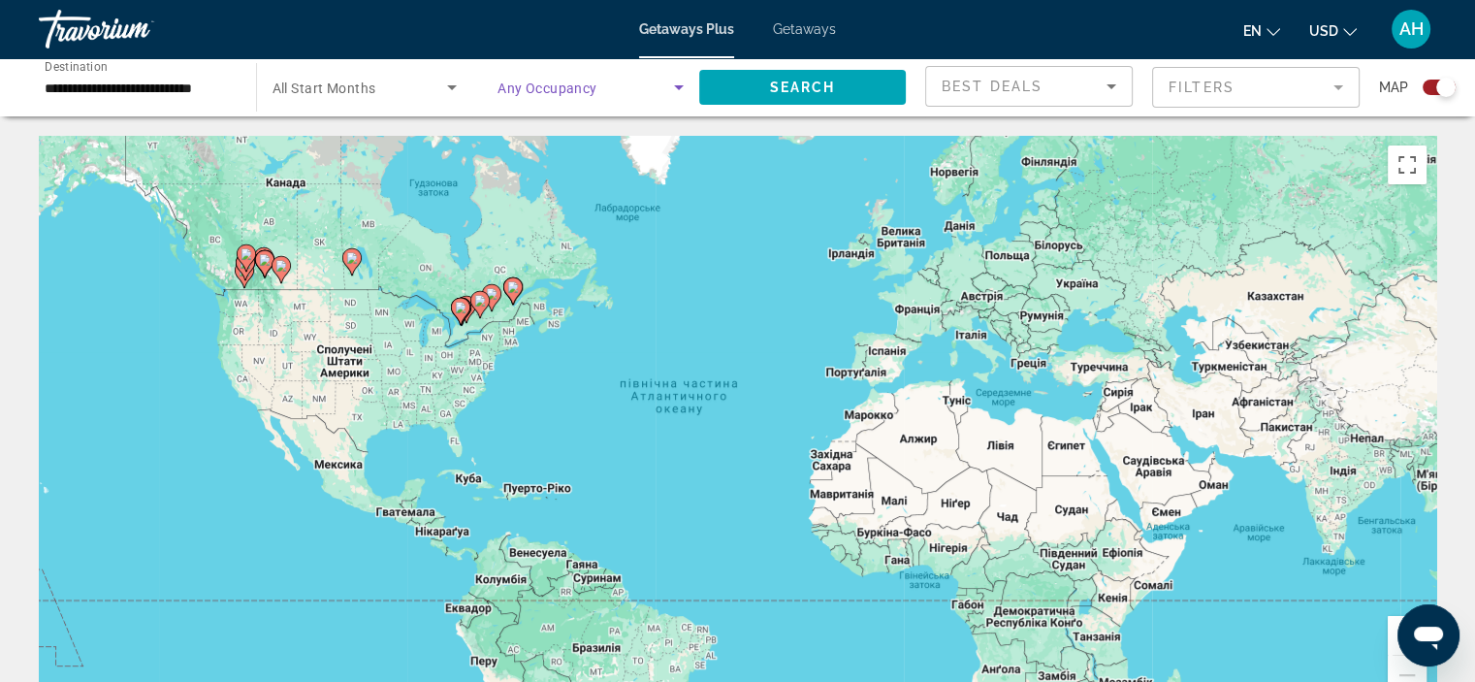
click at [657, 82] on span "Search widget" at bounding box center [586, 87] width 177 height 23
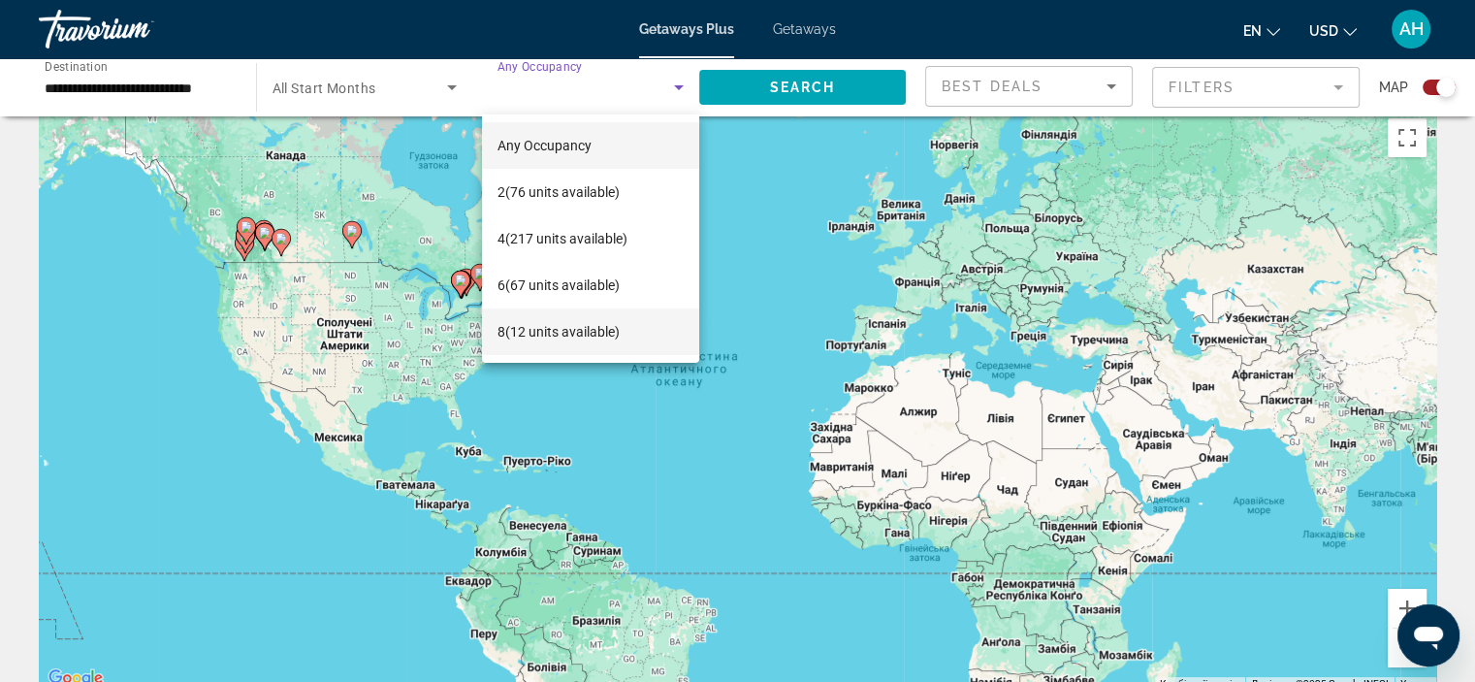
scroll to position [41, 0]
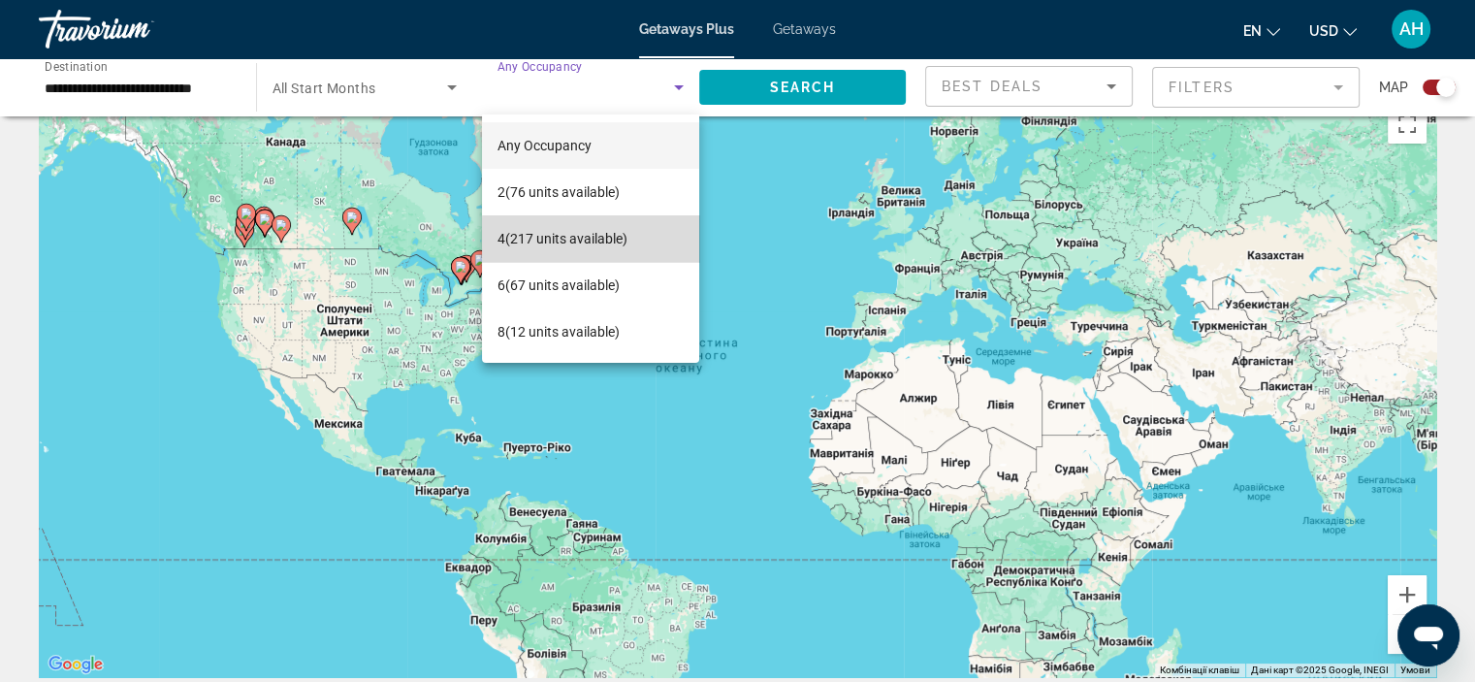
click at [592, 241] on span "4 (217 units available)" at bounding box center [563, 238] width 130 height 23
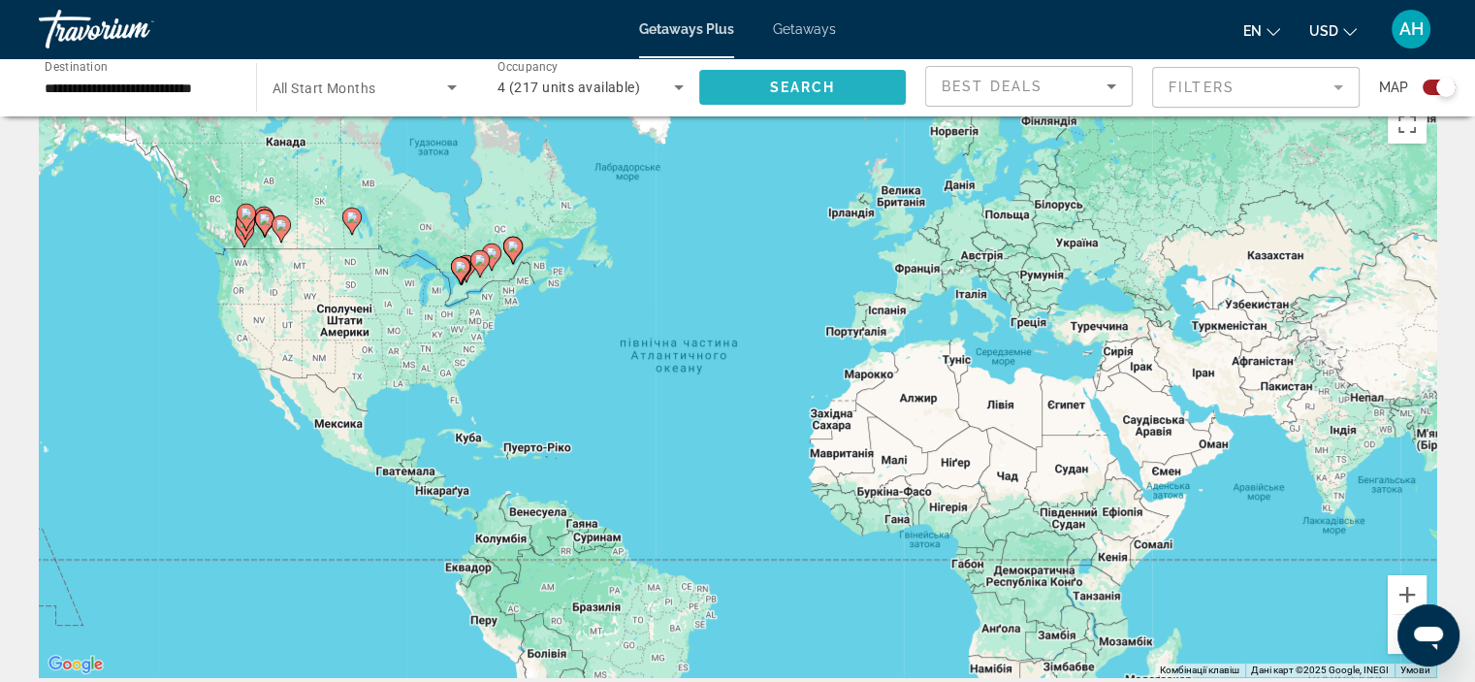
click at [804, 101] on span "Search widget" at bounding box center [803, 87] width 208 height 47
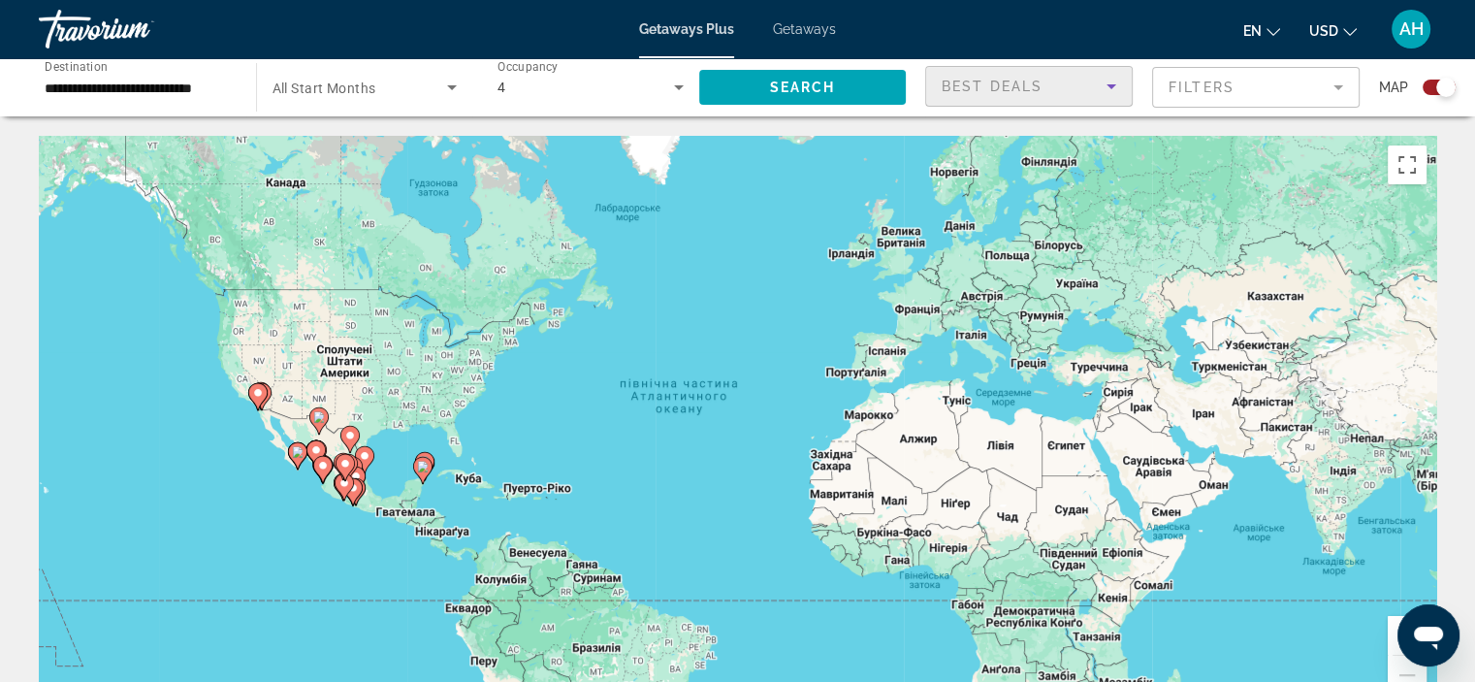
click at [1117, 84] on icon "Sort by" at bounding box center [1111, 86] width 23 height 23
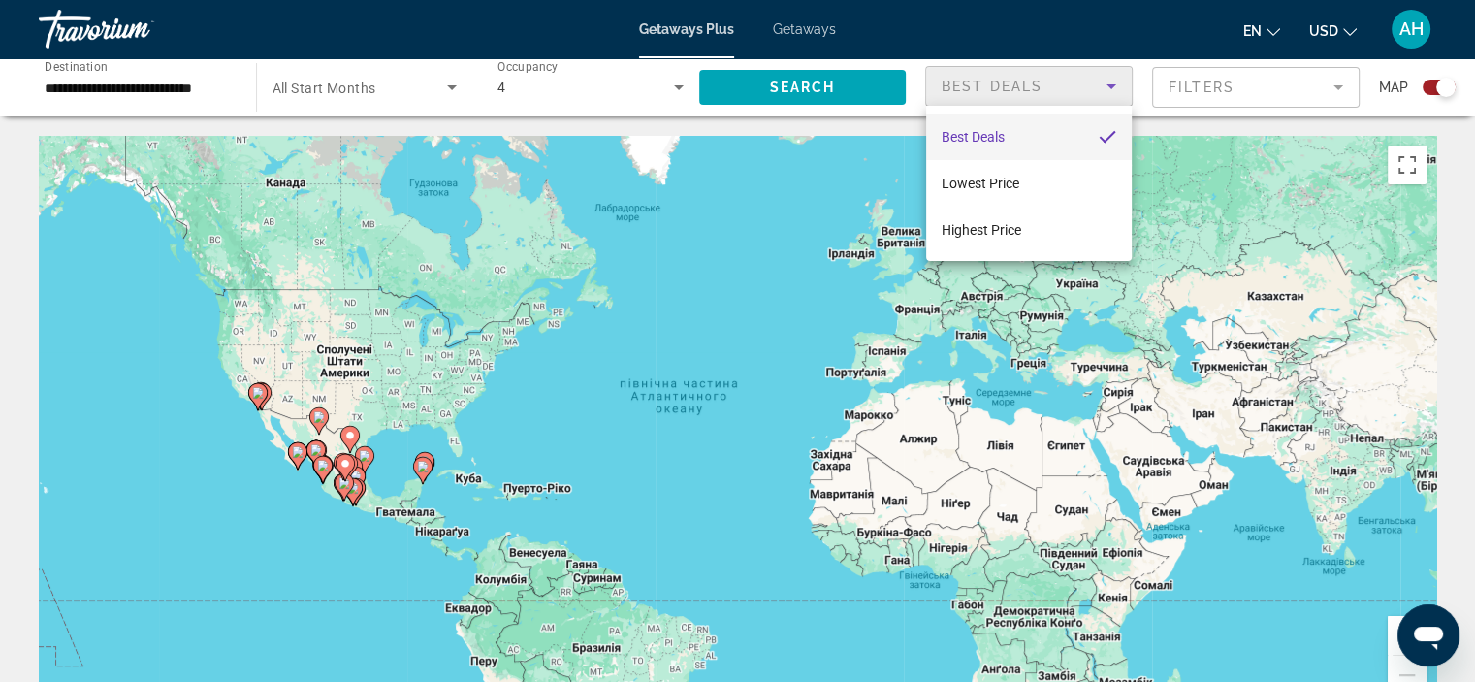
click at [1300, 95] on div at bounding box center [737, 341] width 1475 height 682
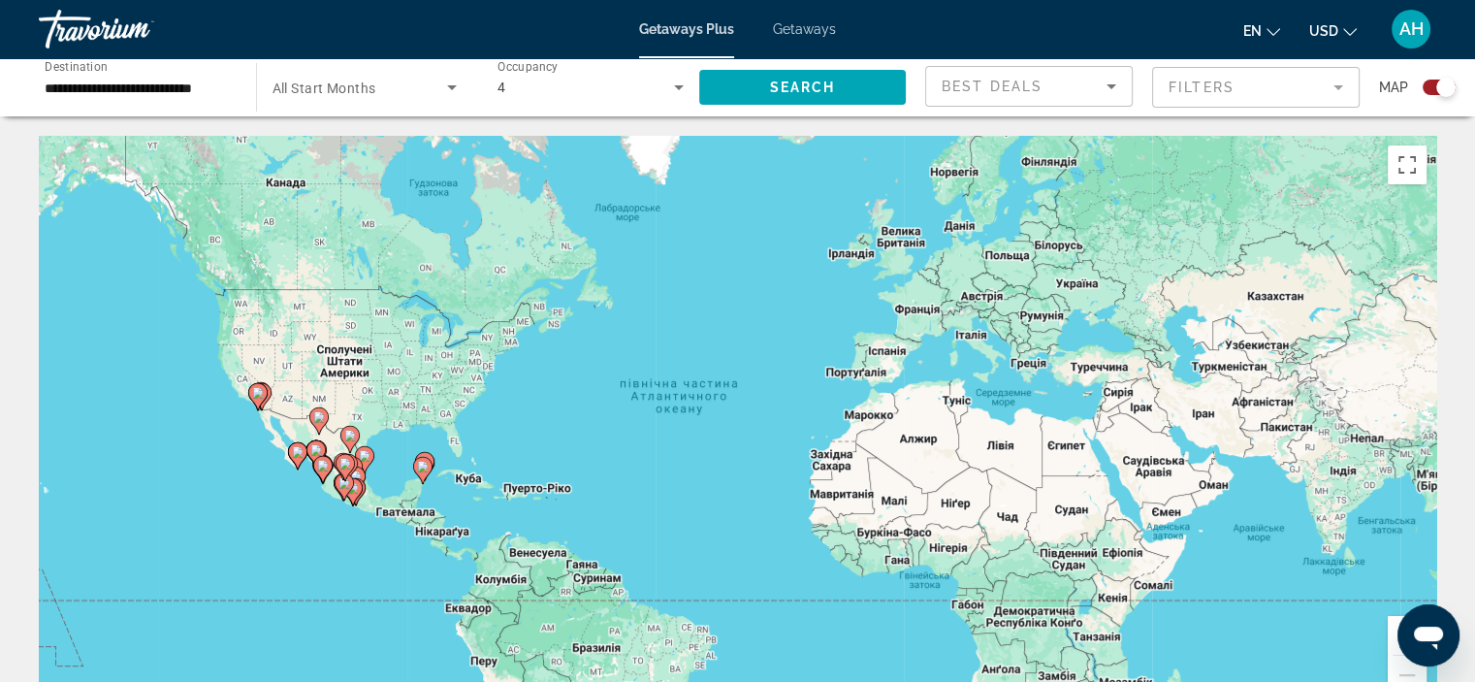
click at [1345, 87] on mat-form-field "Filters" at bounding box center [1256, 87] width 208 height 41
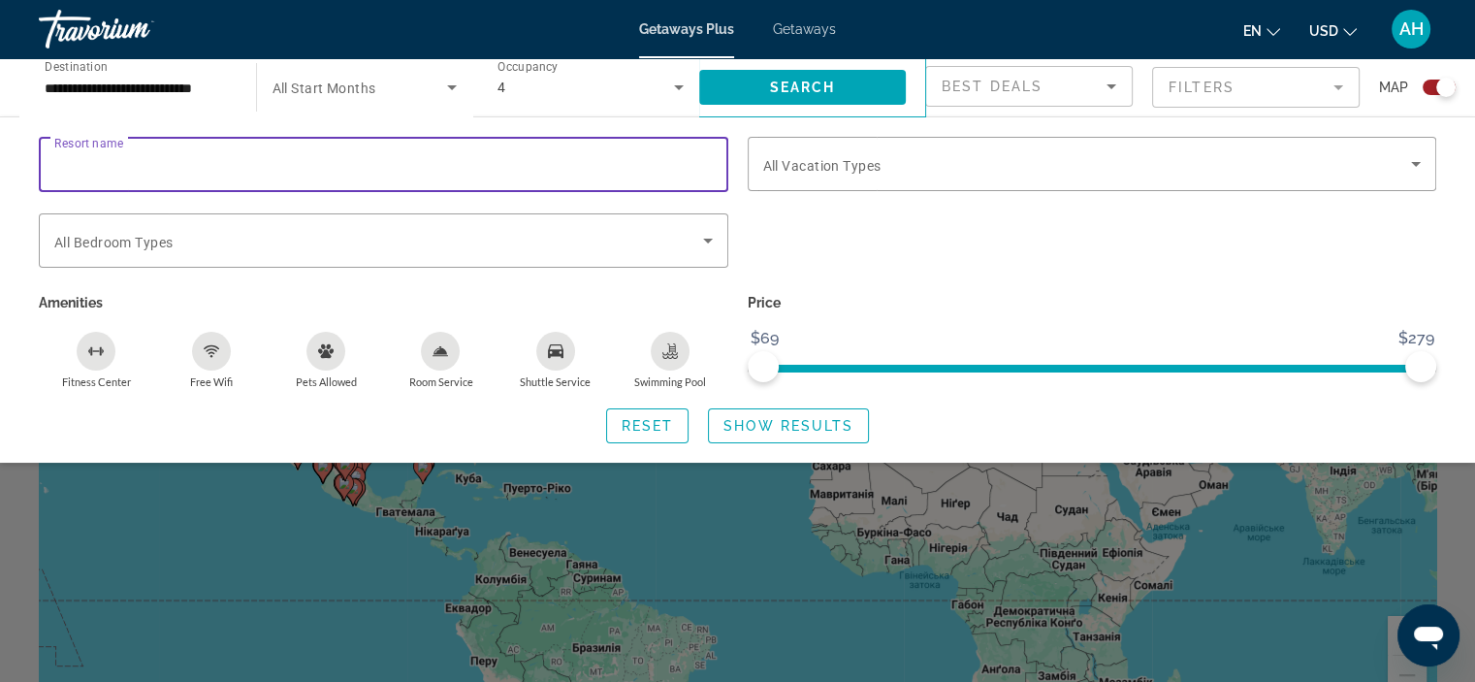
click at [687, 173] on input "Resort name" at bounding box center [383, 164] width 658 height 23
click at [873, 236] on div "Search widget" at bounding box center [1092, 251] width 709 height 76
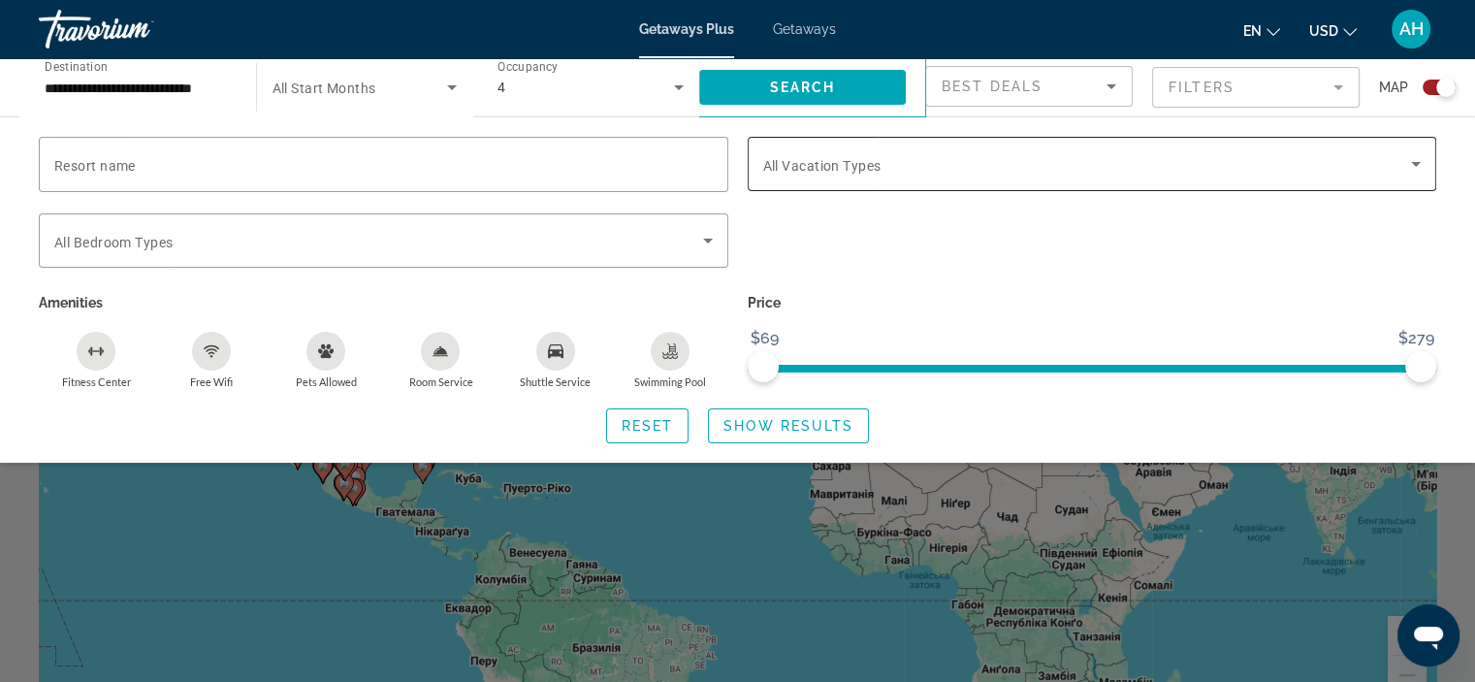
click at [1195, 177] on div "Search widget" at bounding box center [1092, 164] width 658 height 54
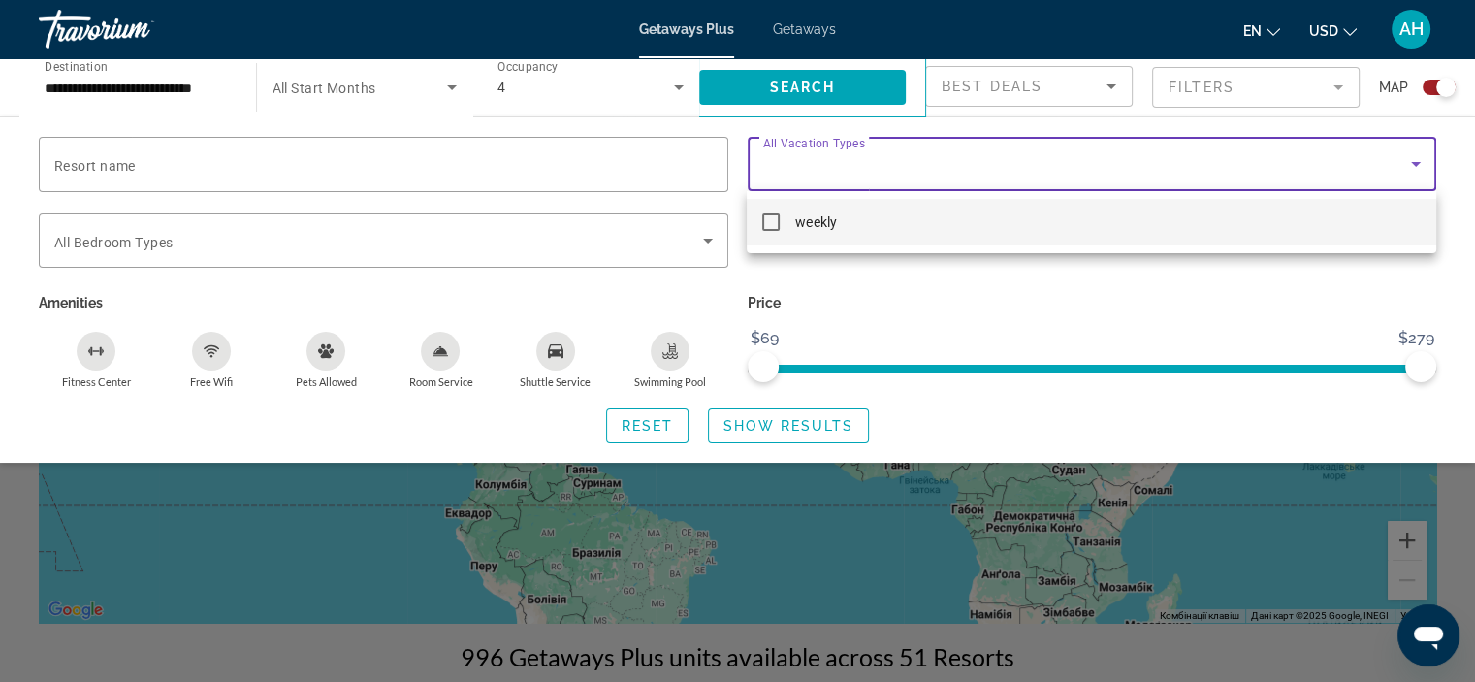
scroll to position [93, 0]
click at [1065, 283] on div at bounding box center [737, 341] width 1475 height 682
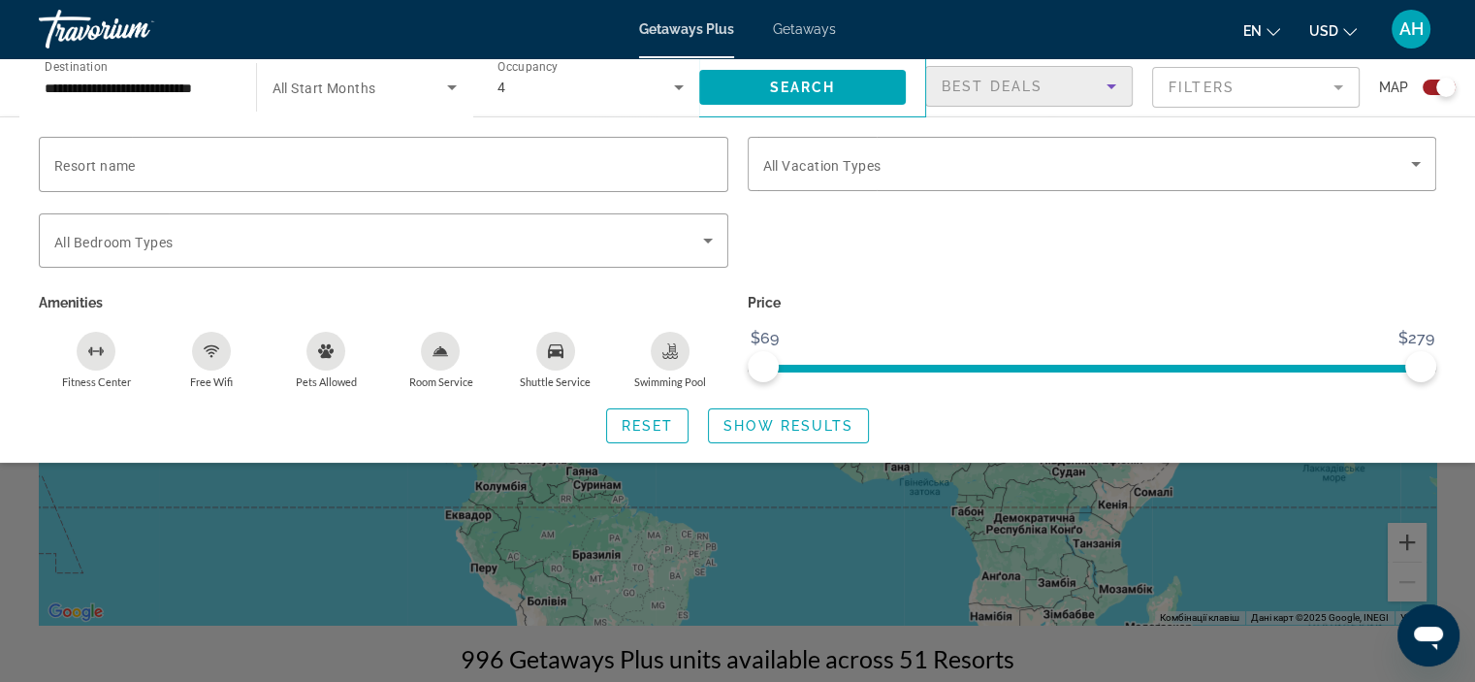
click at [1094, 91] on div "Best Deals" at bounding box center [1024, 86] width 165 height 23
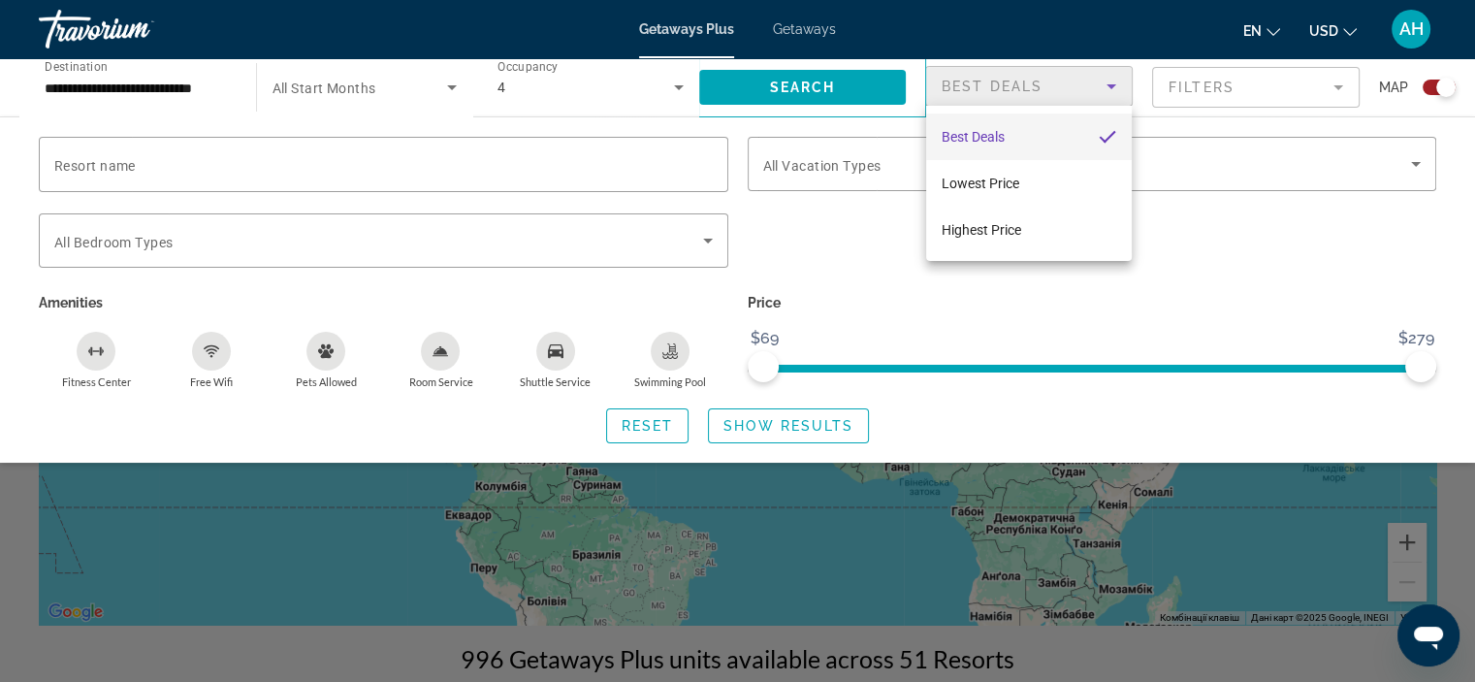
click at [1079, 302] on div at bounding box center [737, 341] width 1475 height 682
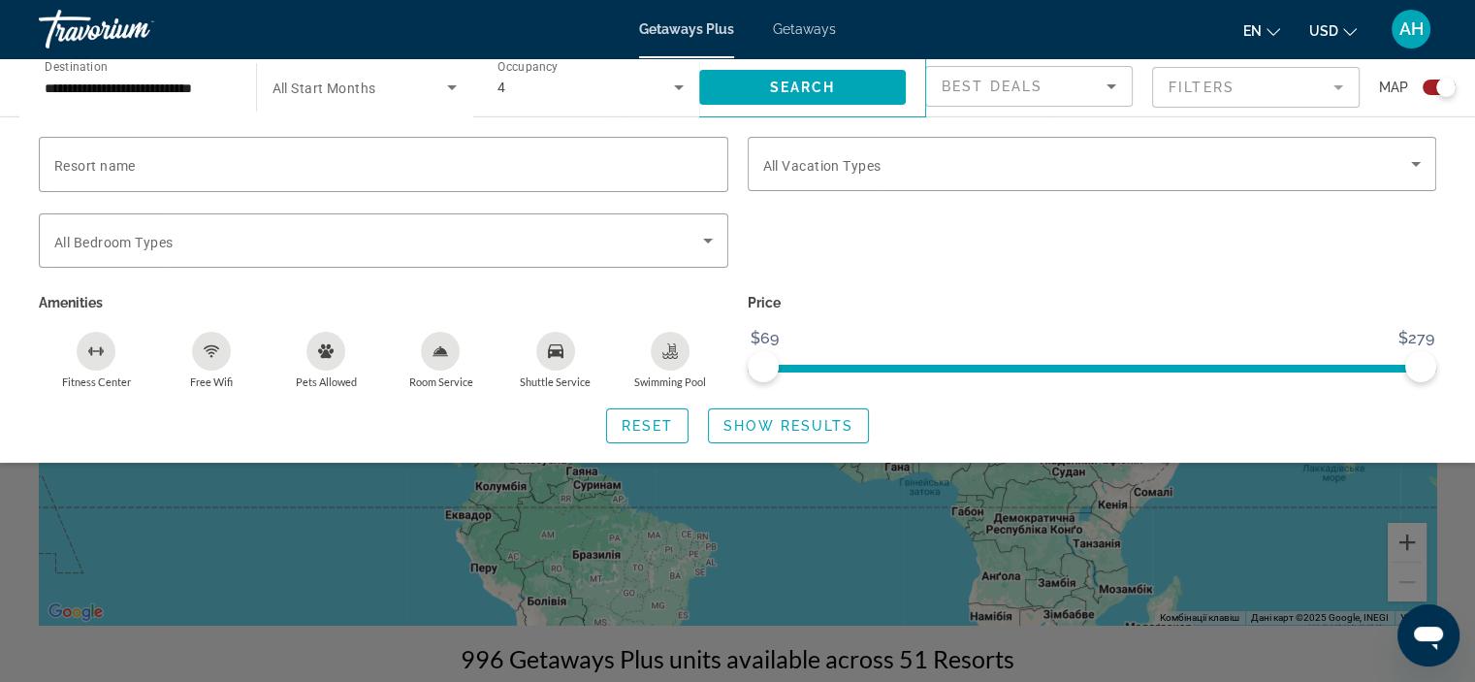
click at [981, 544] on div "Search widget" at bounding box center [737, 486] width 1475 height 391
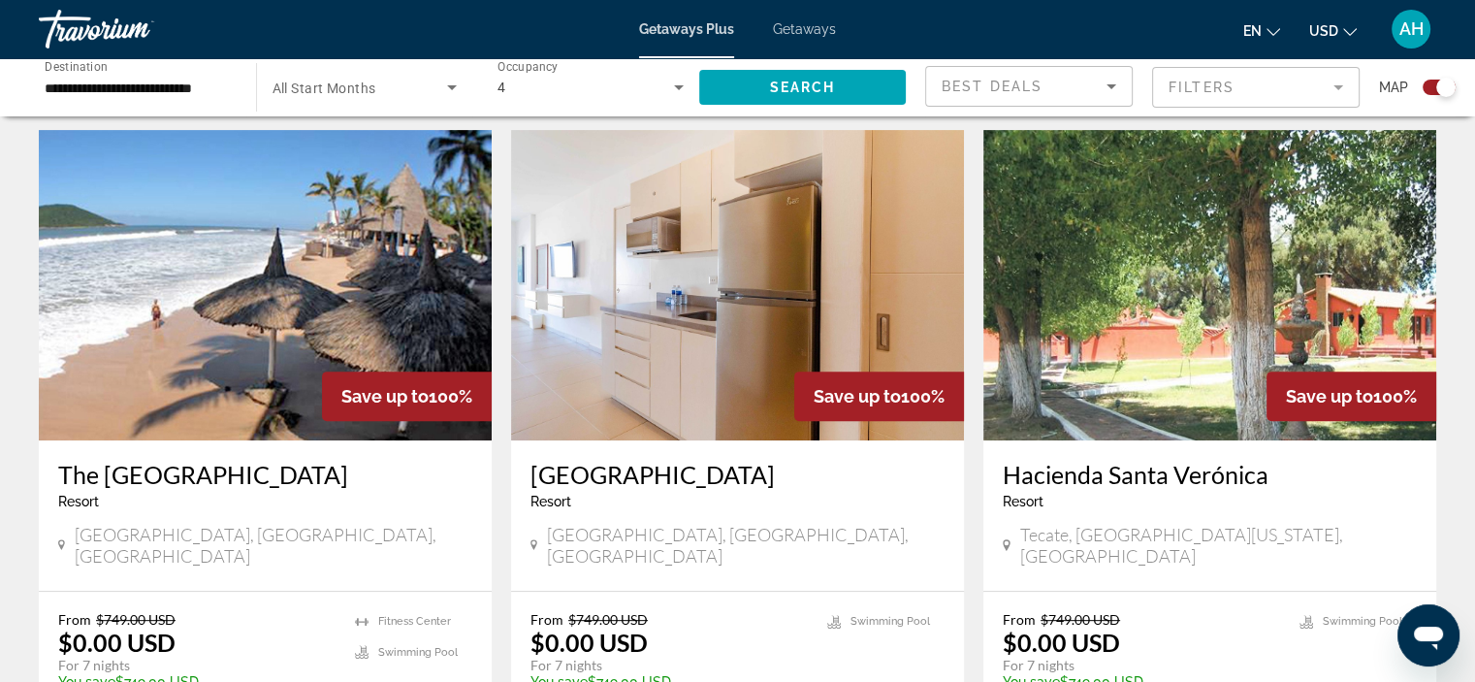
scroll to position [667, 0]
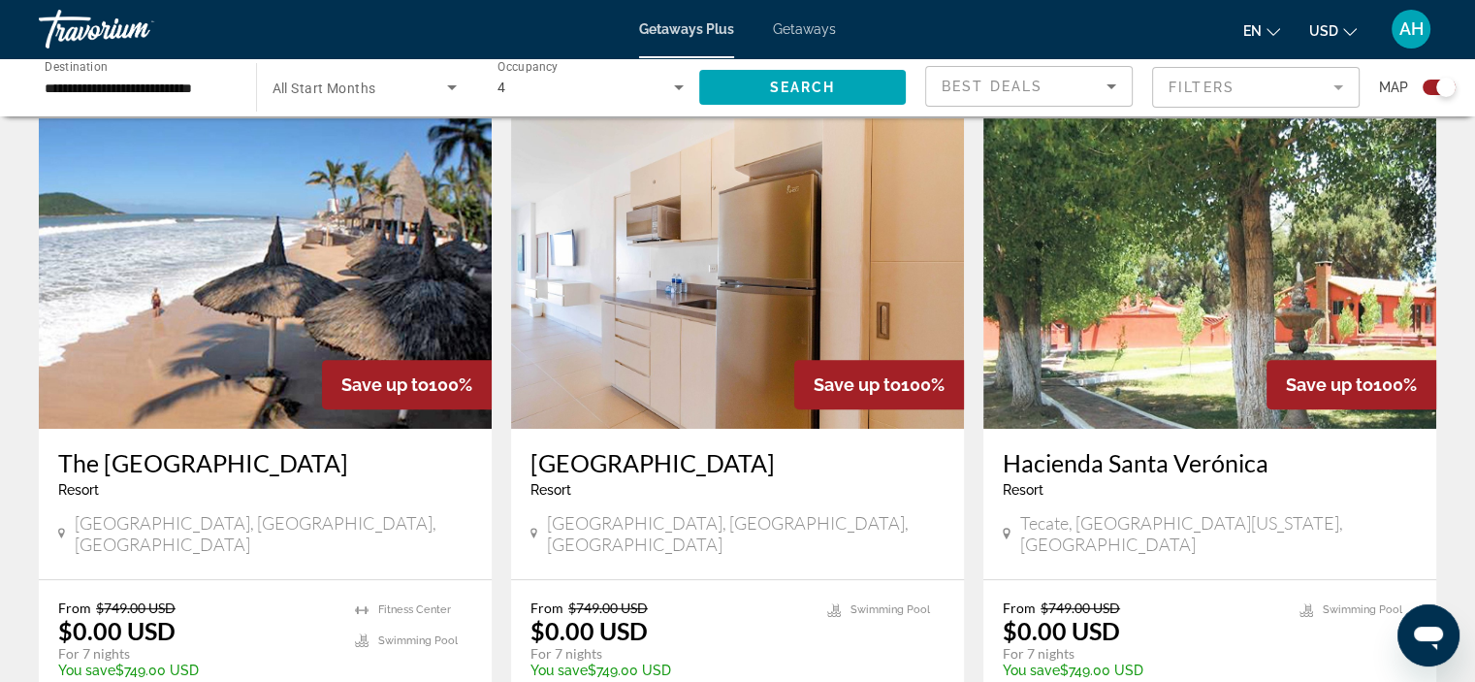
click at [282, 463] on h3 "The [GEOGRAPHIC_DATA]" at bounding box center [265, 462] width 414 height 29
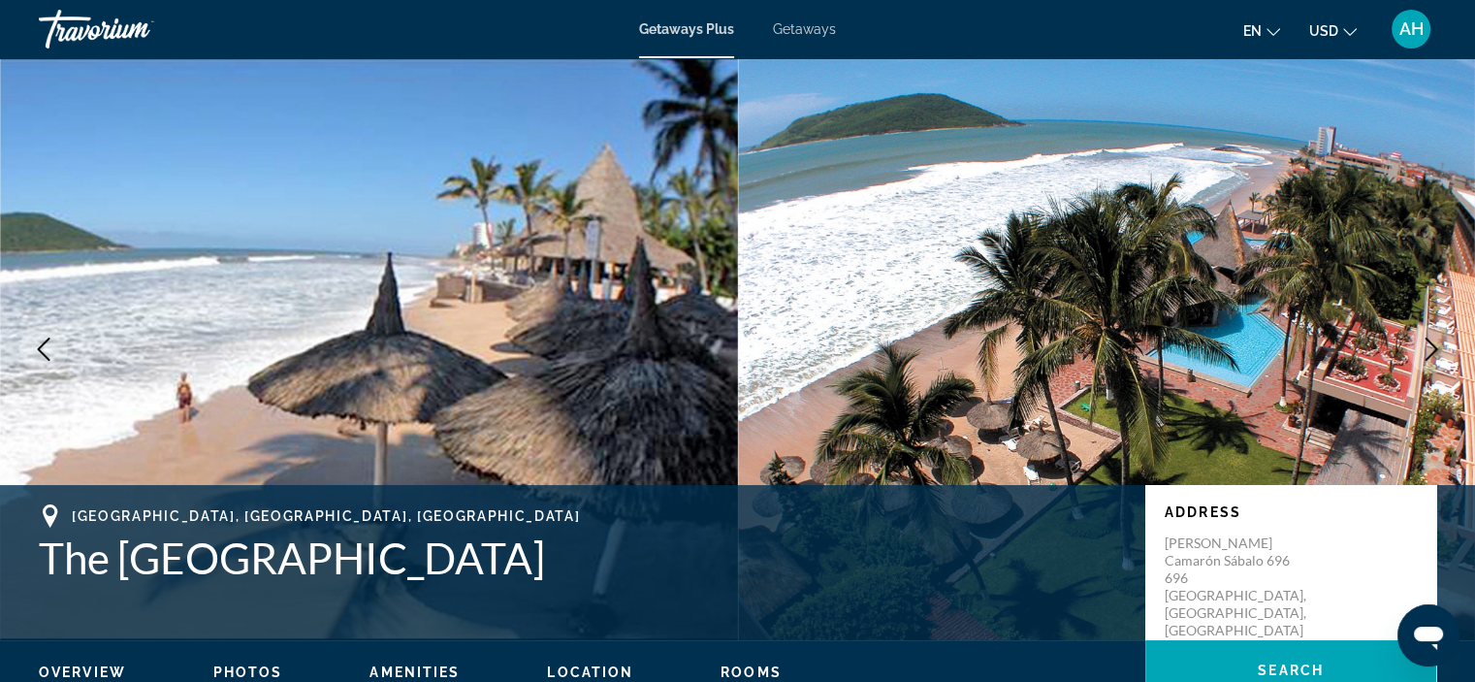
scroll to position [211, 0]
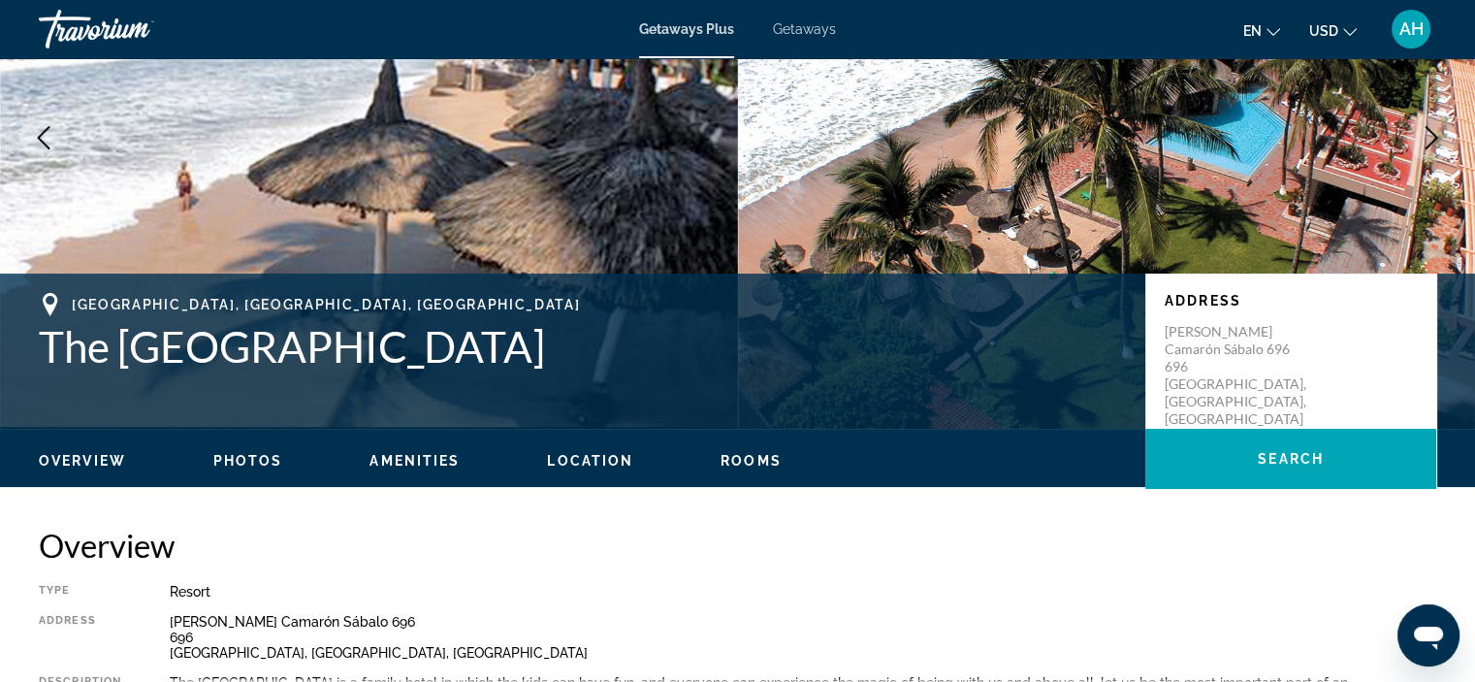
click at [678, 200] on img "Main content" at bounding box center [369, 138] width 738 height 582
click at [871, 141] on img "Main content" at bounding box center [1107, 138] width 738 height 582
click at [243, 462] on span "Photos" at bounding box center [248, 461] width 70 height 16
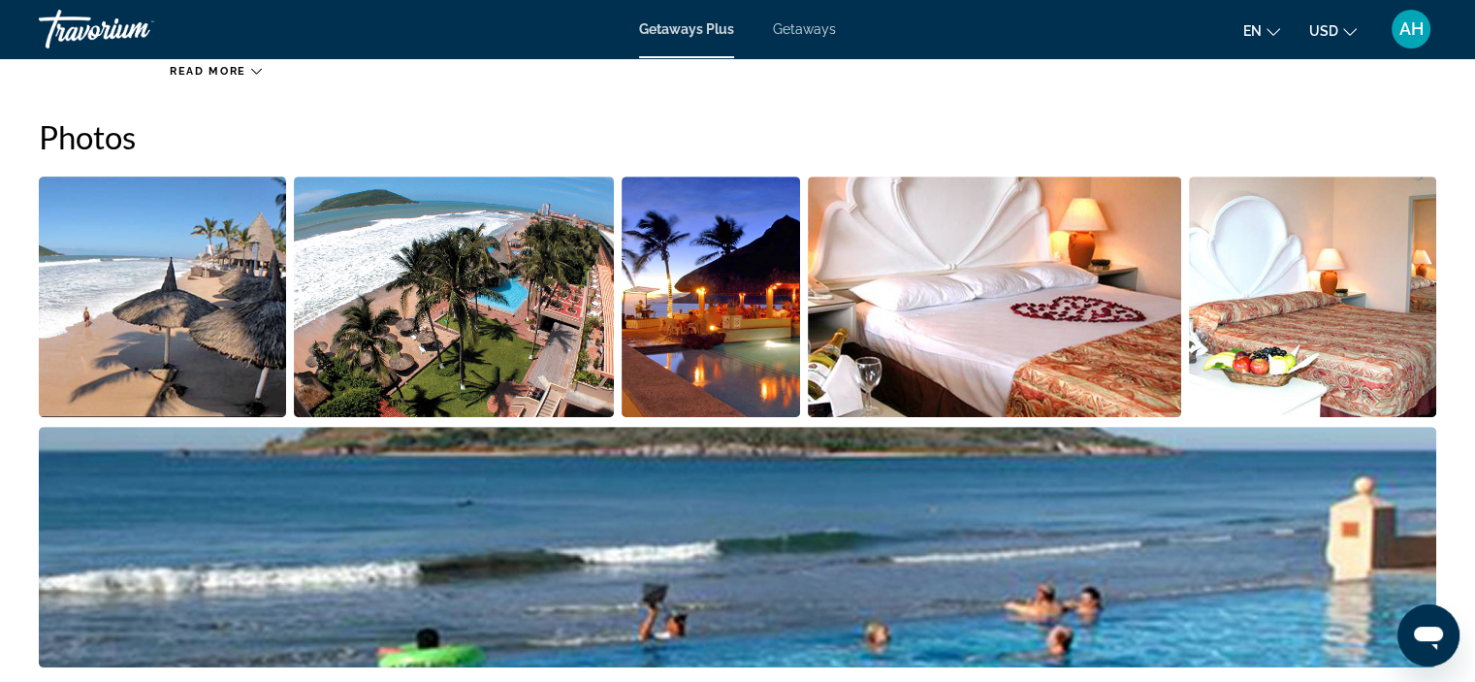
scroll to position [864, 0]
click at [166, 396] on img "Open full-screen image slider" at bounding box center [162, 296] width 247 height 241
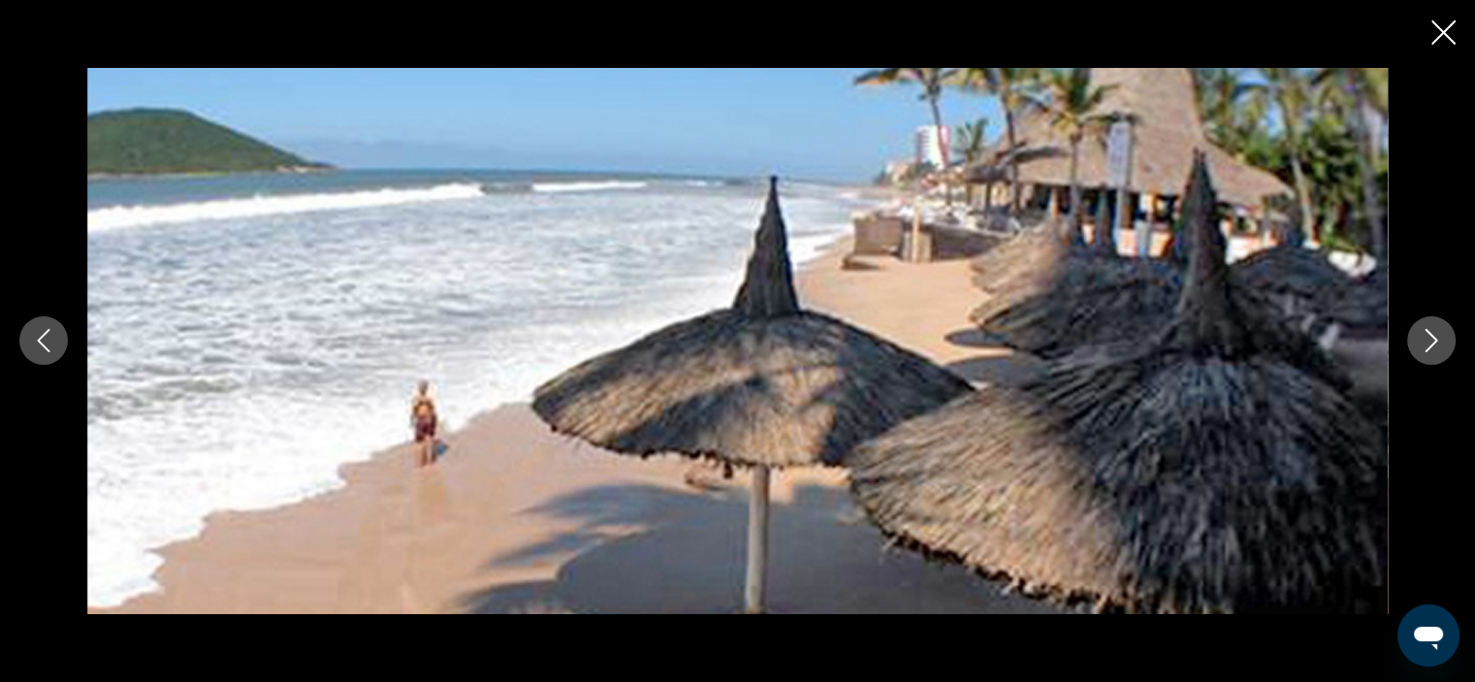
click at [1432, 361] on button "Next image" at bounding box center [1431, 340] width 48 height 48
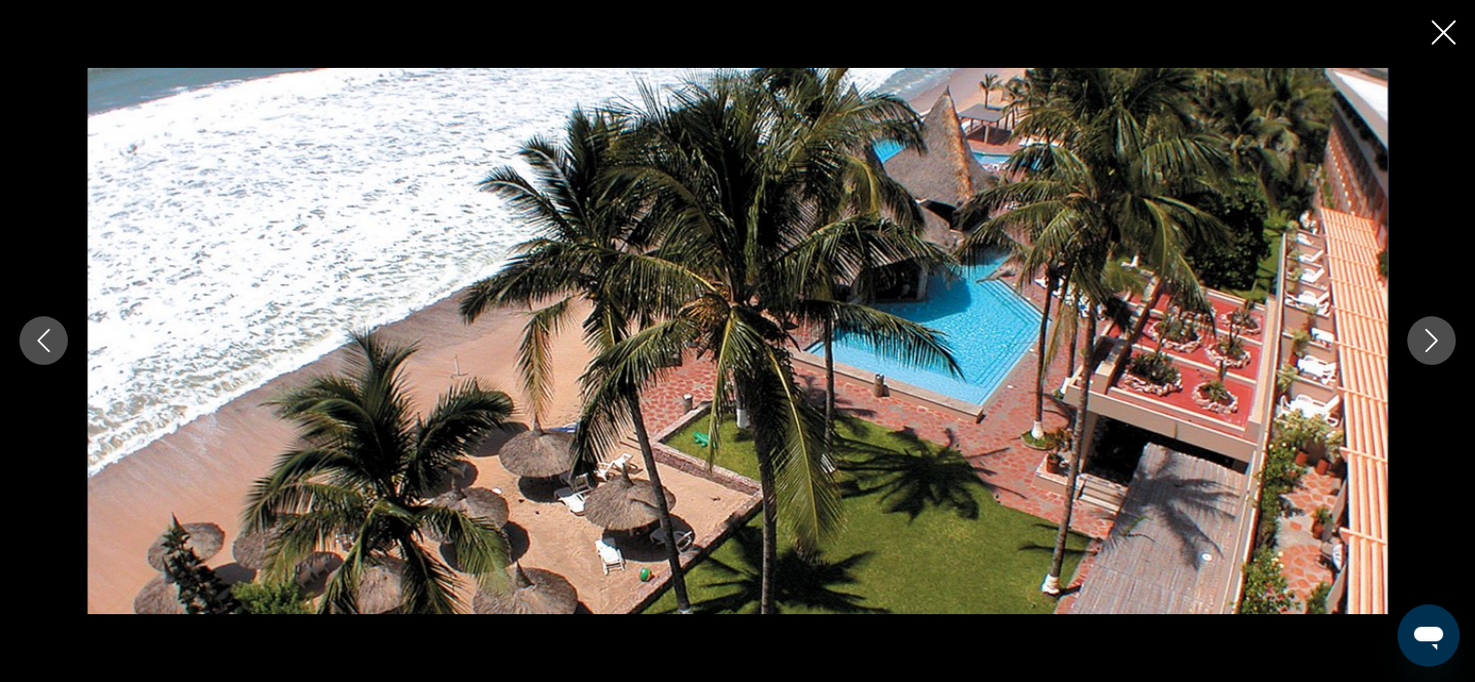
click at [1432, 361] on button "Next image" at bounding box center [1431, 340] width 48 height 48
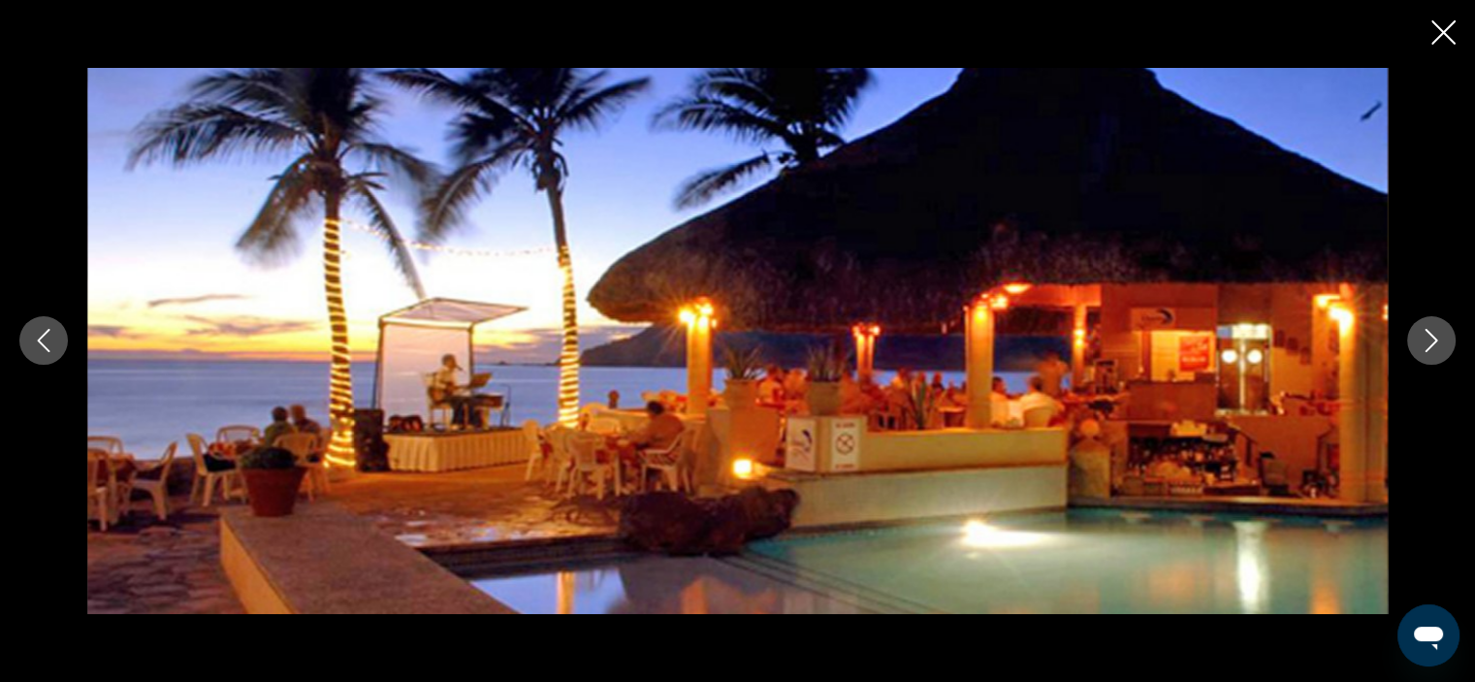
click at [1432, 361] on button "Next image" at bounding box center [1431, 340] width 48 height 48
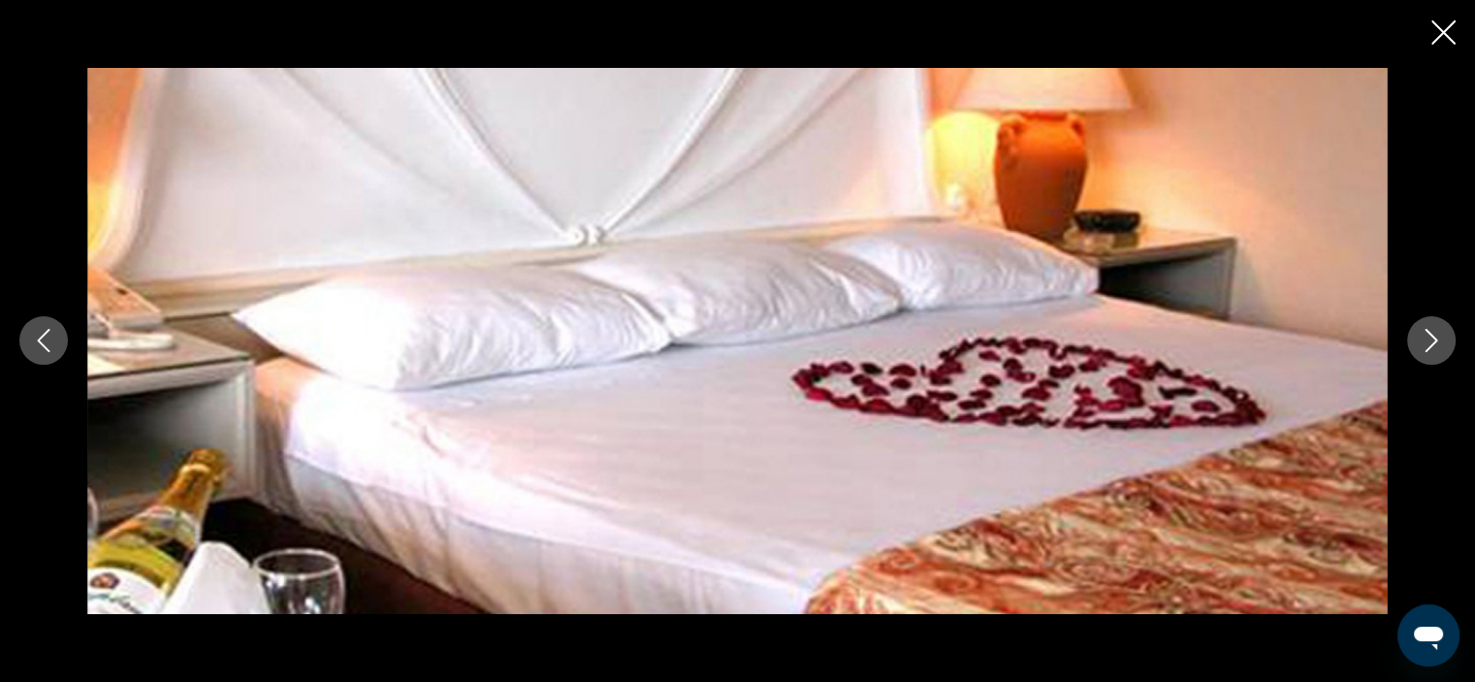
click at [1432, 361] on button "Next image" at bounding box center [1431, 340] width 48 height 48
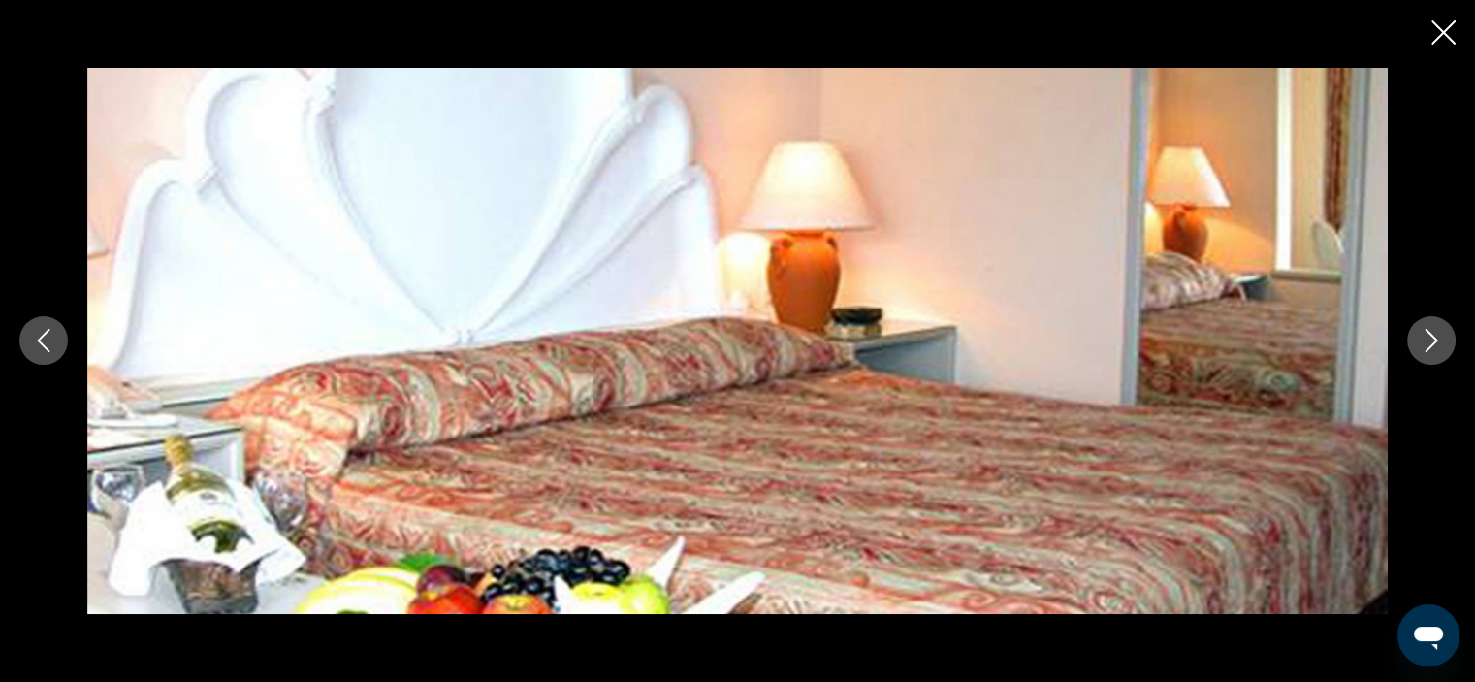
click at [1432, 361] on button "Next image" at bounding box center [1431, 340] width 48 height 48
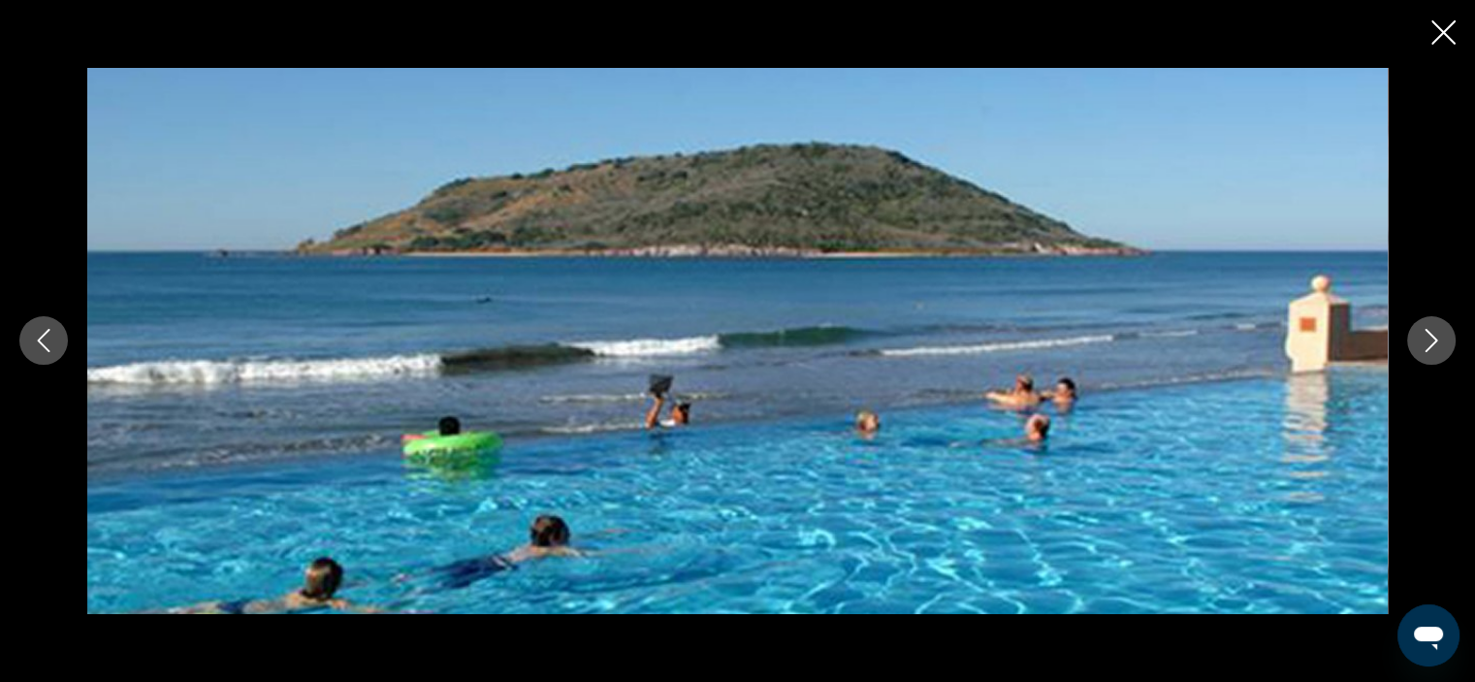
click at [1432, 361] on button "Next image" at bounding box center [1431, 340] width 48 height 48
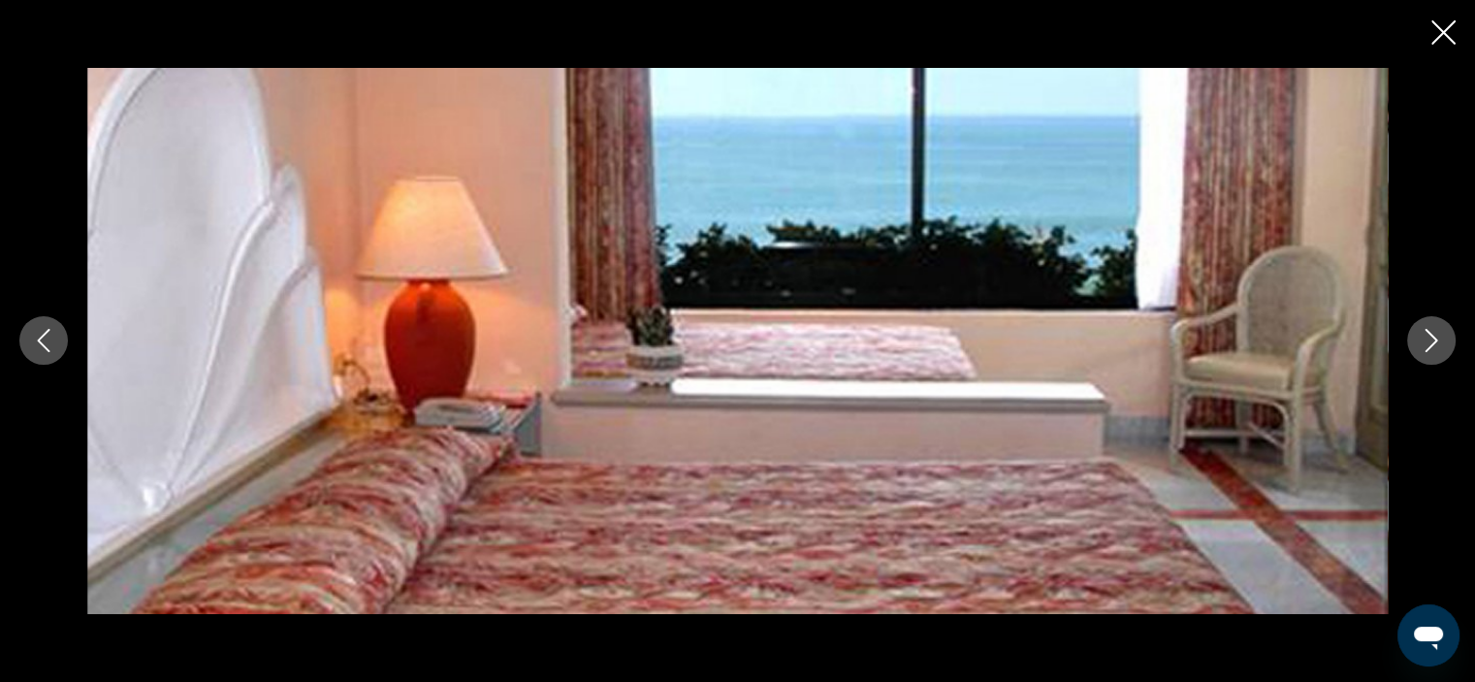
click at [1432, 361] on button "Next image" at bounding box center [1431, 340] width 48 height 48
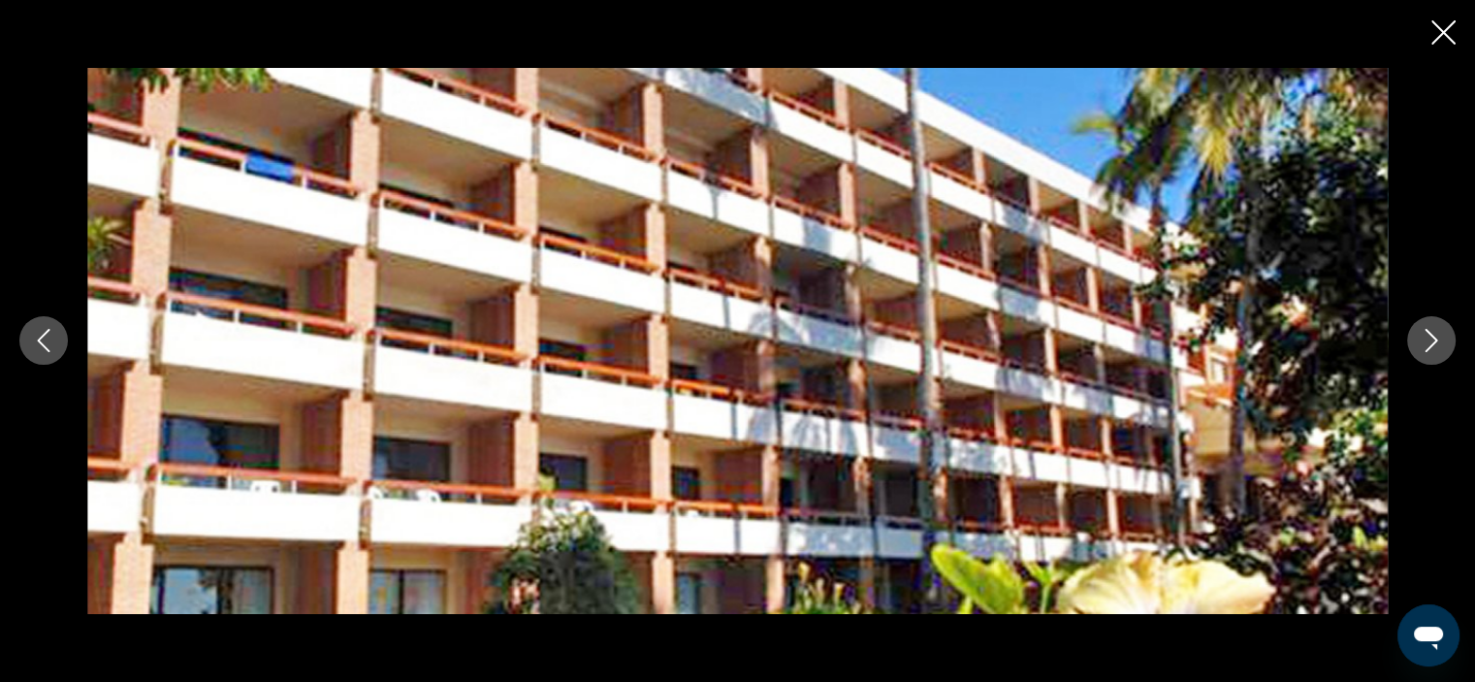
click at [1432, 361] on button "Next image" at bounding box center [1431, 340] width 48 height 48
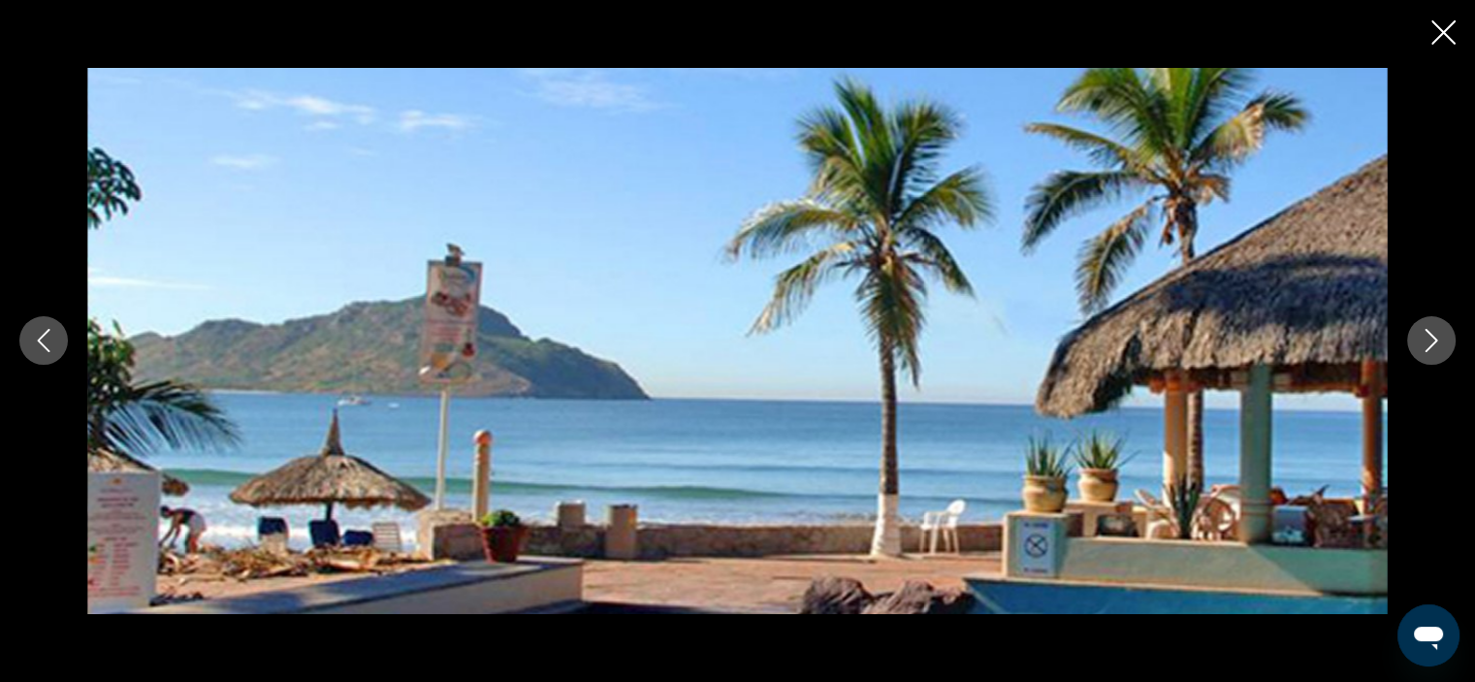
click at [1432, 361] on button "Next image" at bounding box center [1431, 340] width 48 height 48
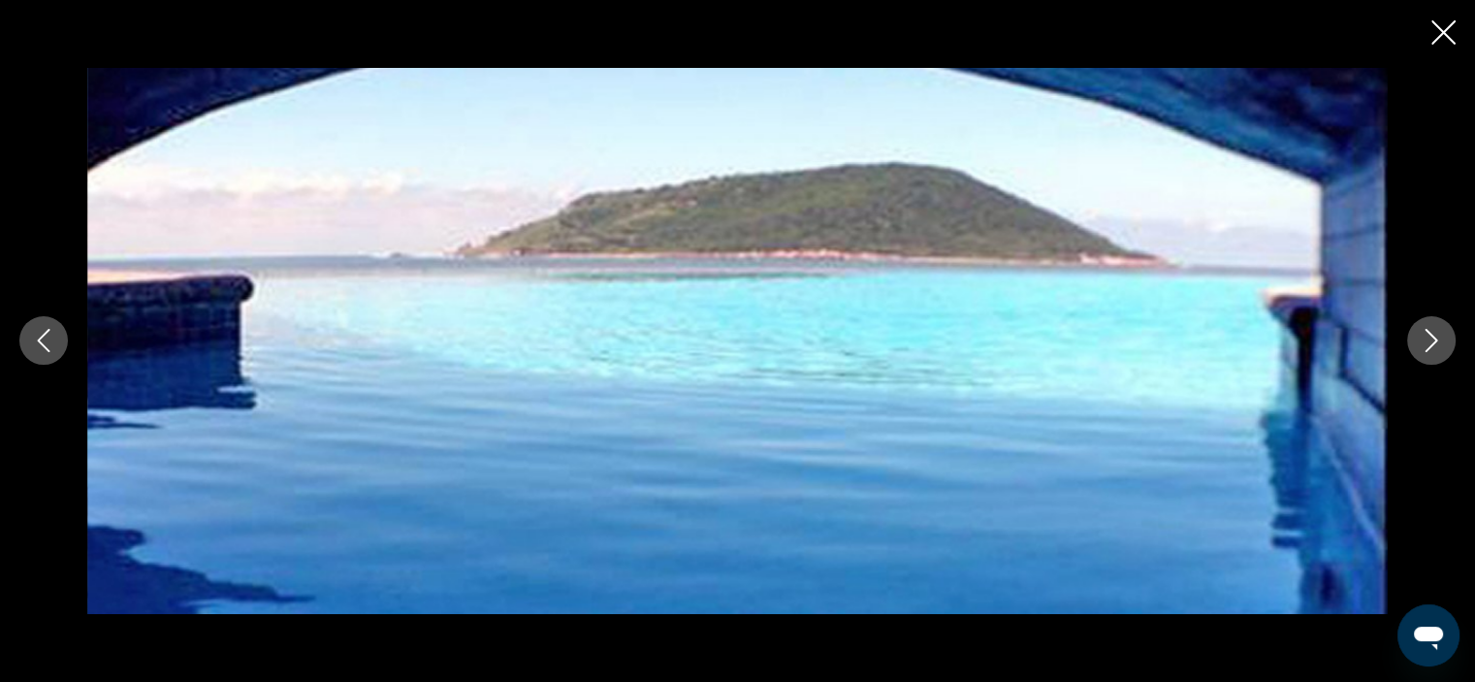
click at [1432, 361] on button "Next image" at bounding box center [1431, 340] width 48 height 48
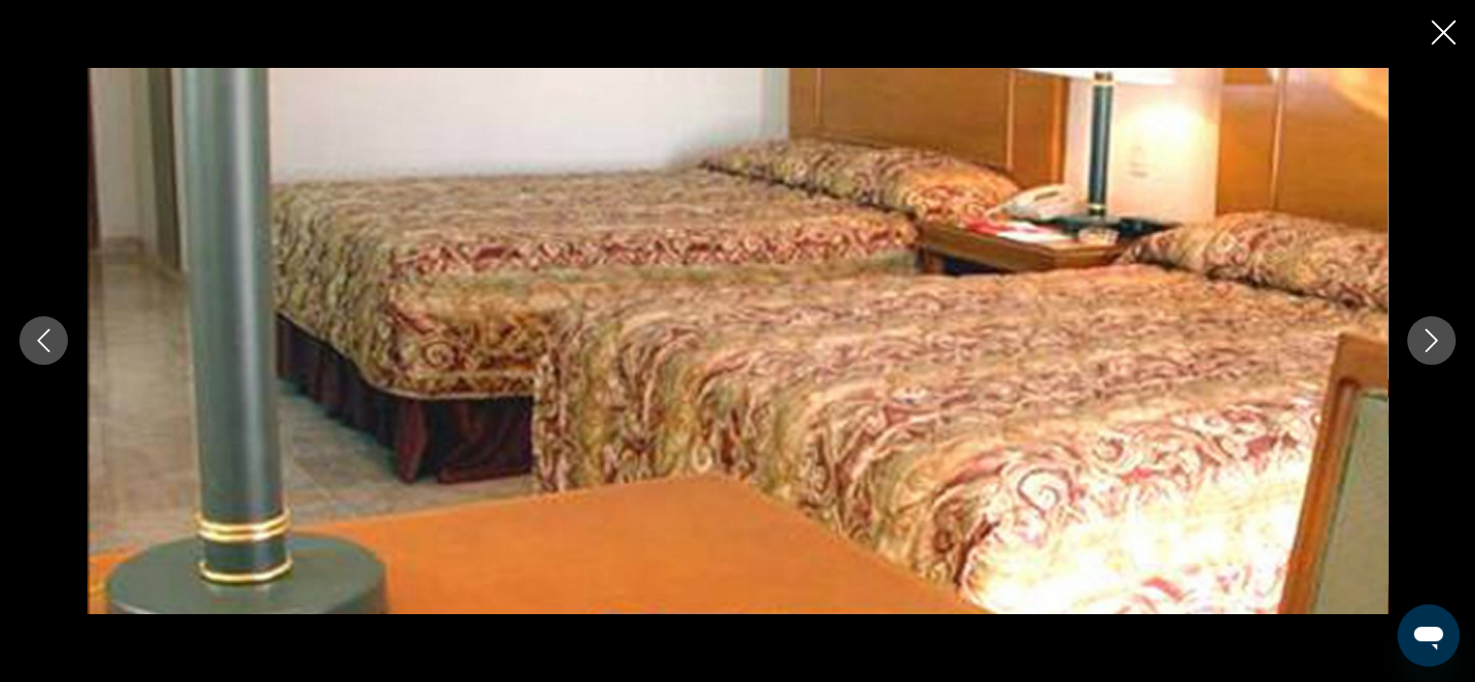
click at [1432, 361] on button "Next image" at bounding box center [1431, 340] width 48 height 48
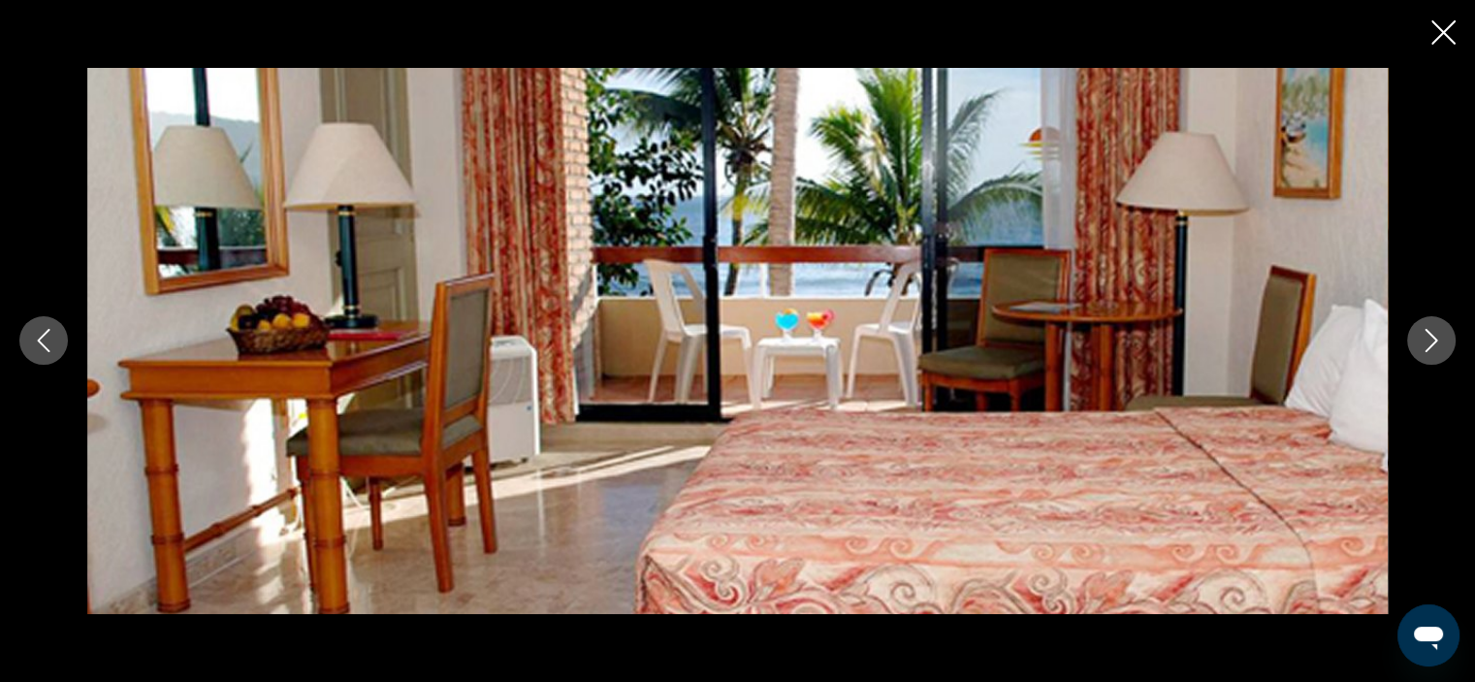
click at [1432, 361] on button "Next image" at bounding box center [1431, 340] width 48 height 48
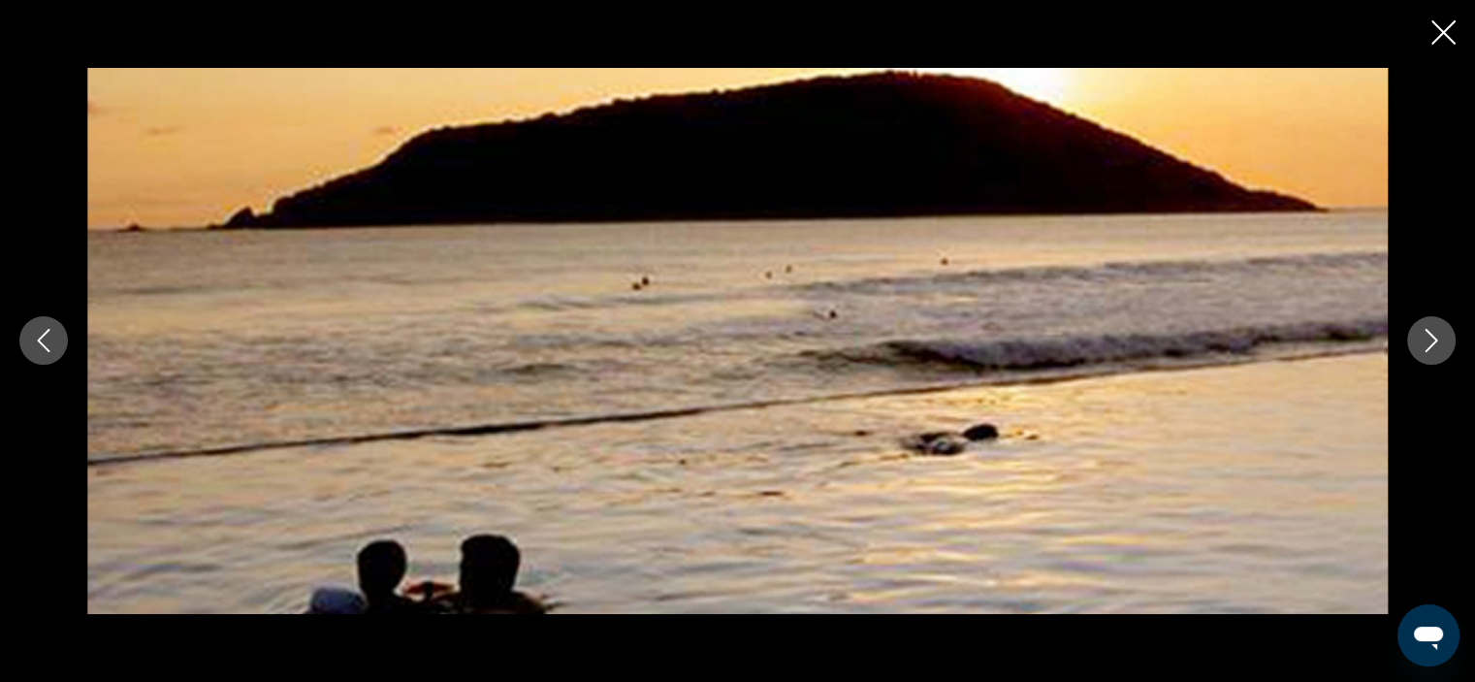
click at [1432, 361] on button "Next image" at bounding box center [1431, 340] width 48 height 48
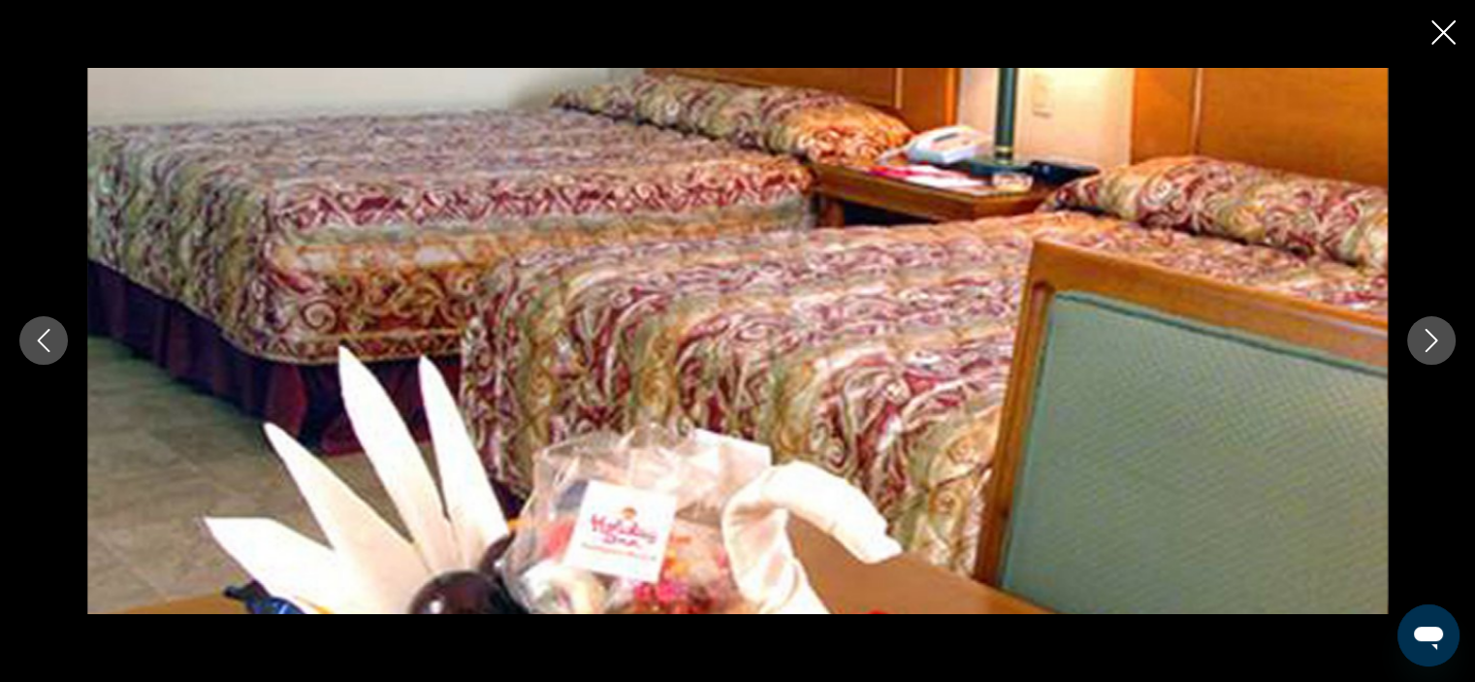
click at [1432, 361] on button "Next image" at bounding box center [1431, 340] width 48 height 48
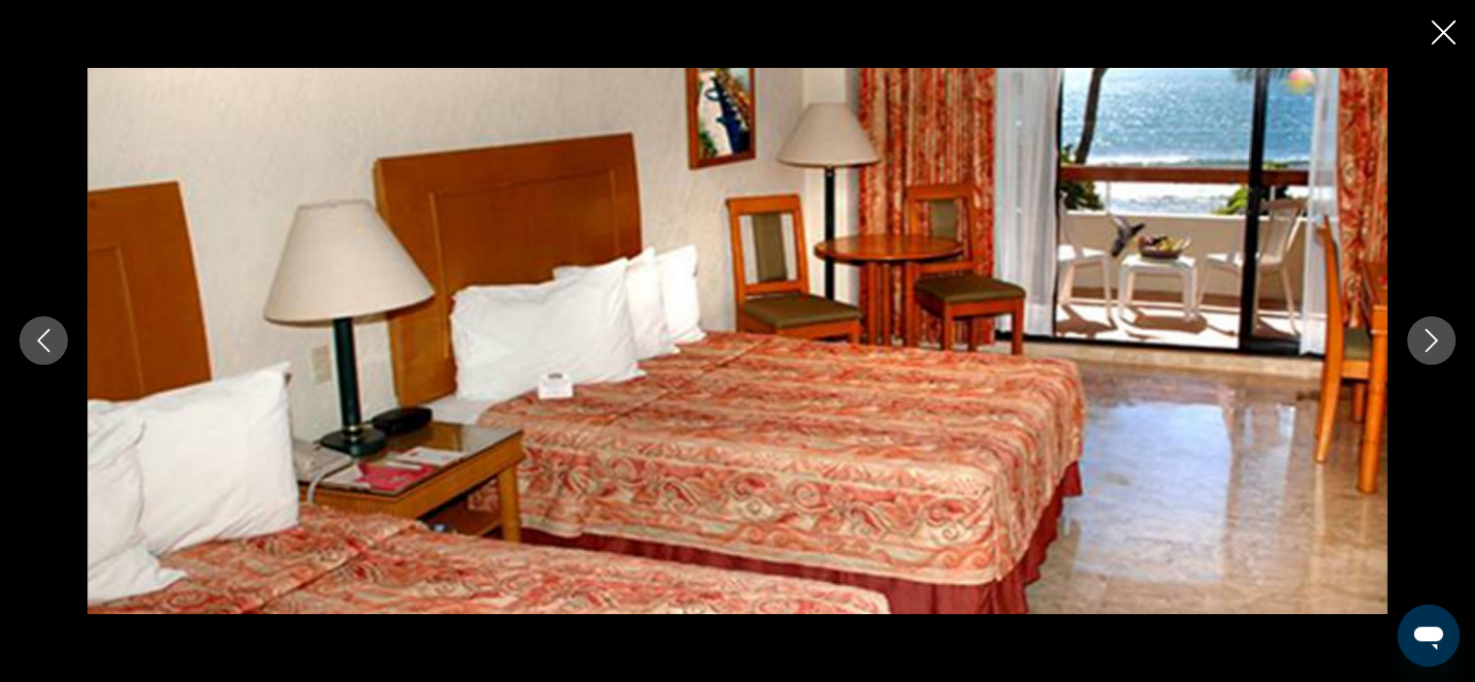
click at [1440, 26] on icon "Close slideshow" at bounding box center [1443, 32] width 24 height 24
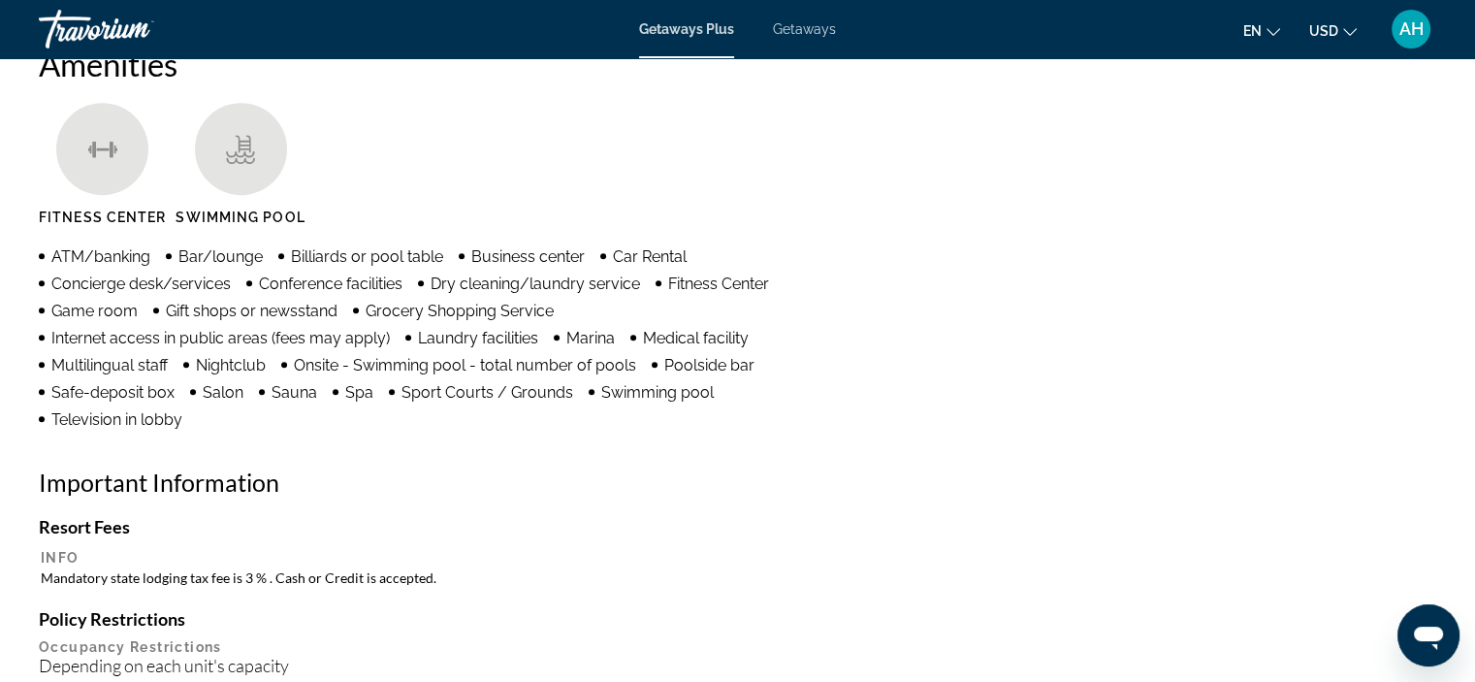
scroll to position [1491, 0]
